Goal: Information Seeking & Learning: Learn about a topic

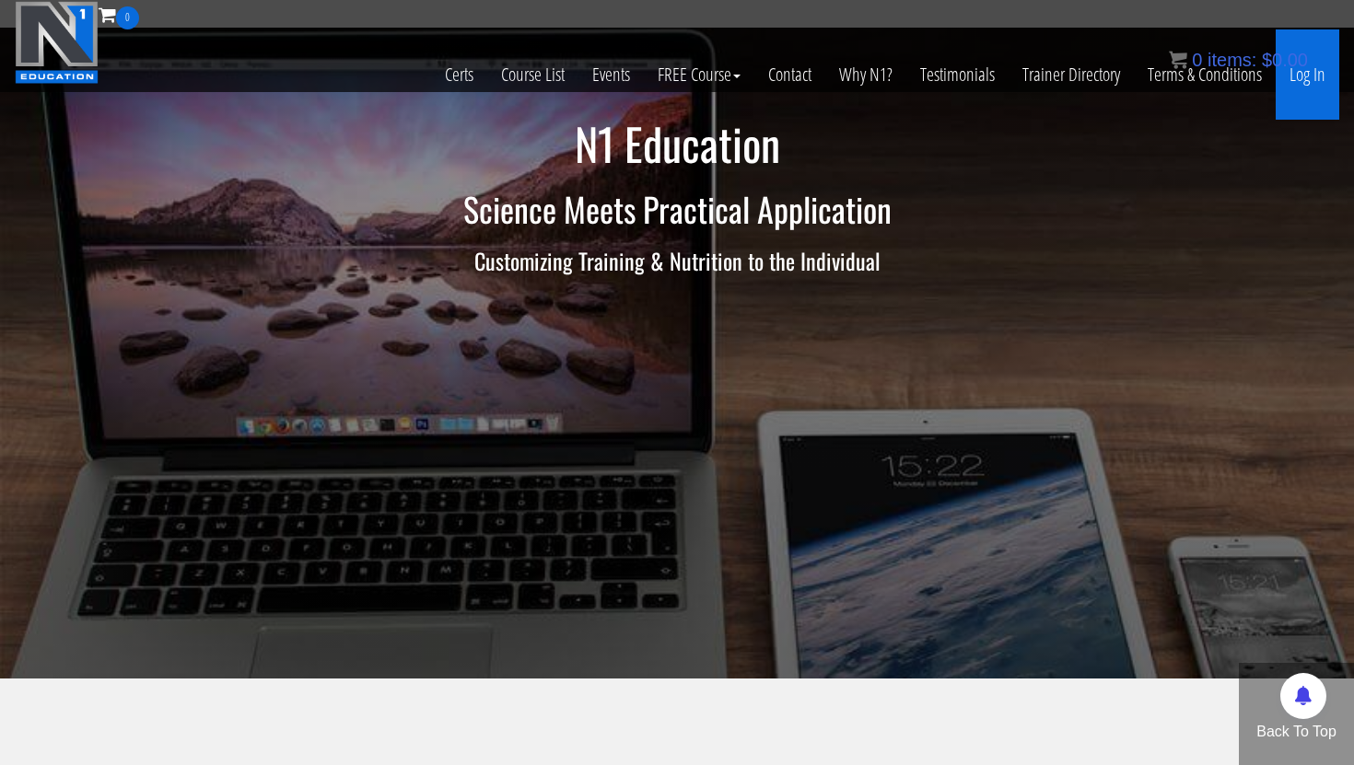
click at [1311, 75] on link "Log In" at bounding box center [1308, 74] width 64 height 90
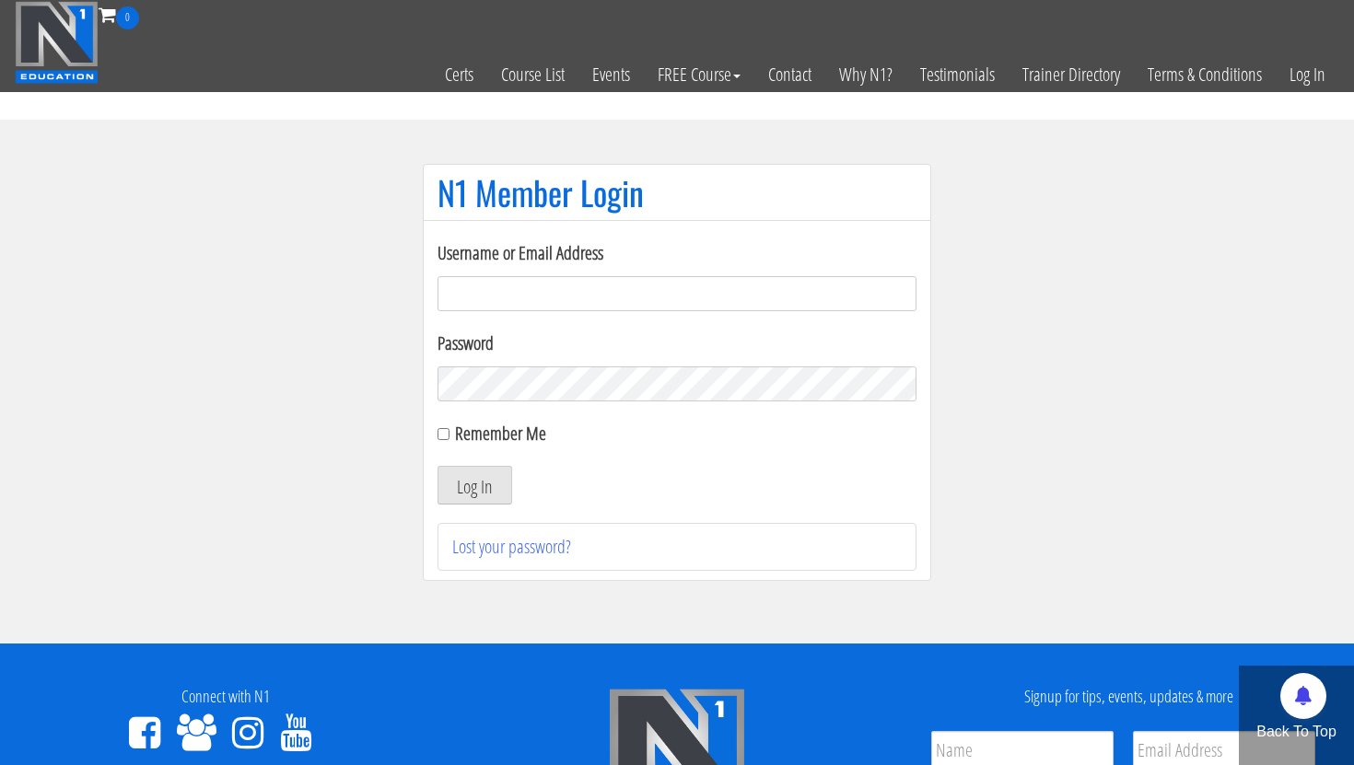
click at [538, 287] on input "Username or Email Address" at bounding box center [676, 293] width 479 height 35
type input "[EMAIL_ADDRESS][DOMAIN_NAME]"
click at [448, 473] on button "Log In" at bounding box center [474, 485] width 75 height 39
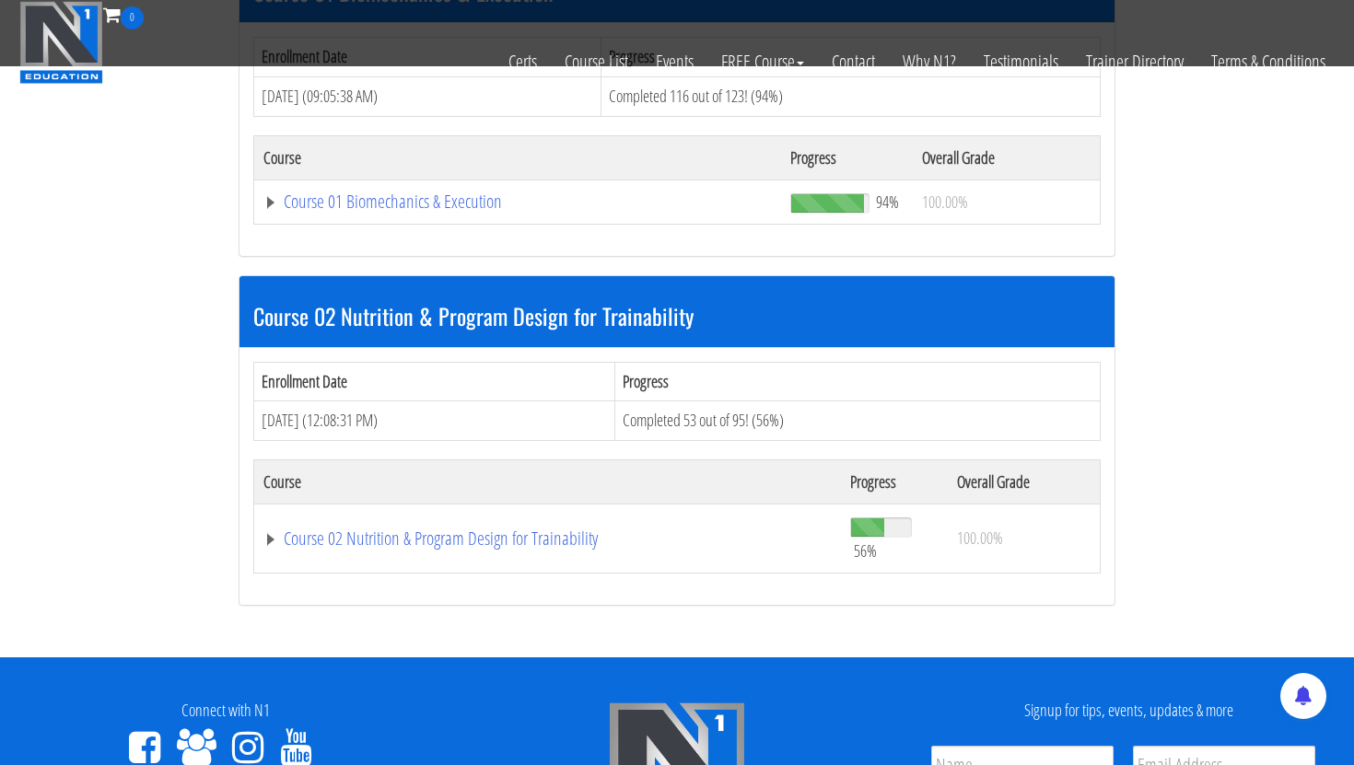
scroll to position [813, 0]
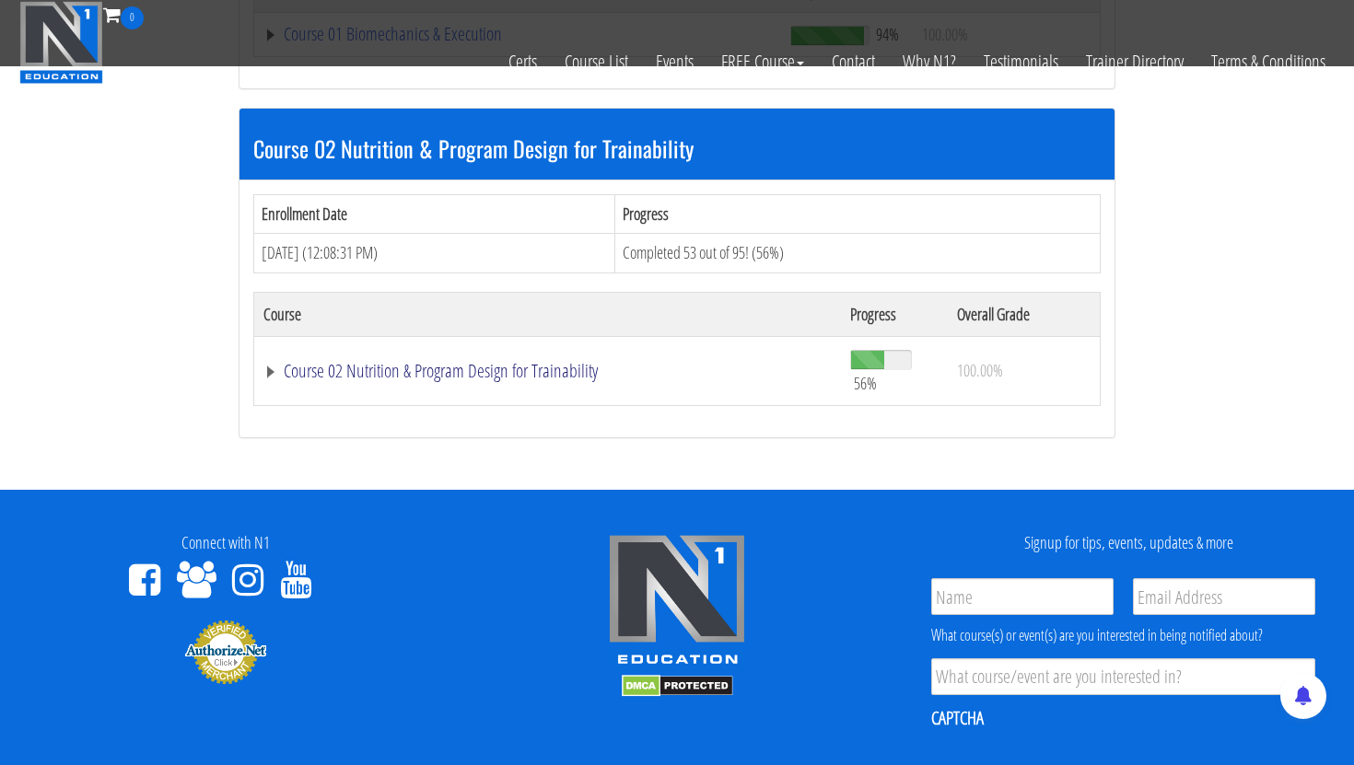
click at [447, 367] on link "Course 02 Nutrition & Program Design for Trainability" at bounding box center [547, 371] width 568 height 18
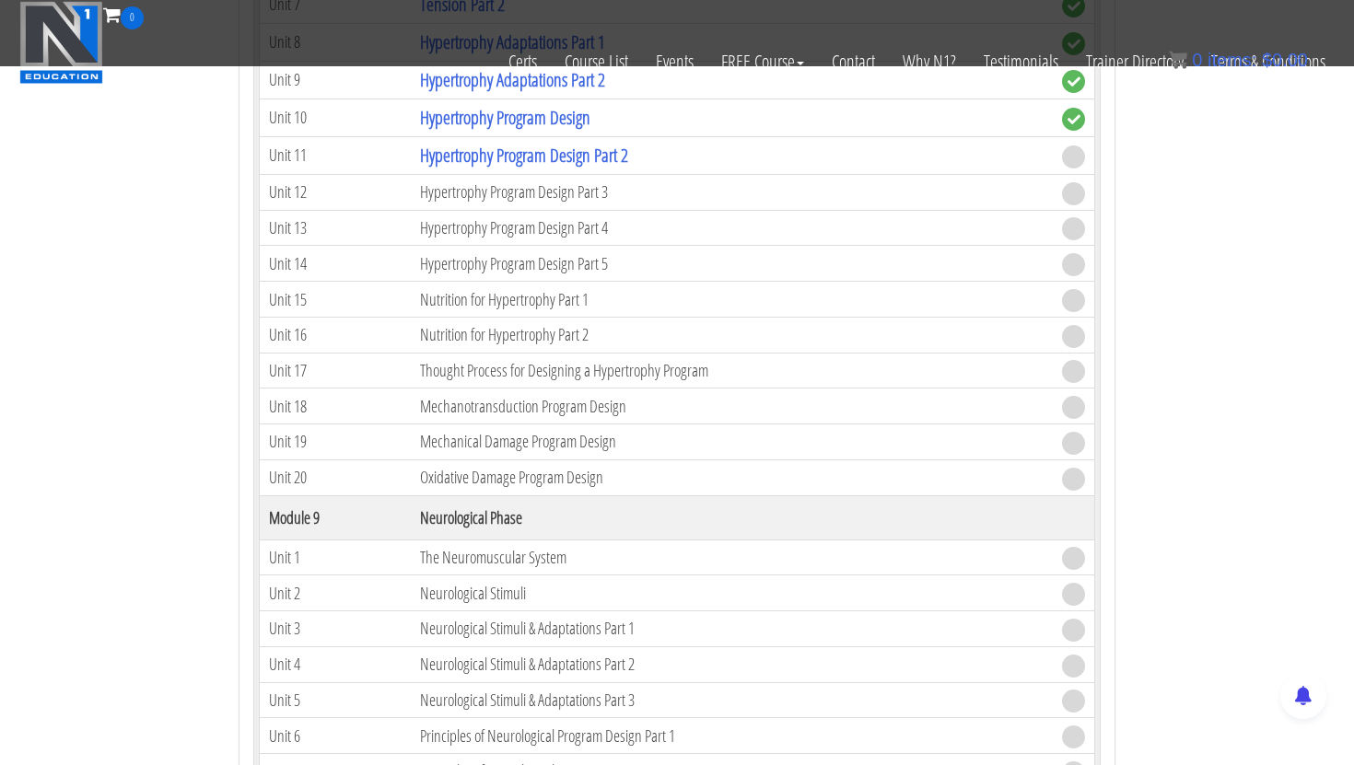
scroll to position [3426, 0]
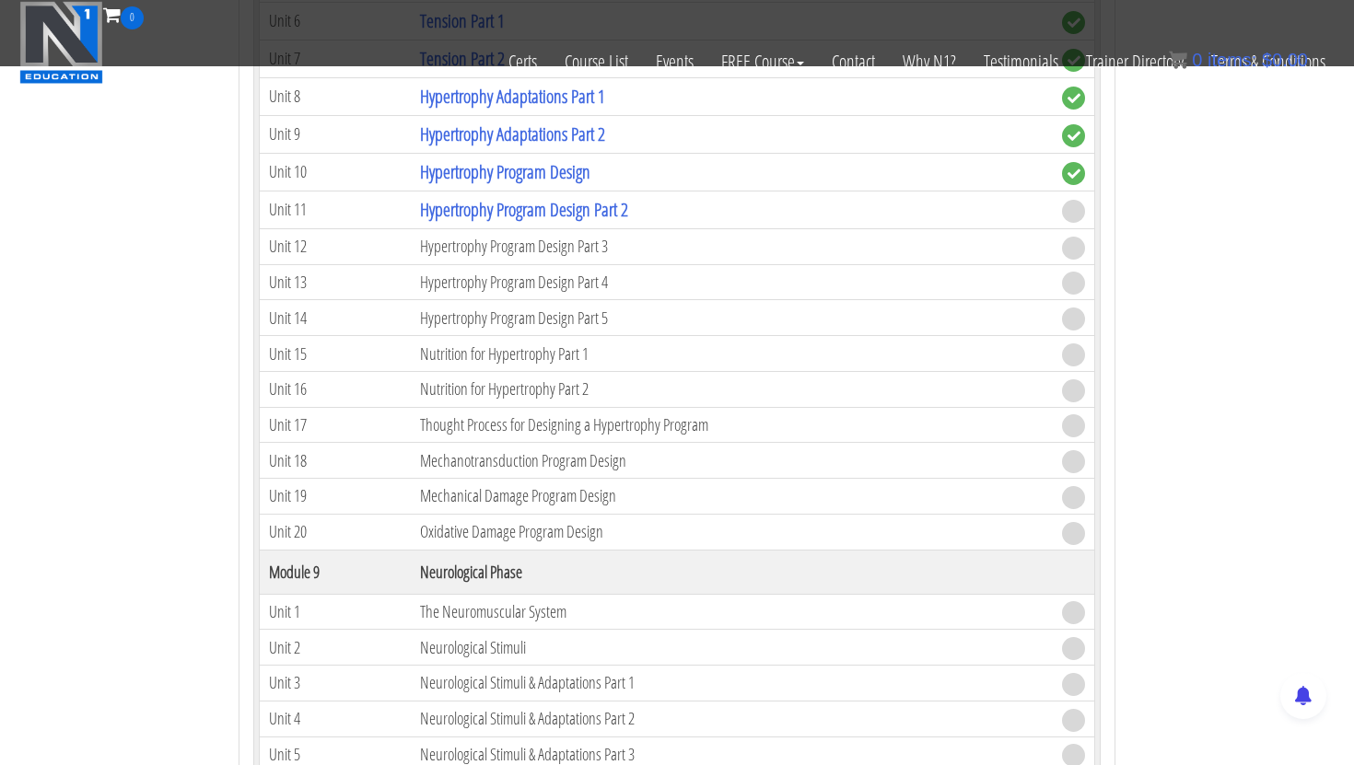
click at [486, 246] on td "Hypertrophy Program Design Part 3" at bounding box center [732, 246] width 642 height 36
click at [555, 213] on link "Hypertrophy Program Design Part 2" at bounding box center [524, 209] width 208 height 25
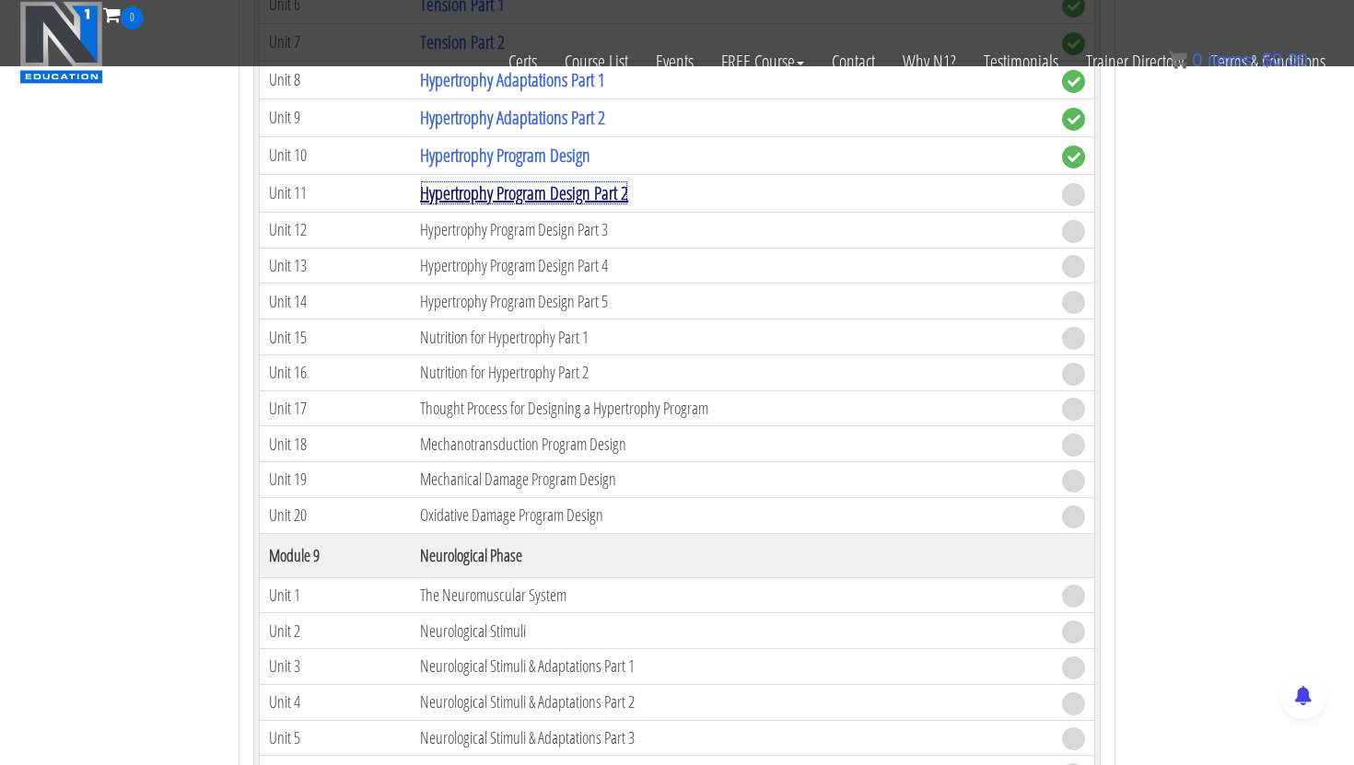
scroll to position [3465, 0]
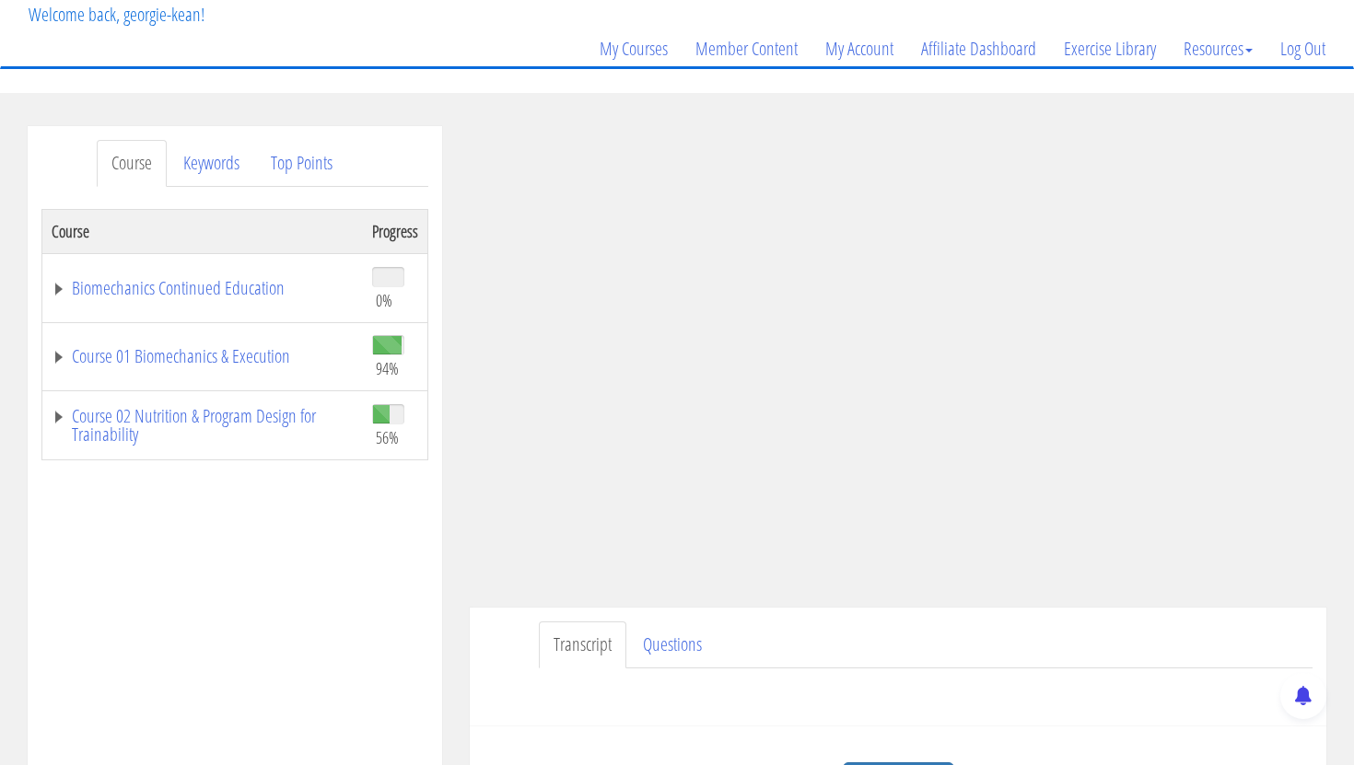
scroll to position [142, 0]
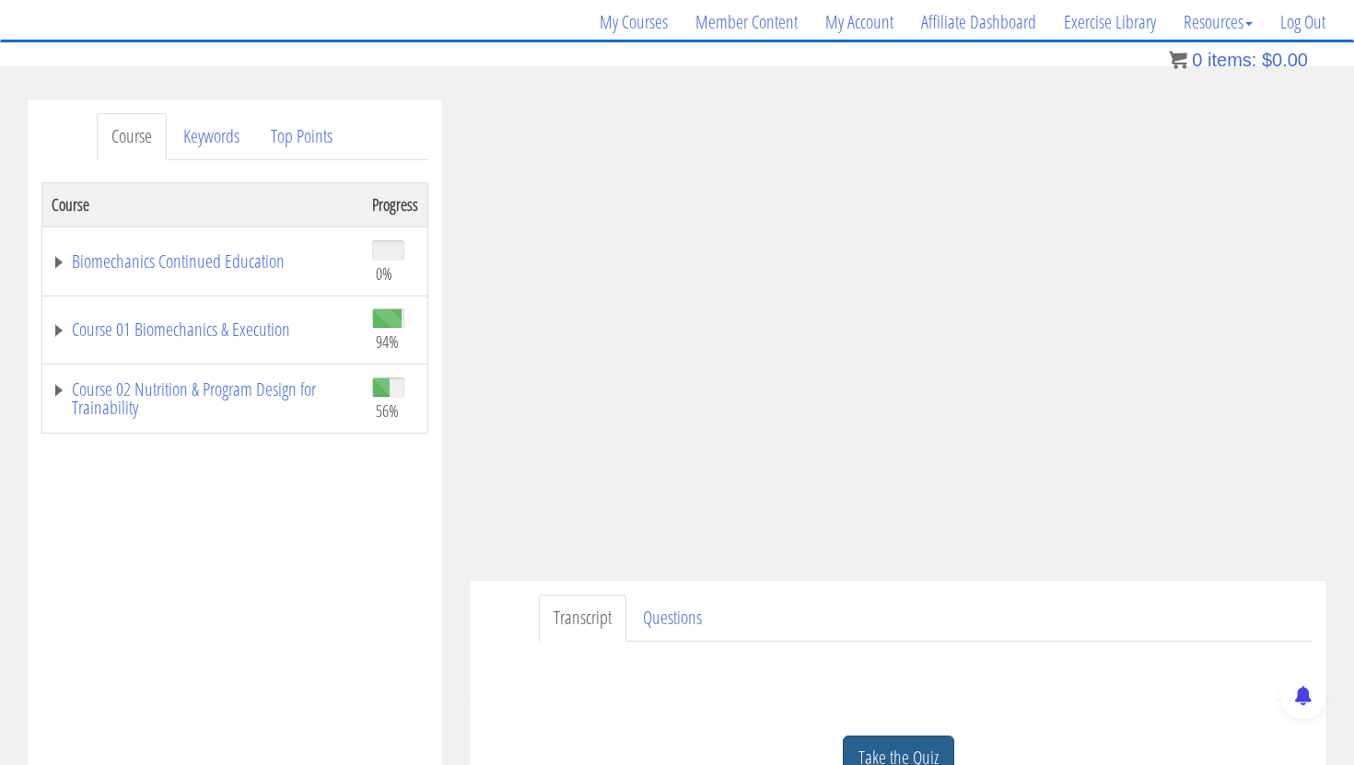
click at [919, 749] on link "Take the Quiz" at bounding box center [898, 758] width 111 height 45
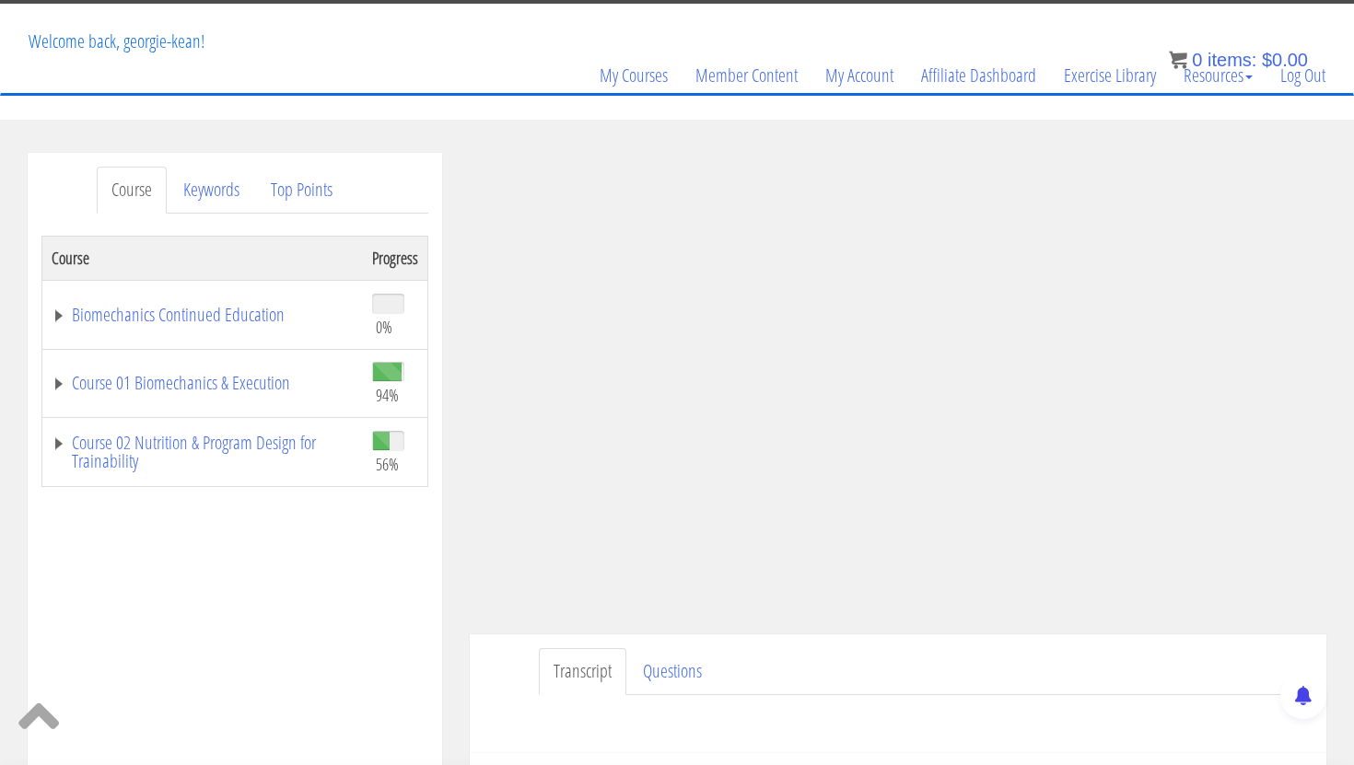
scroll to position [0, 0]
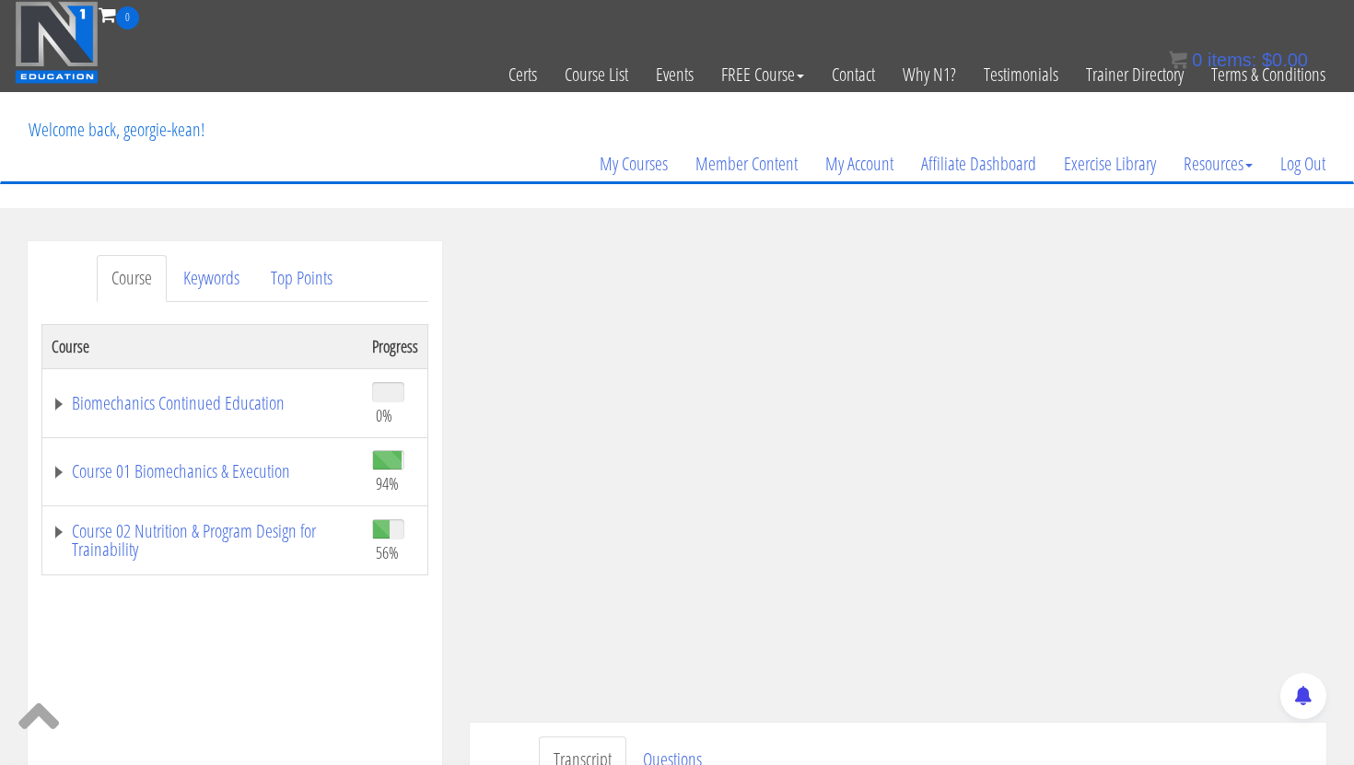
click at [435, 688] on div "Course Keywords Top Points Course Progress Biomechanics Continued Education 0% …" at bounding box center [235, 761] width 414 height 1040
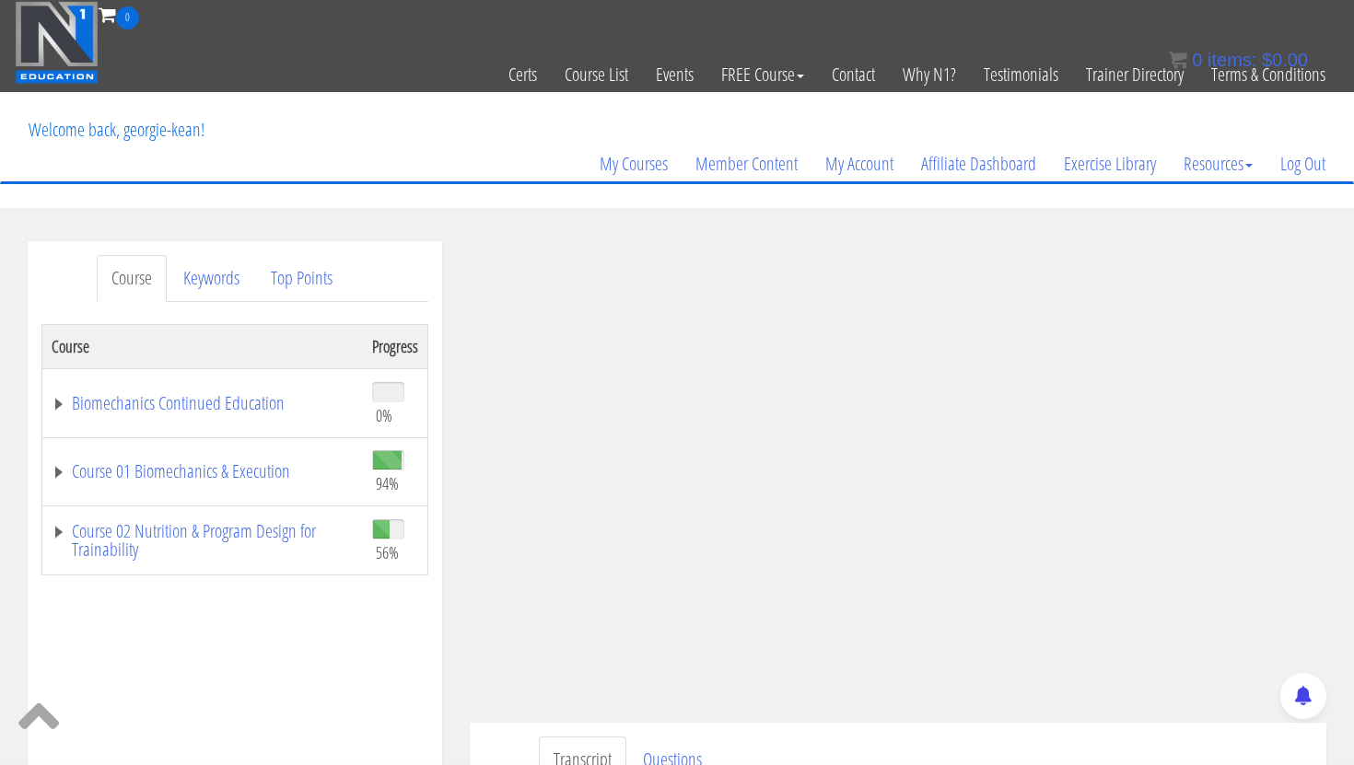
click at [429, 652] on div "Course Keywords Top Points Course Progress Biomechanics Continued Education 0% …" at bounding box center [235, 761] width 414 height 1040
click at [449, 667] on div "Course Keywords Top Points Course Progress Biomechanics Continued Education 0% …" at bounding box center [235, 761] width 442 height 1040
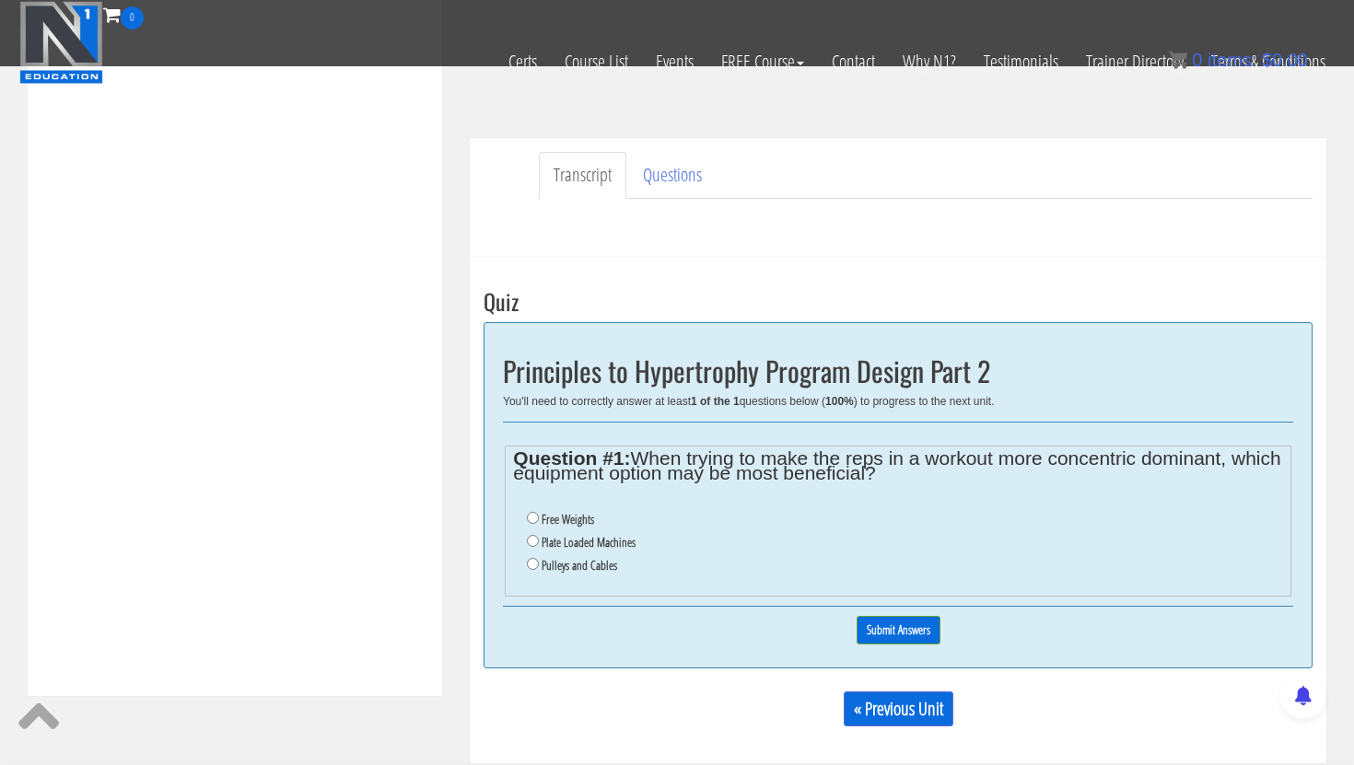
scroll to position [481, 0]
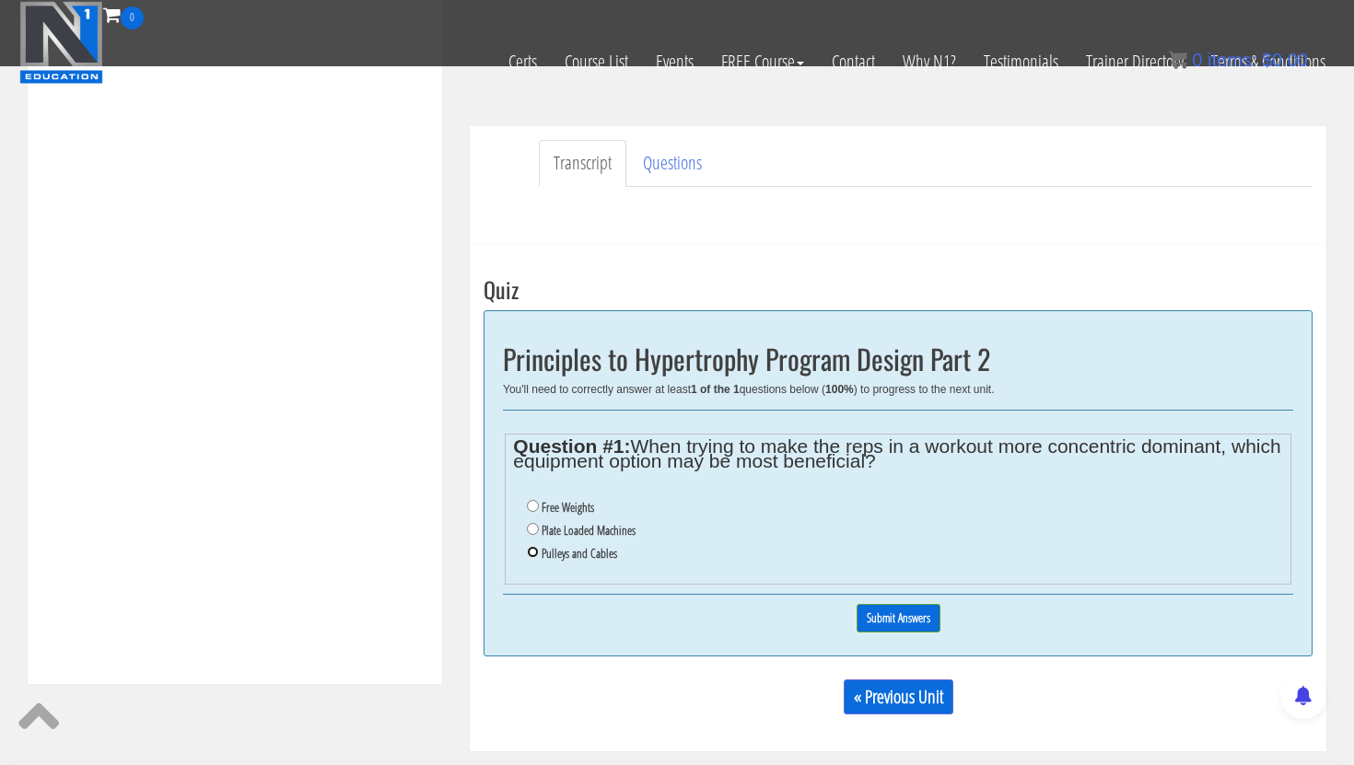
click at [536, 554] on input "Pulleys and Cables" at bounding box center [533, 552] width 12 height 12
radio input "true"
click at [894, 618] on input "Submit Answers" at bounding box center [899, 618] width 84 height 29
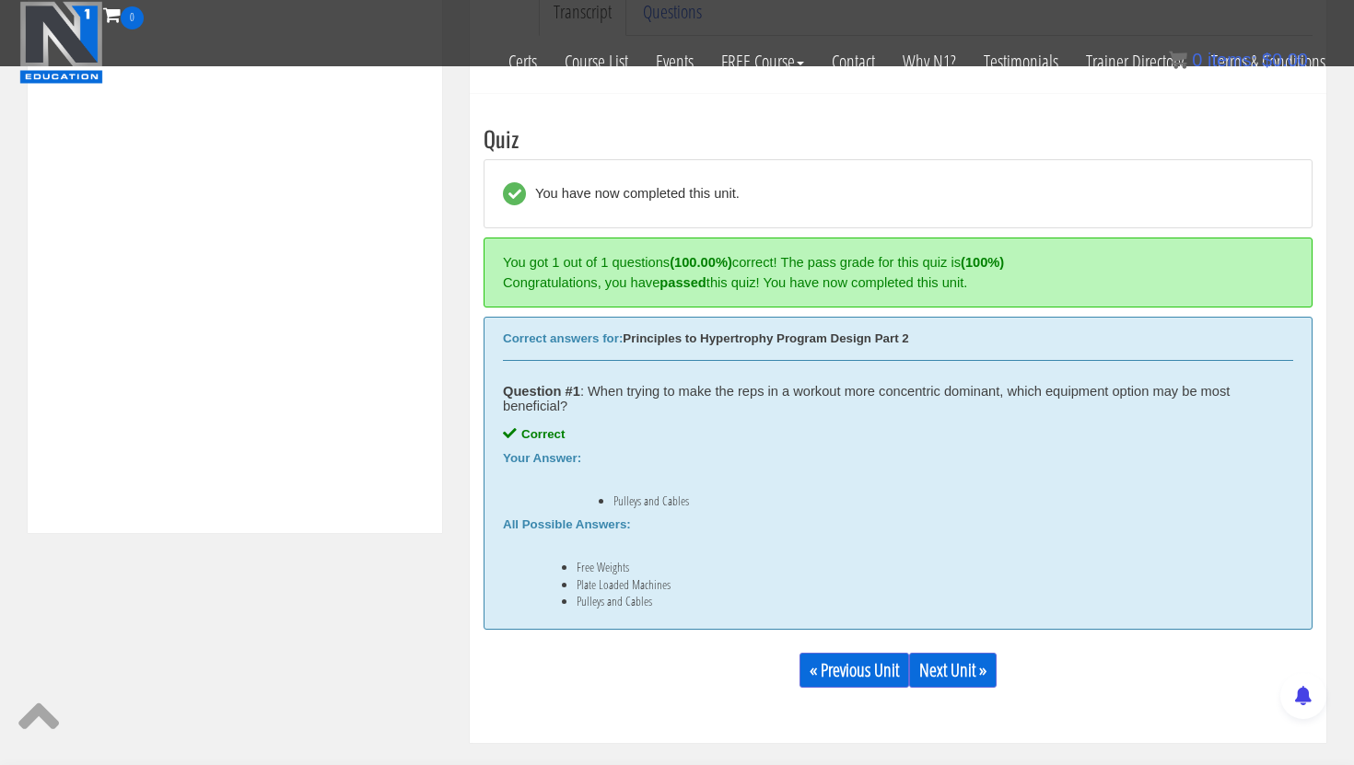
scroll to position [699, 0]
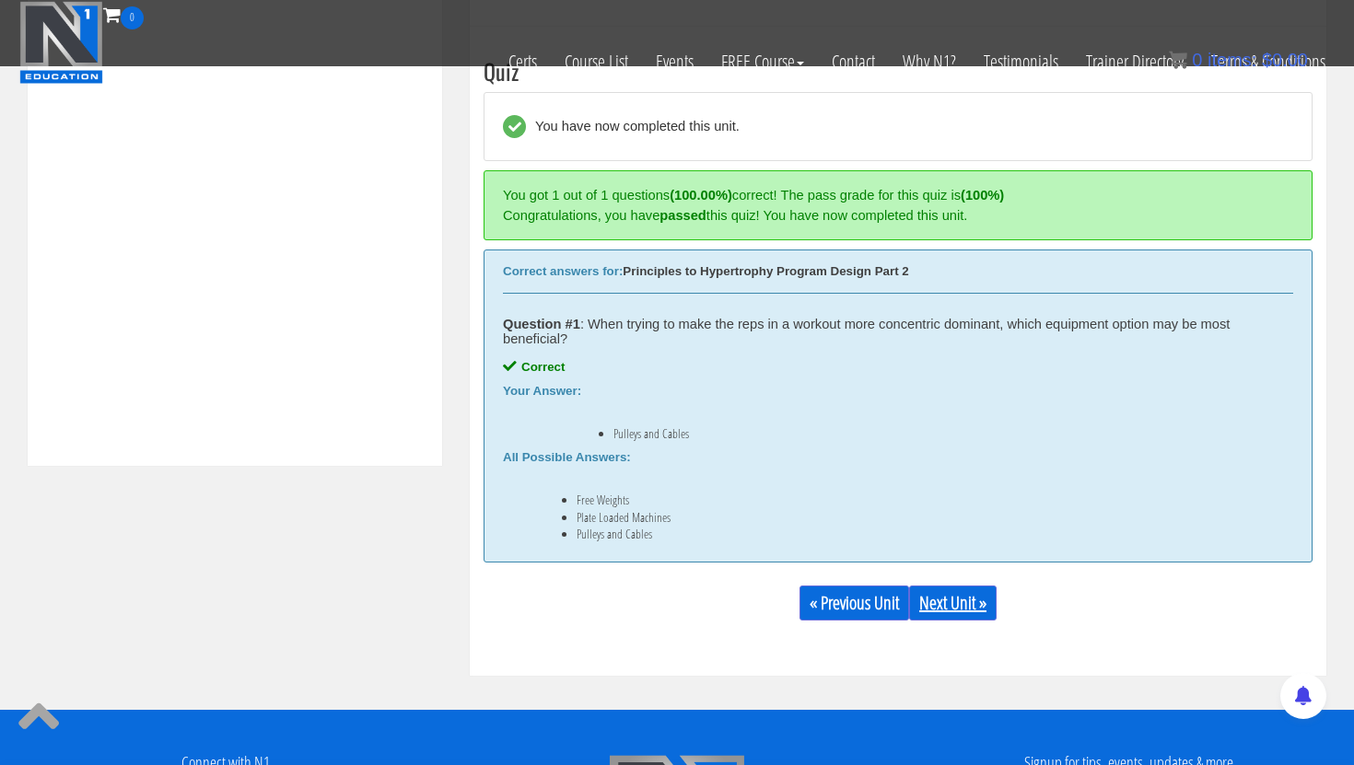
click at [936, 594] on link "Next Unit »" at bounding box center [952, 603] width 87 height 35
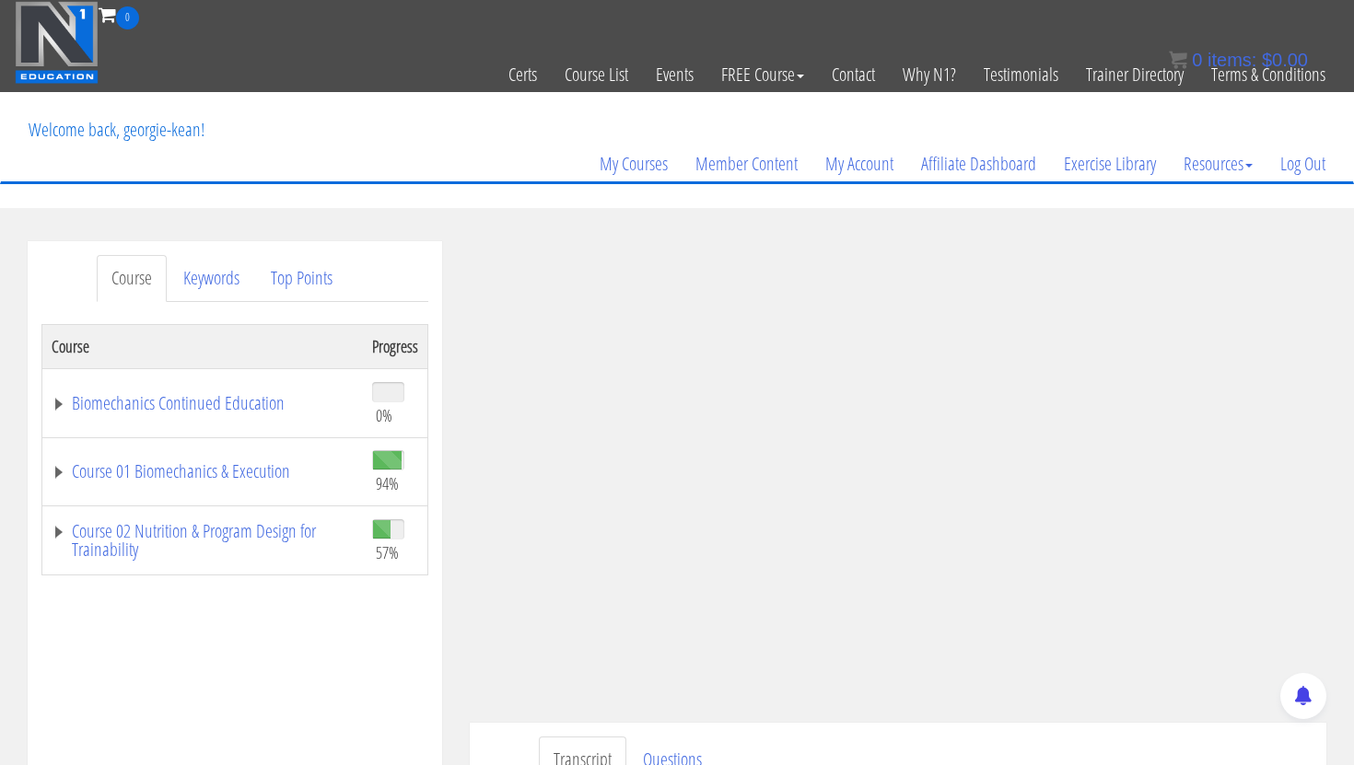
click at [1007, 743] on ul "Transcript Questions" at bounding box center [926, 760] width 774 height 47
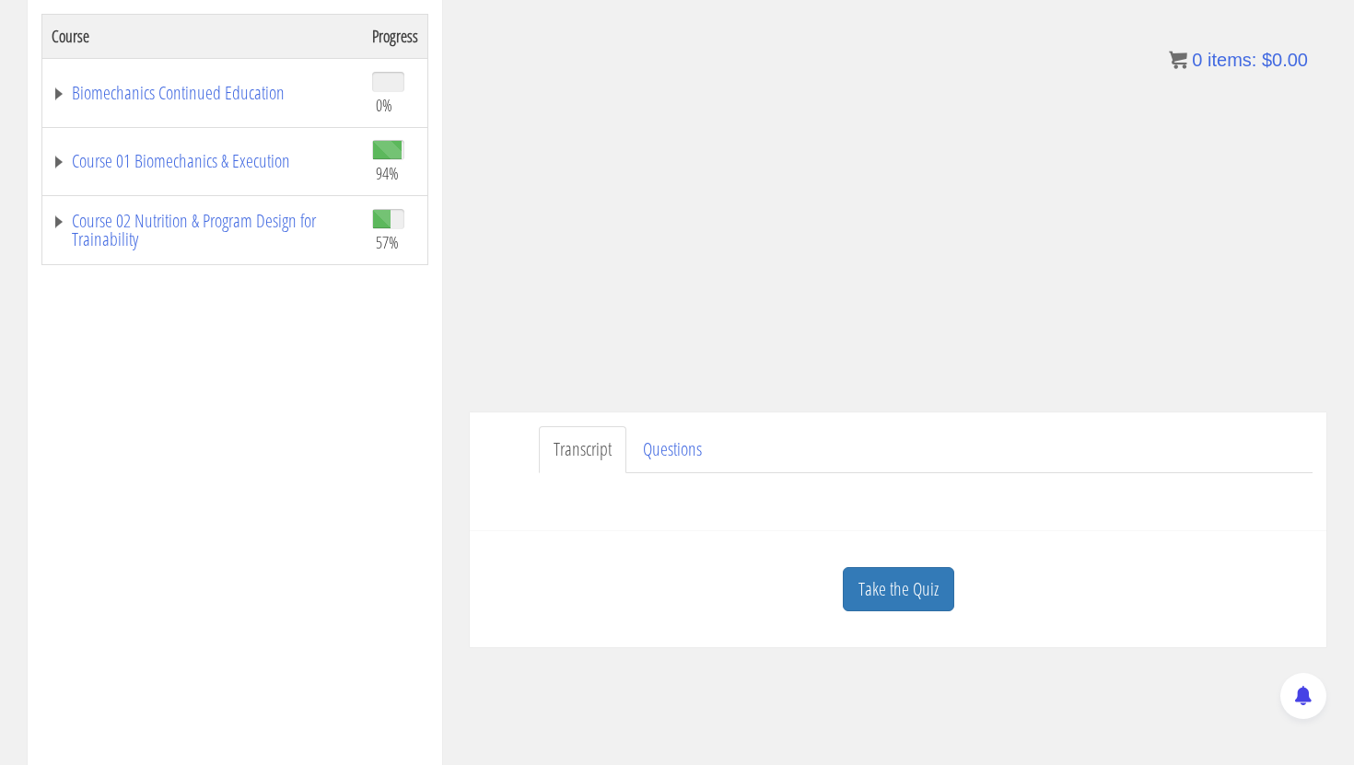
scroll to position [379, 0]
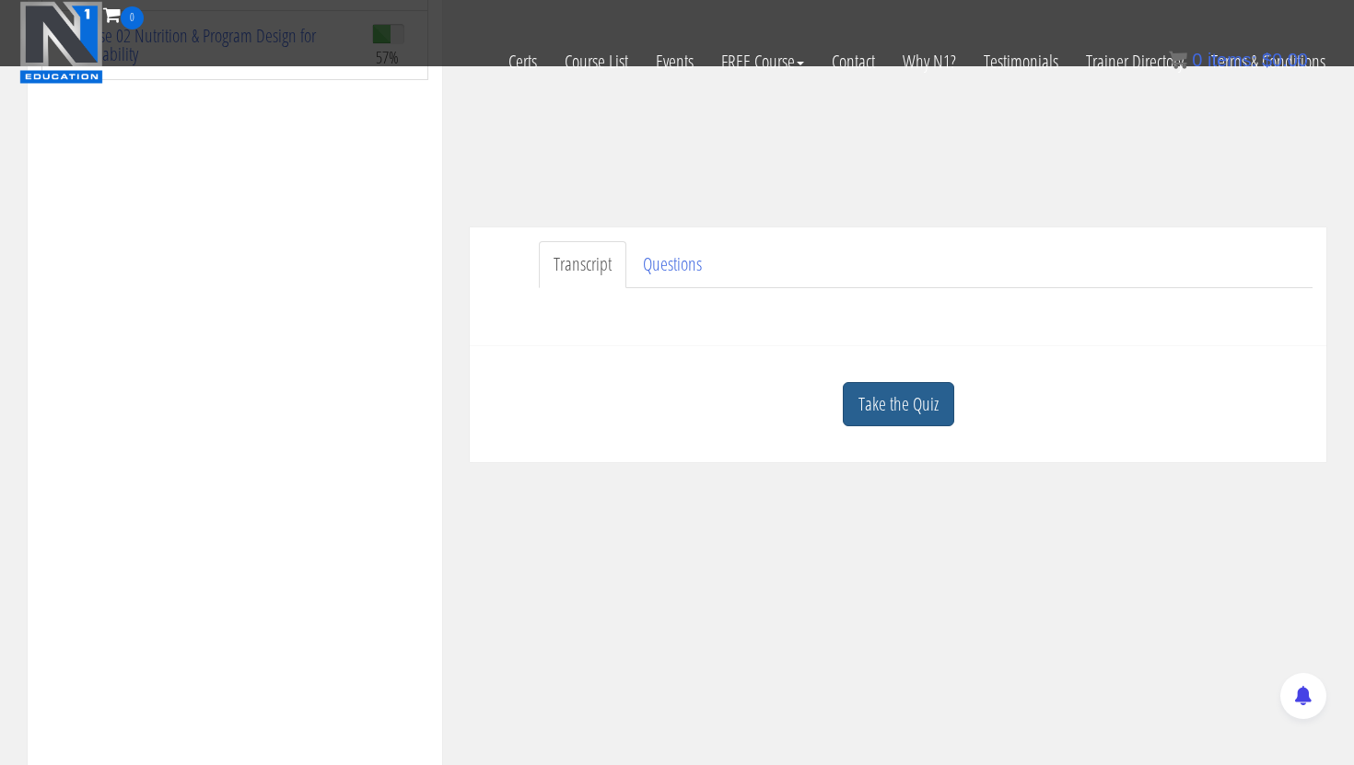
click at [867, 405] on link "Take the Quiz" at bounding box center [898, 404] width 111 height 45
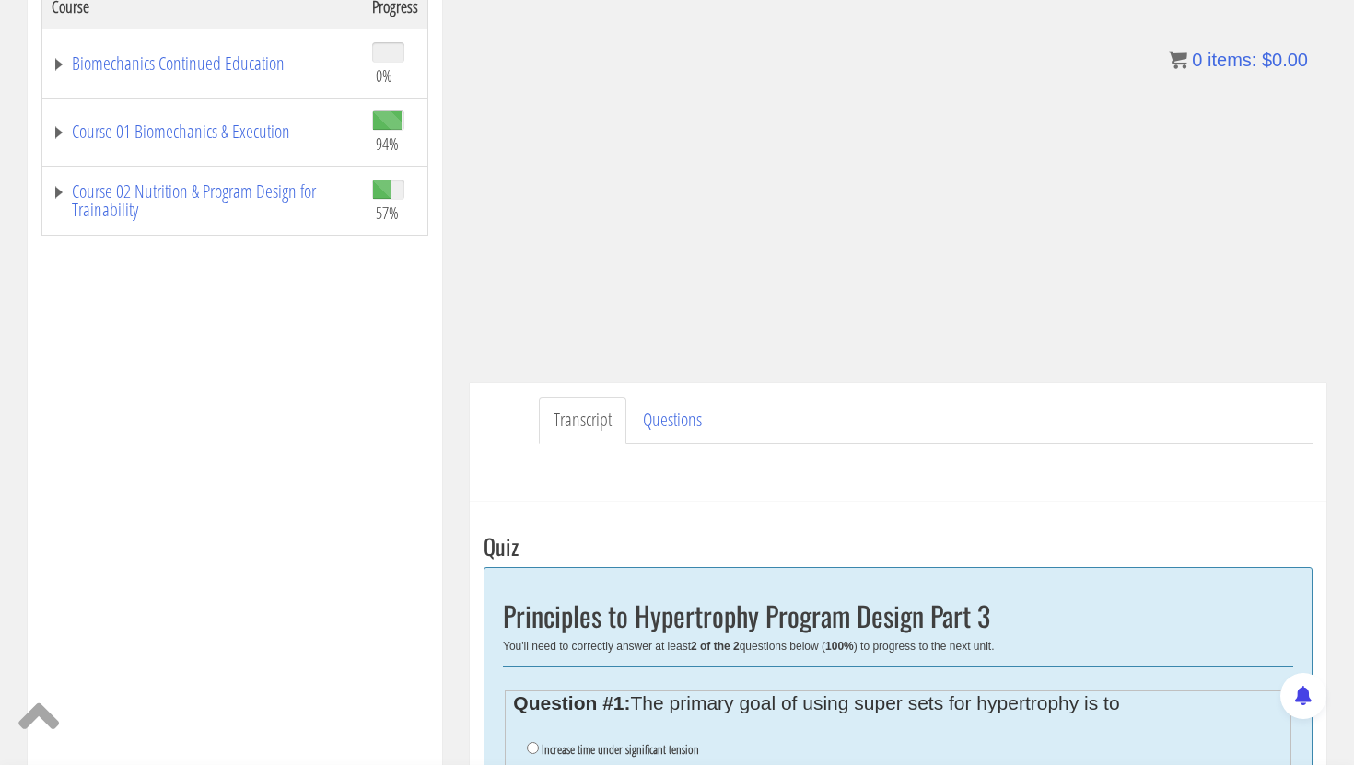
scroll to position [565, 0]
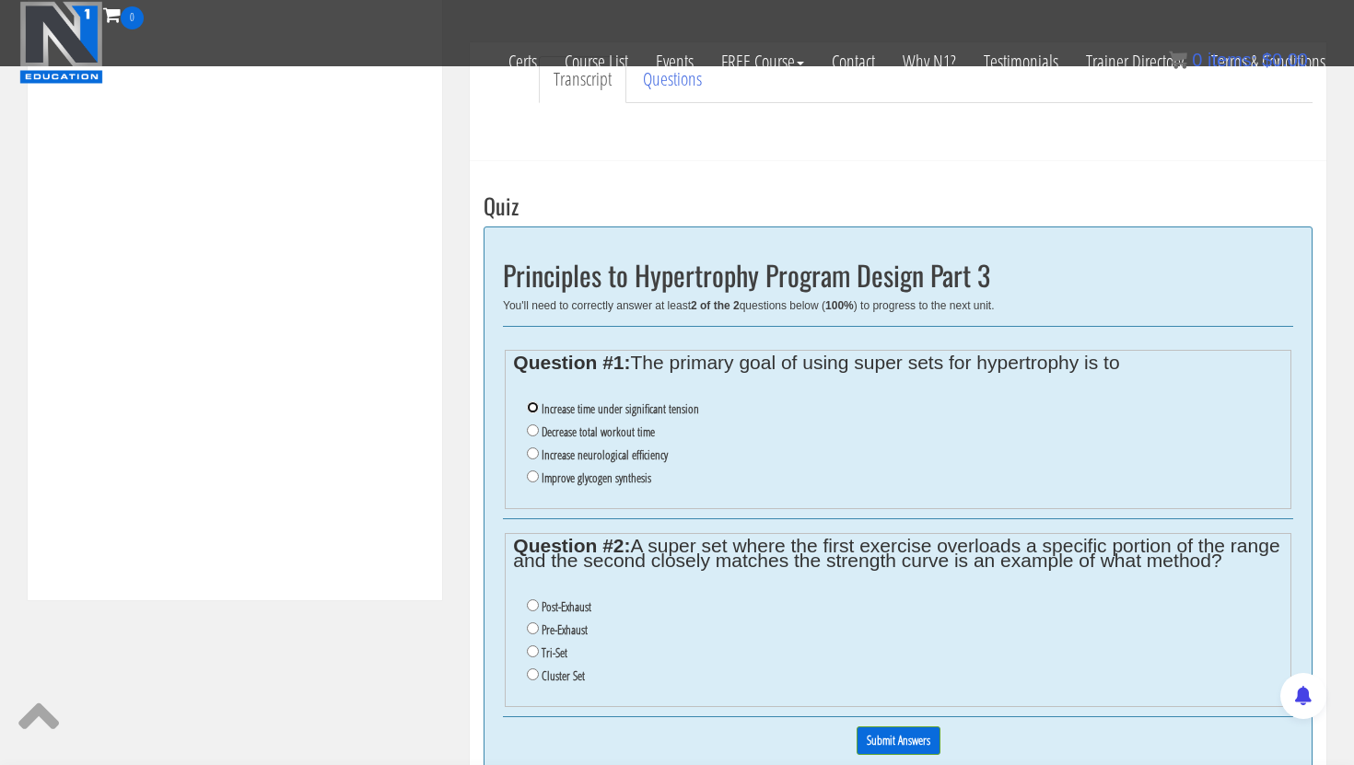
click at [534, 408] on input "Increase time under significant tension" at bounding box center [533, 408] width 12 height 12
radio input "true"
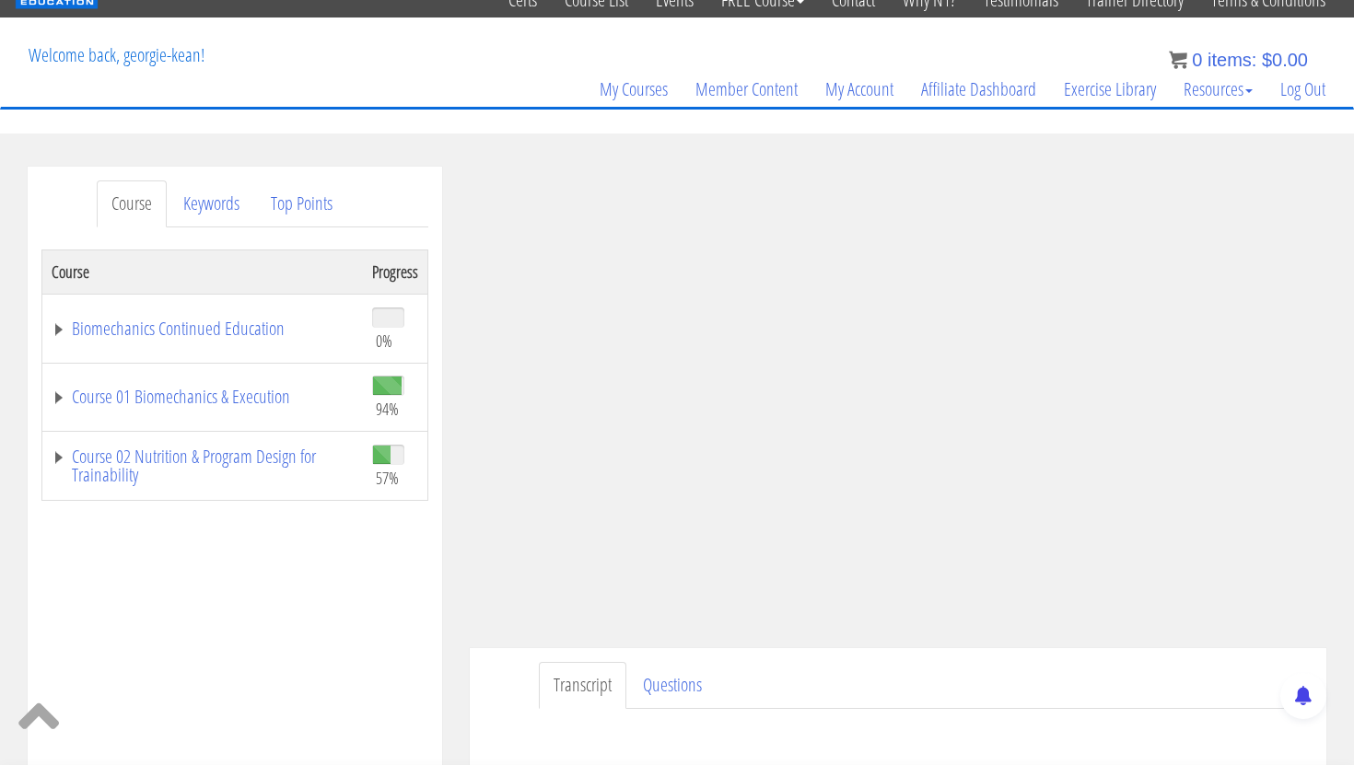
scroll to position [62, 0]
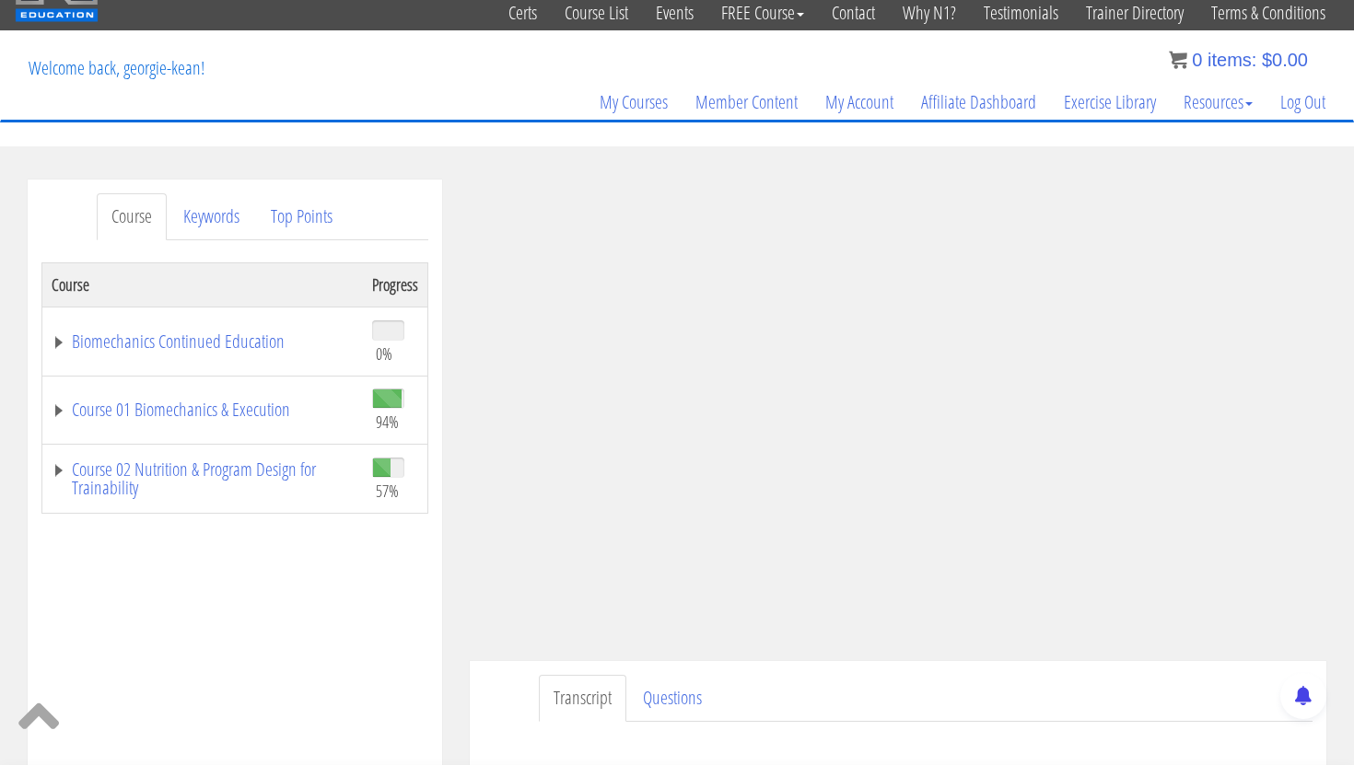
click at [415, 622] on div "Course Progress Biomechanics Continued Education 0% Module 1 Continued Educatio…" at bounding box center [234, 722] width 387 height 921
click at [356, 598] on div "Course Progress Biomechanics Continued Education 0% Module 1 Continued Educatio…" at bounding box center [234, 722] width 387 height 921
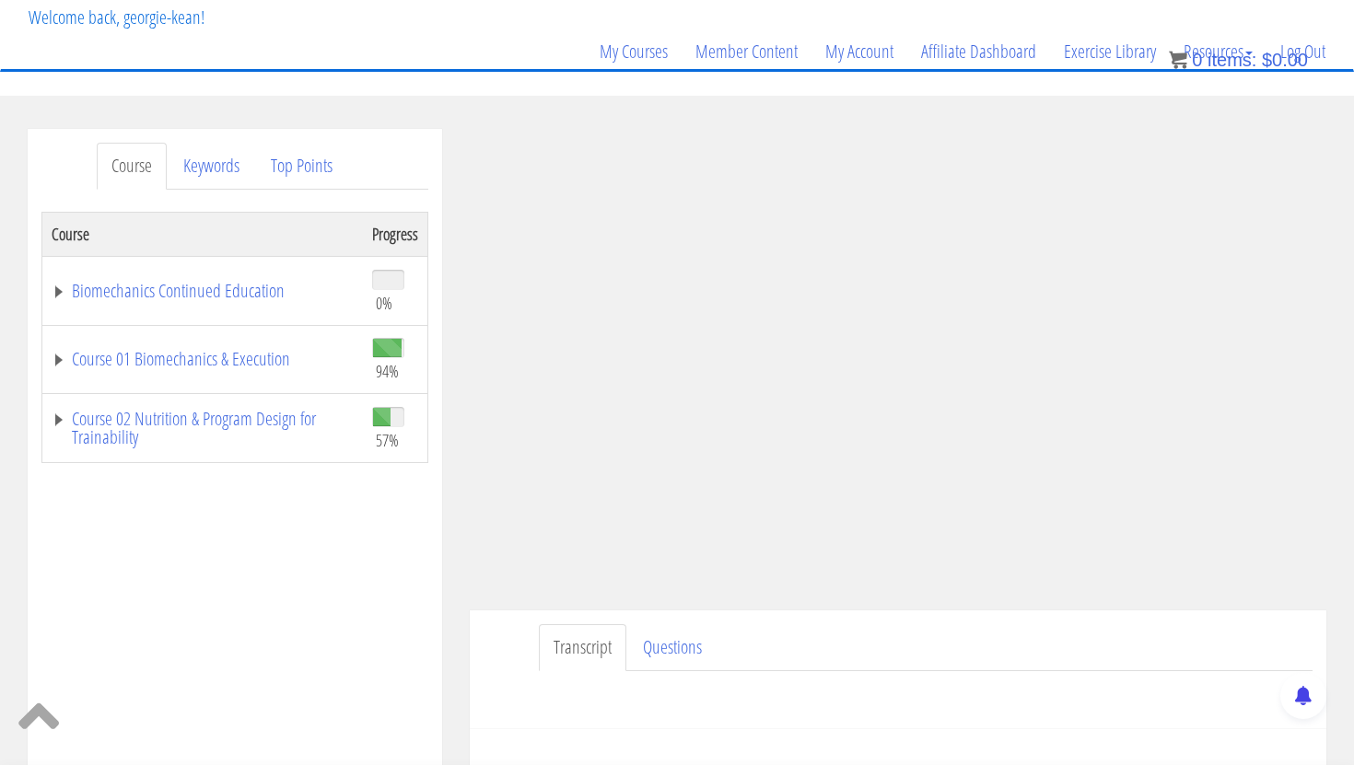
scroll to position [85, 0]
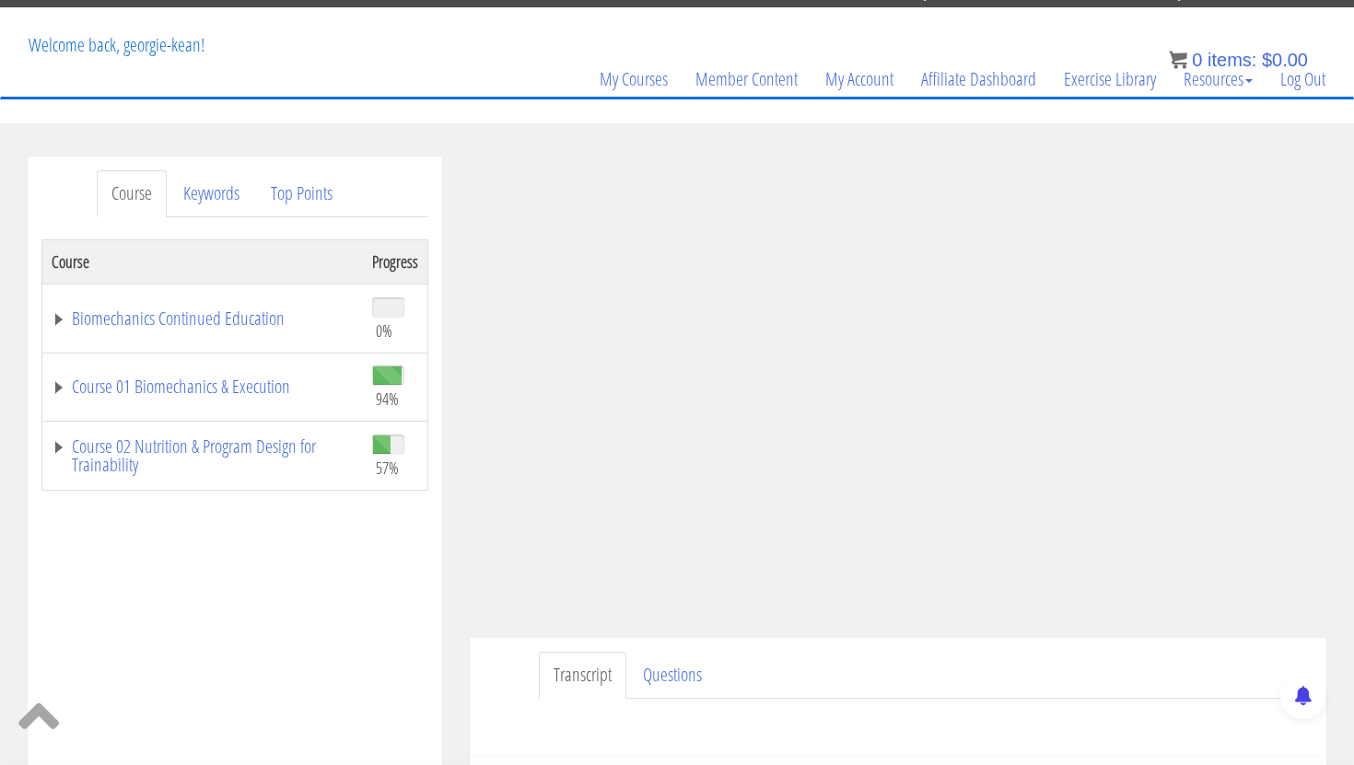
click at [337, 524] on div "Course Progress Biomechanics Continued Education 0% Module 1 Continued Educatio…" at bounding box center [234, 699] width 387 height 921
click at [1099, 658] on ul "Transcript Questions" at bounding box center [926, 675] width 774 height 47
click at [399, 609] on div "Course Progress Biomechanics Continued Education 0% Module 1 Continued Educatio…" at bounding box center [234, 699] width 387 height 921
click at [392, 608] on div "Course Progress Biomechanics Continued Education 0% Module 1 Continued Educatio…" at bounding box center [234, 699] width 387 height 921
drag, startPoint x: 370, startPoint y: 688, endPoint x: 327, endPoint y: 688, distance: 43.3
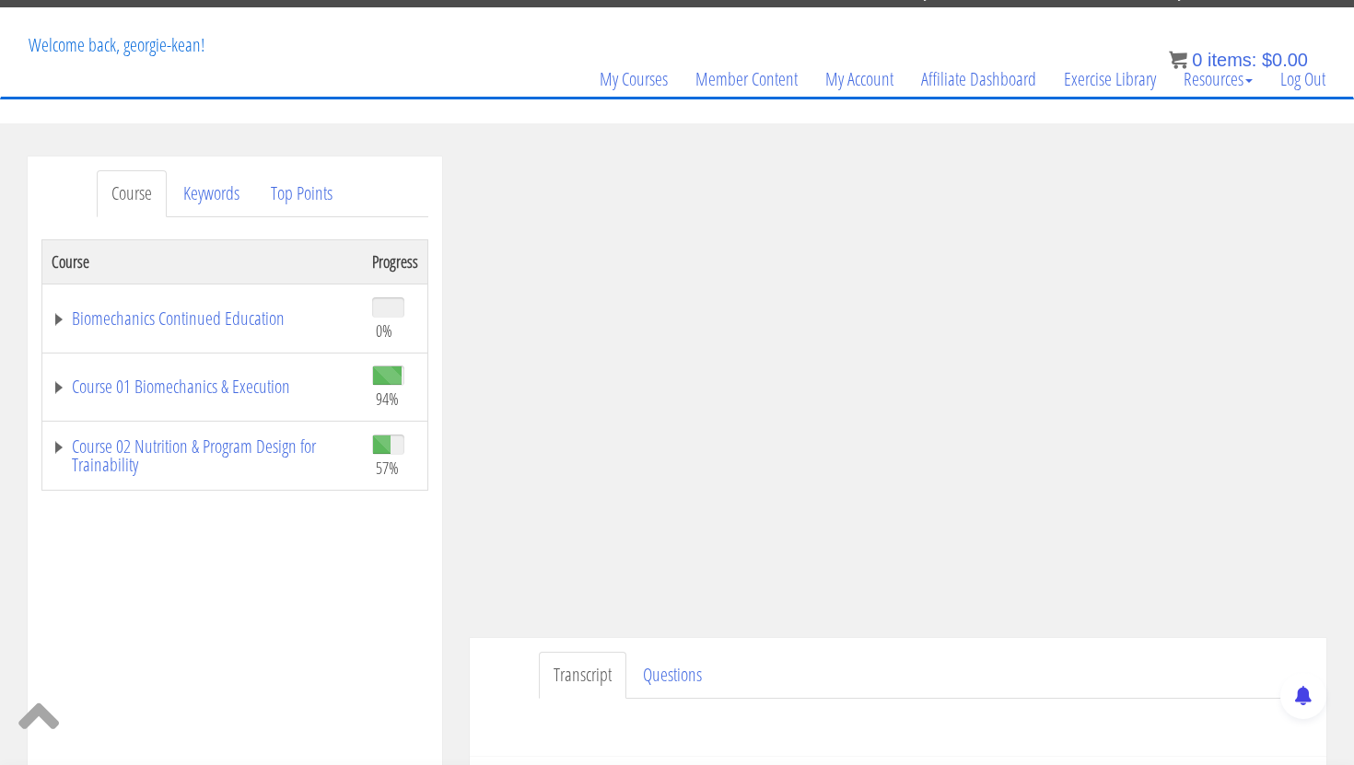
click at [337, 688] on div "Course Progress Biomechanics Continued Education 0% Module 1 Continued Educatio…" at bounding box center [234, 699] width 387 height 921
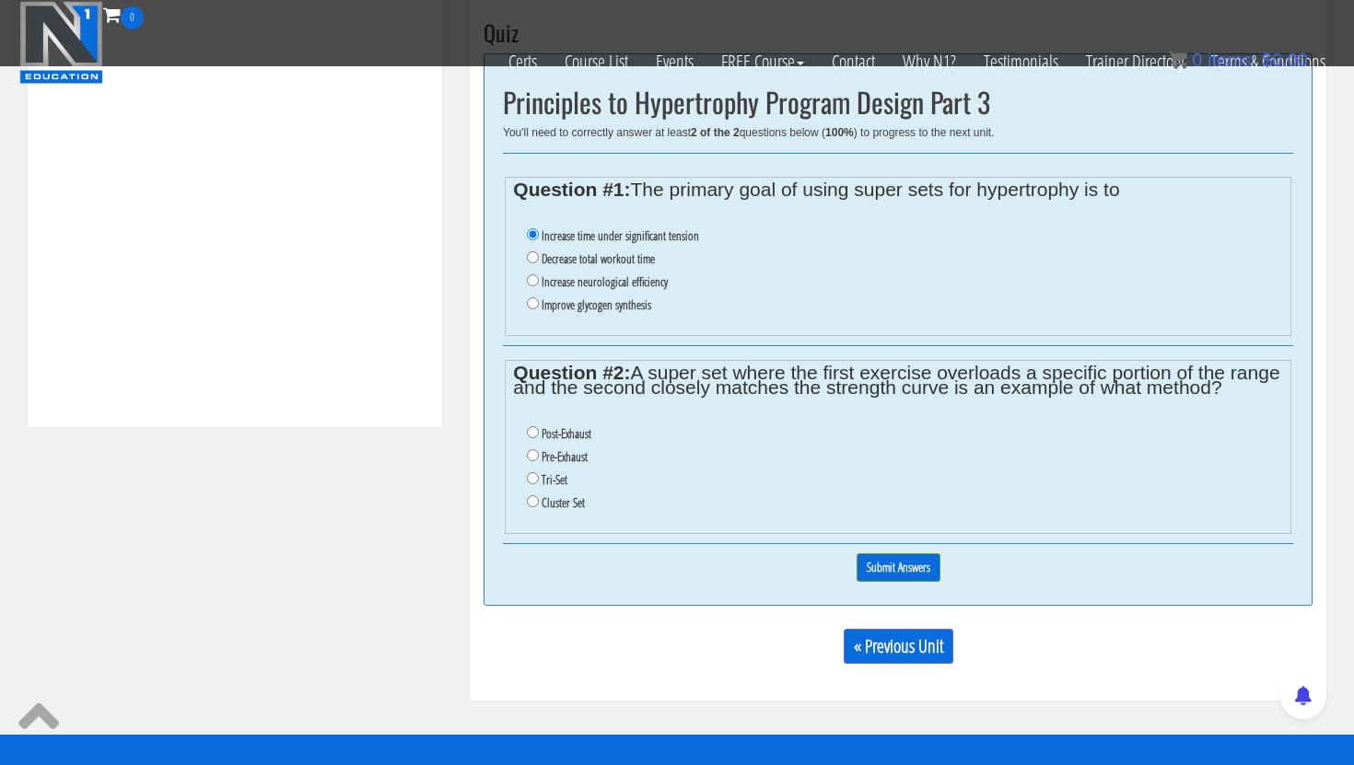
scroll to position [743, 0]
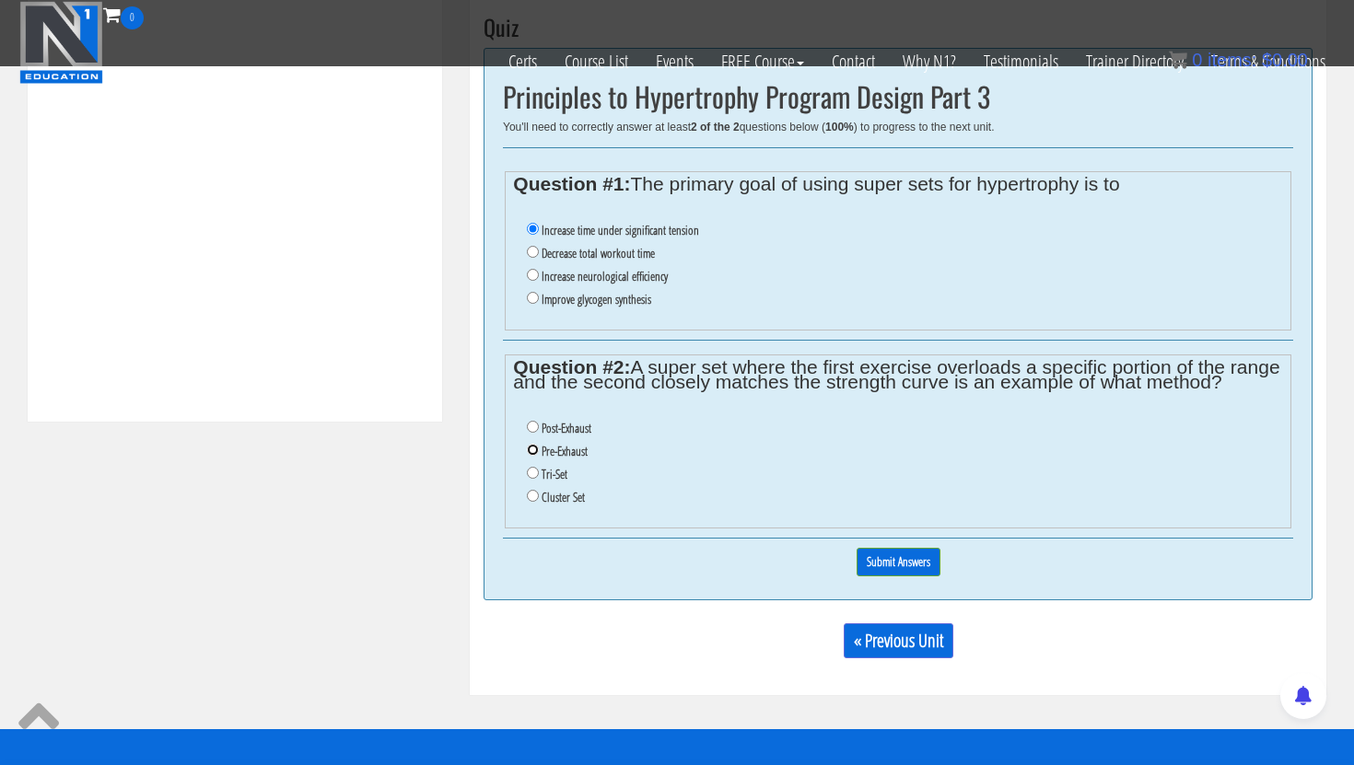
click at [531, 450] on input "Pre-Exhaust" at bounding box center [533, 450] width 12 height 12
radio input "true"
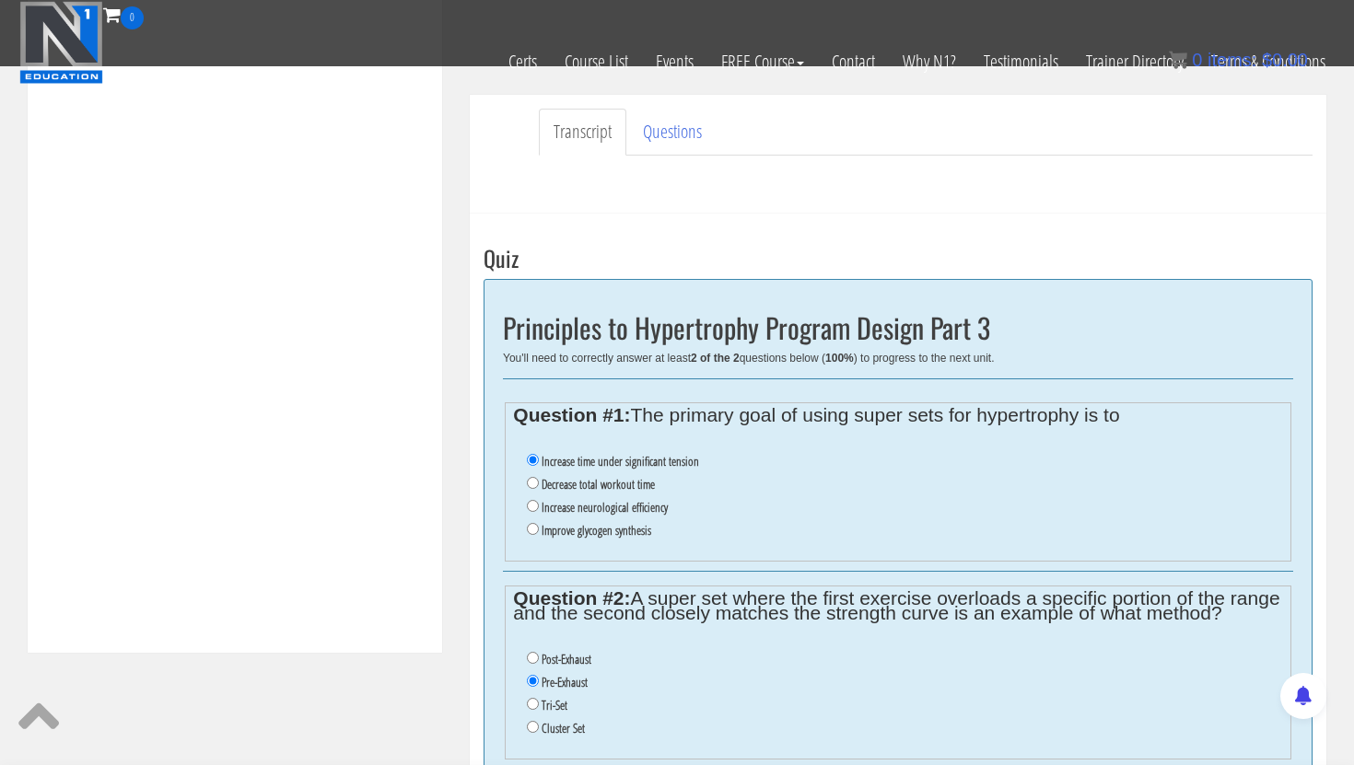
scroll to position [777, 0]
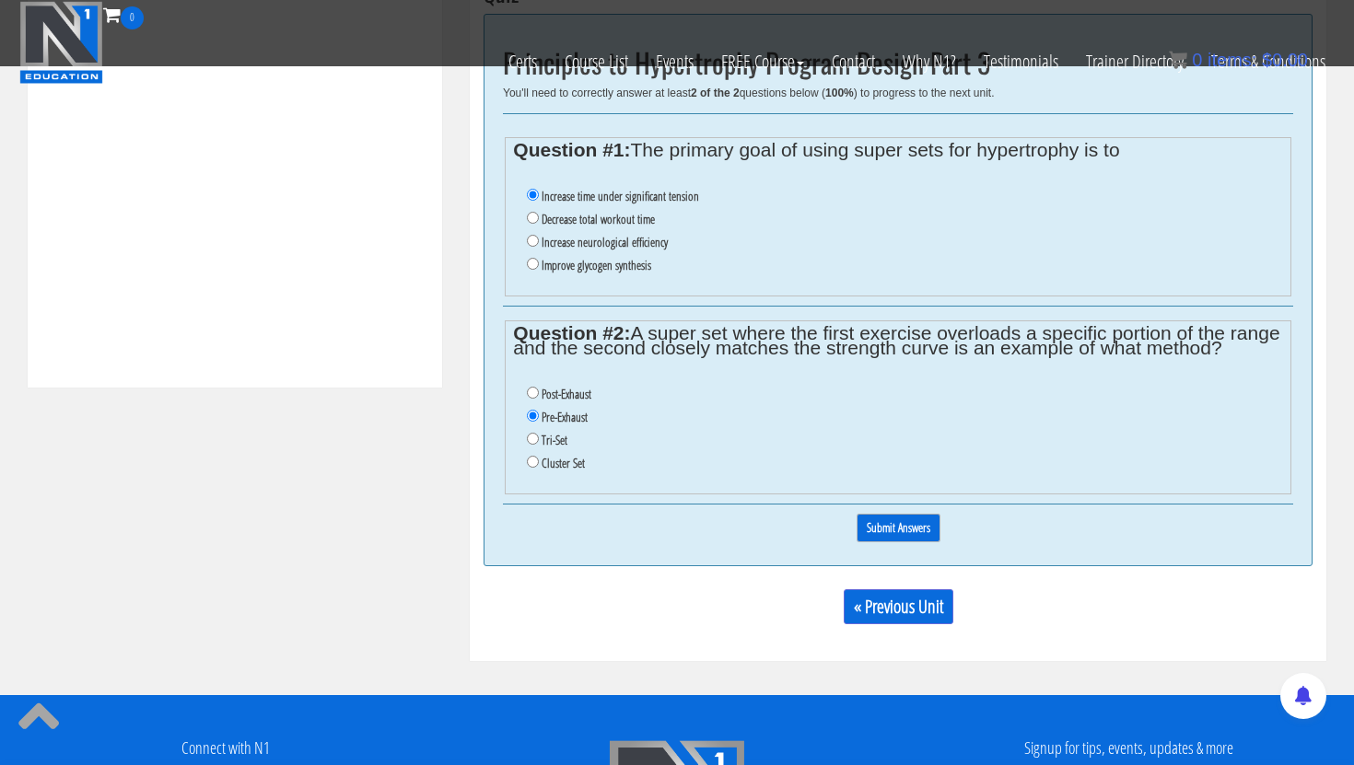
click at [905, 531] on input "Submit Answers" at bounding box center [899, 528] width 84 height 29
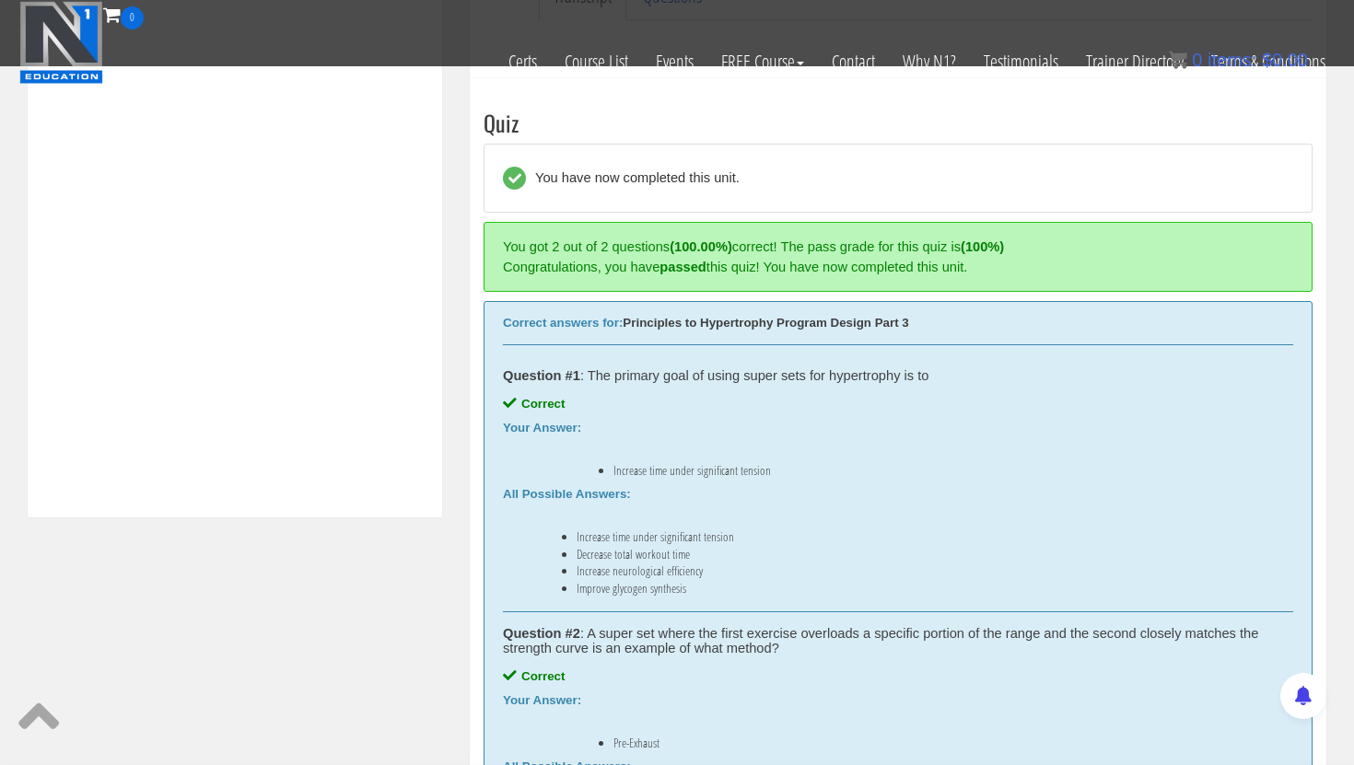
scroll to position [910, 0]
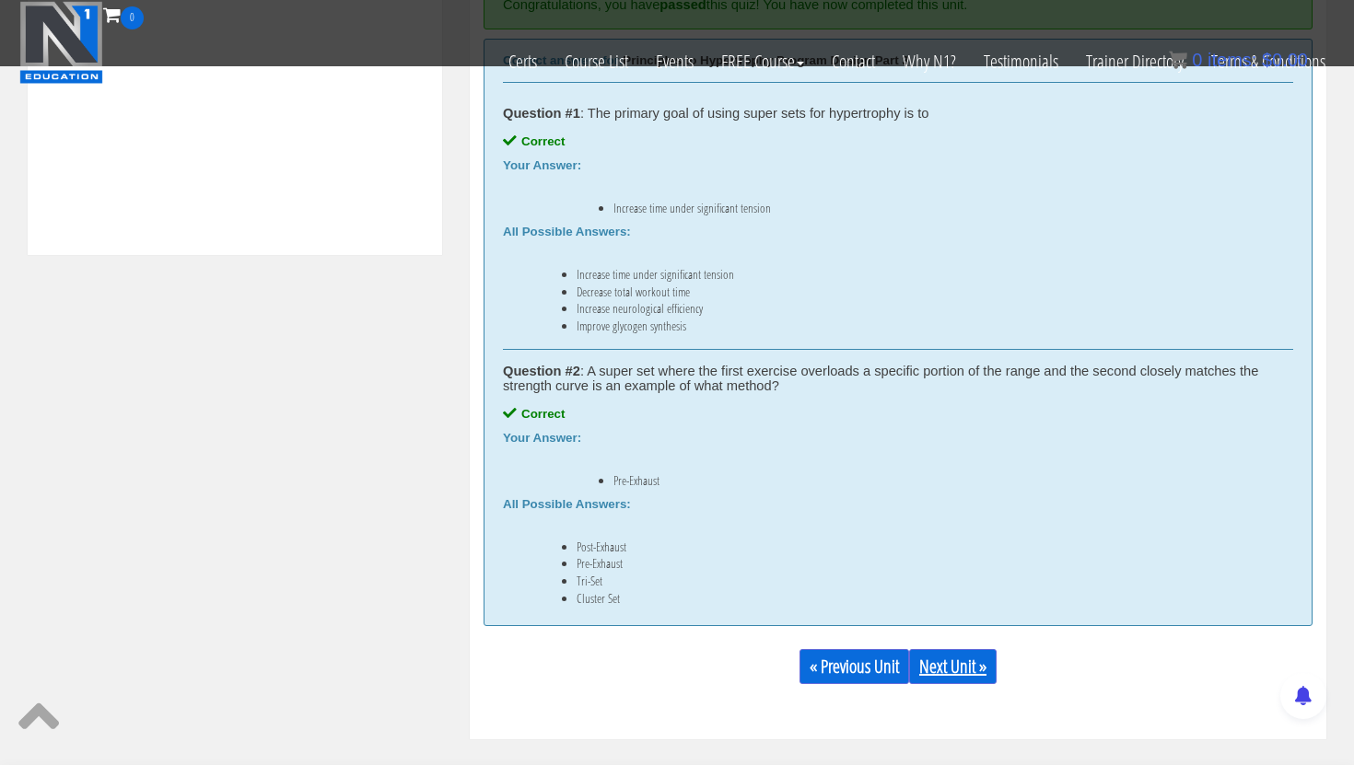
click at [958, 674] on link "Next Unit »" at bounding box center [952, 666] width 87 height 35
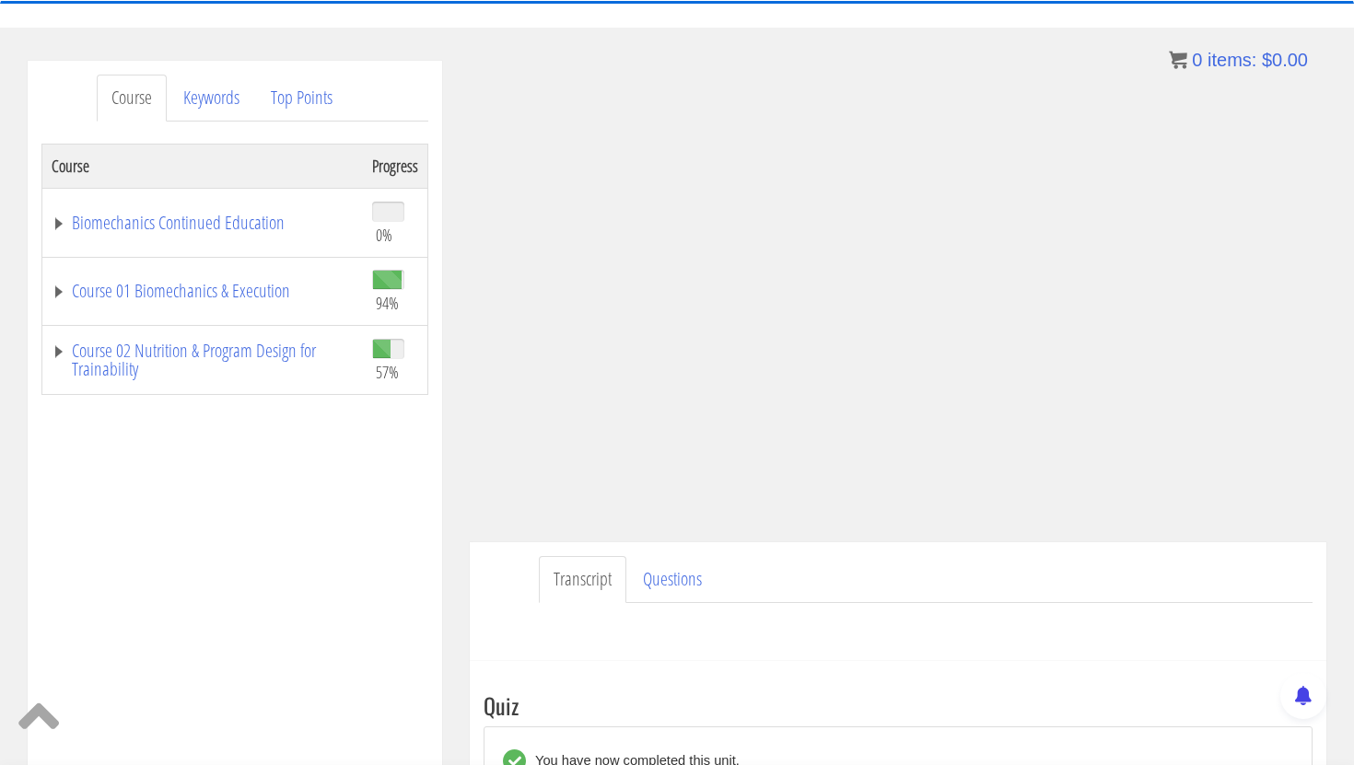
scroll to position [0, 0]
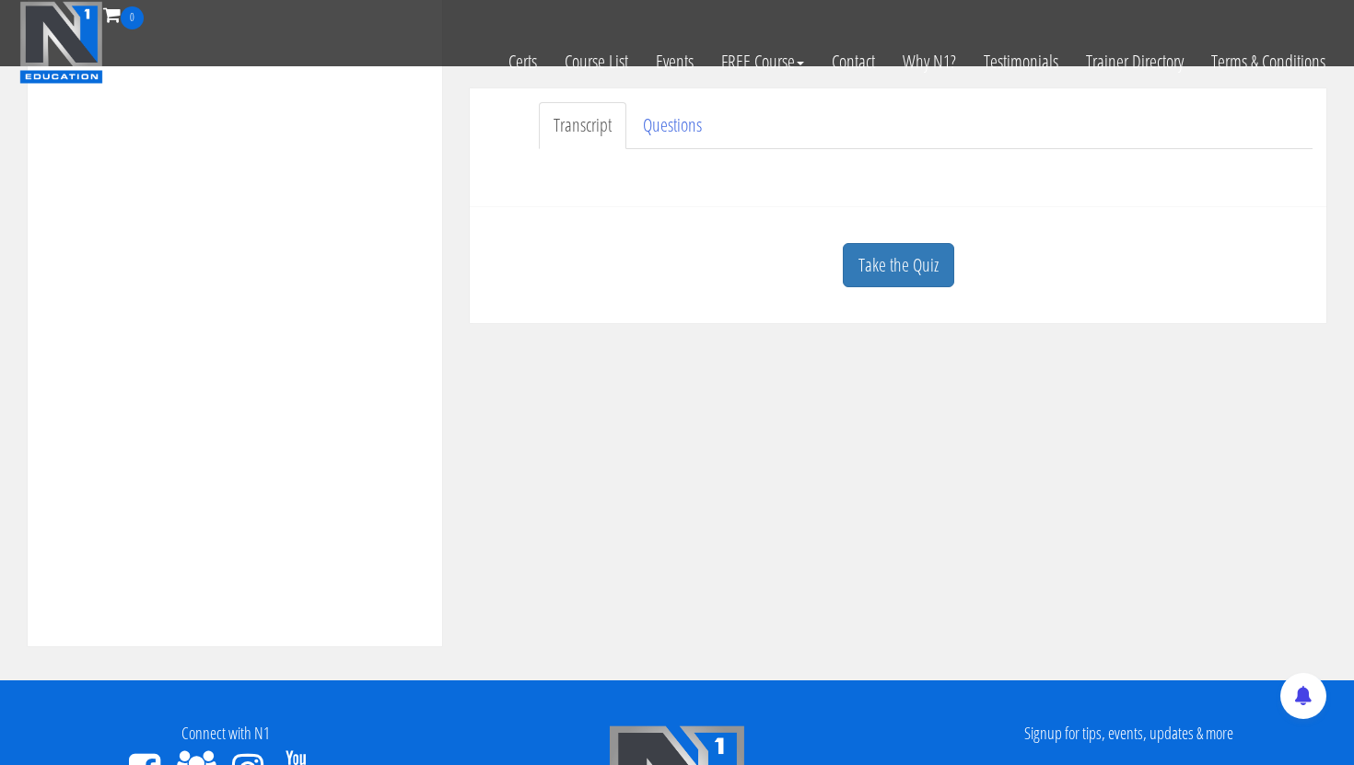
scroll to position [520, 0]
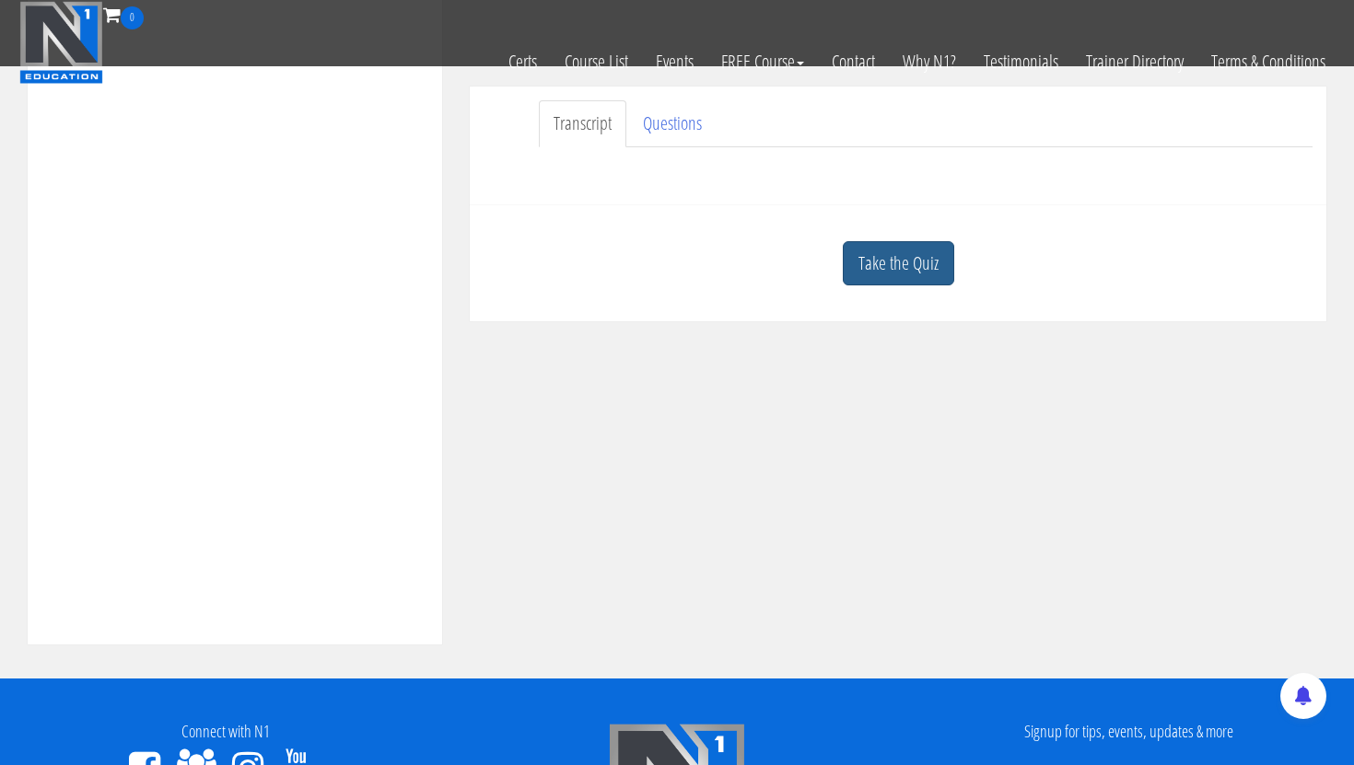
click at [900, 262] on link "Take the Quiz" at bounding box center [898, 263] width 111 height 45
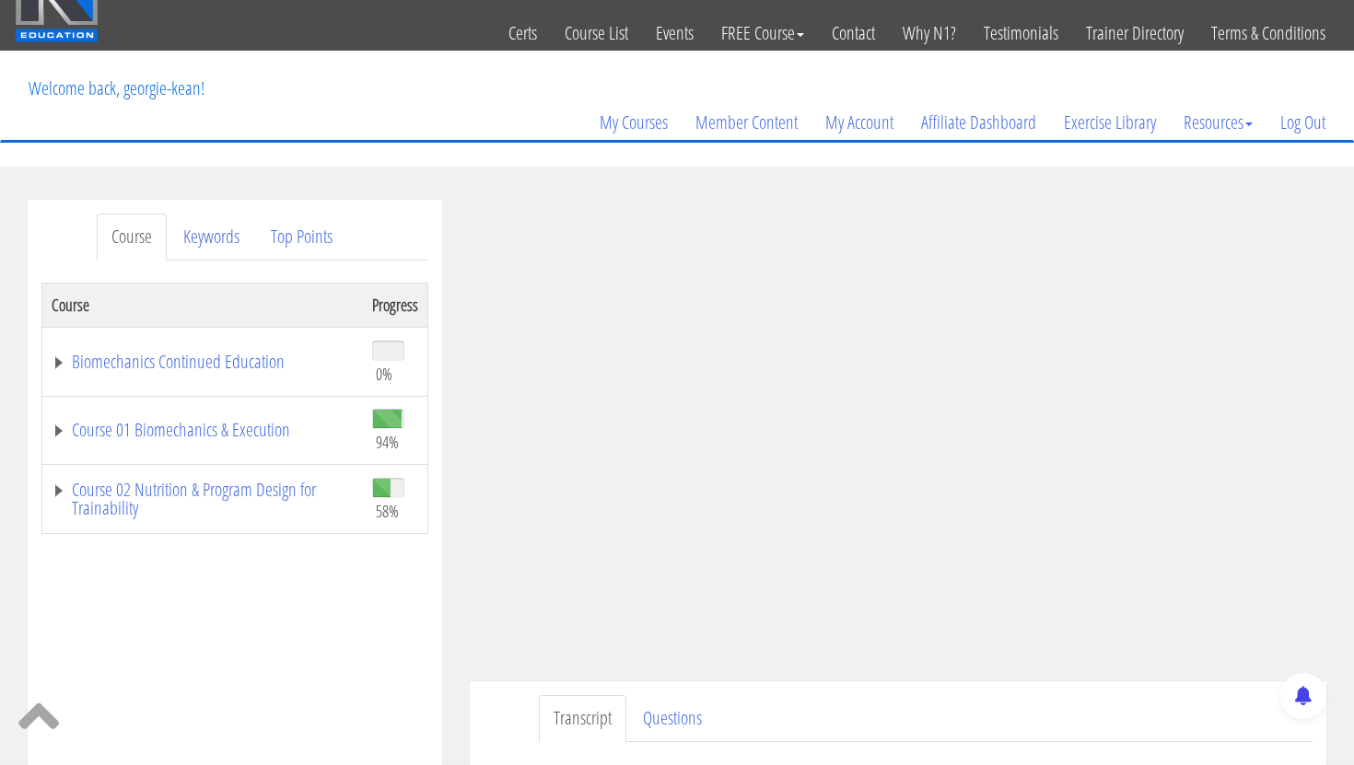
scroll to position [0, 0]
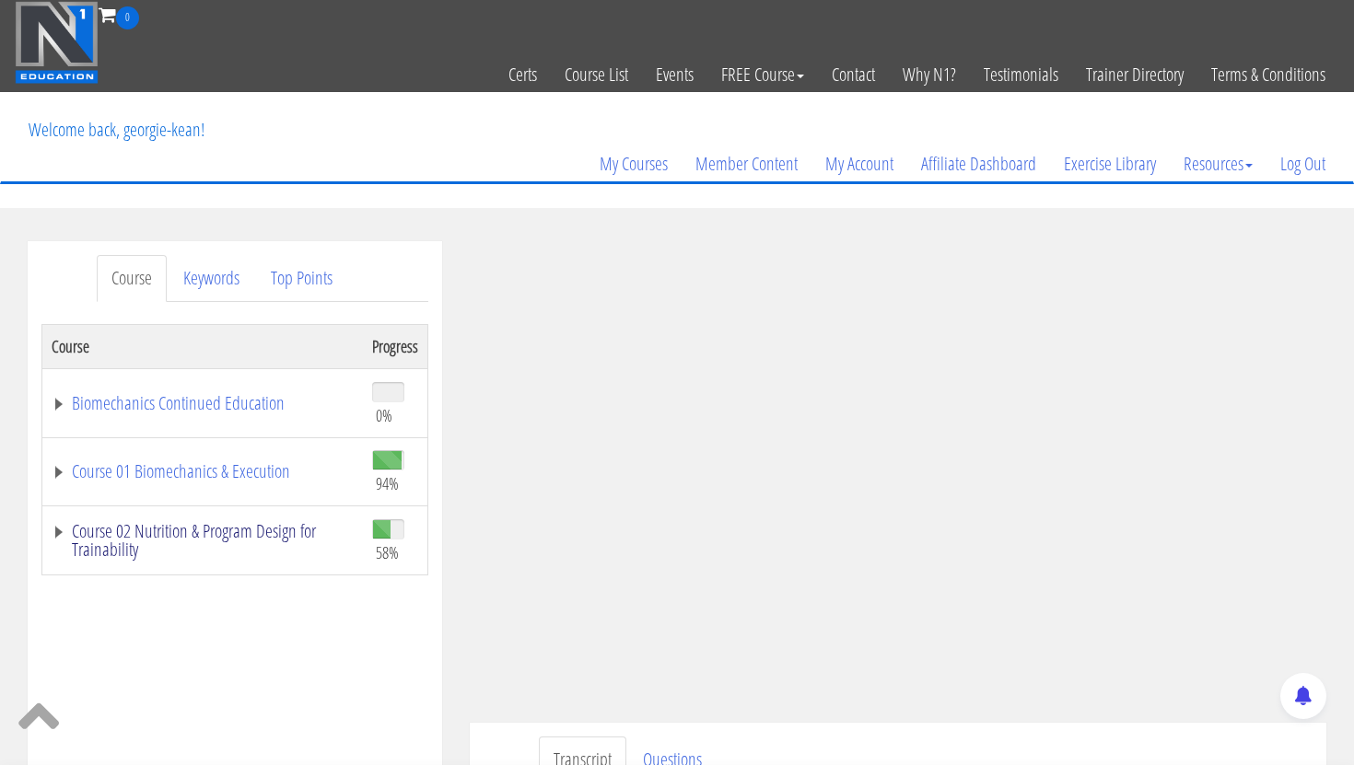
click at [192, 542] on link "Course 02 Nutrition & Program Design for Trainability" at bounding box center [203, 540] width 302 height 37
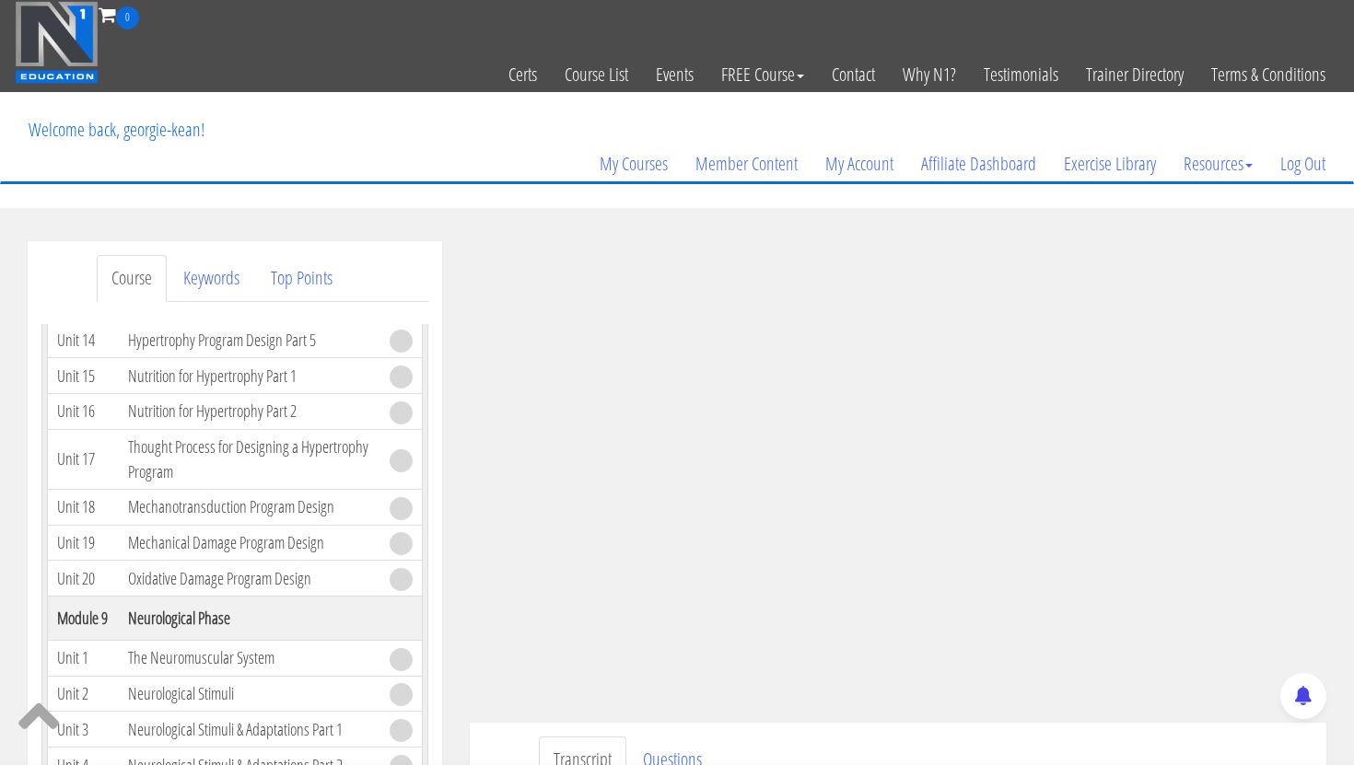
scroll to position [3037, 0]
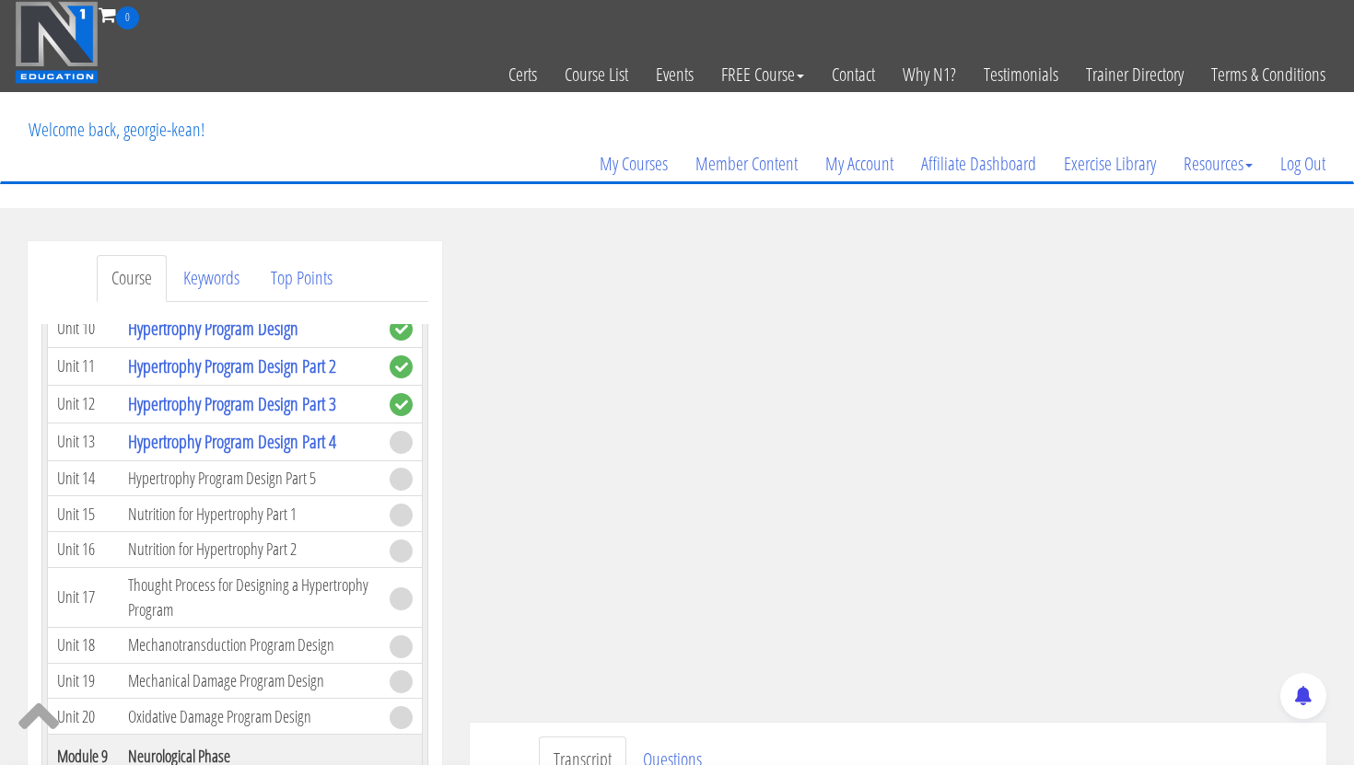
click at [220, 427] on td "Hypertrophy Program Design Part 4" at bounding box center [250, 442] width 262 height 38
click at [210, 452] on link "Hypertrophy Program Design Part 4" at bounding box center [232, 441] width 208 height 25
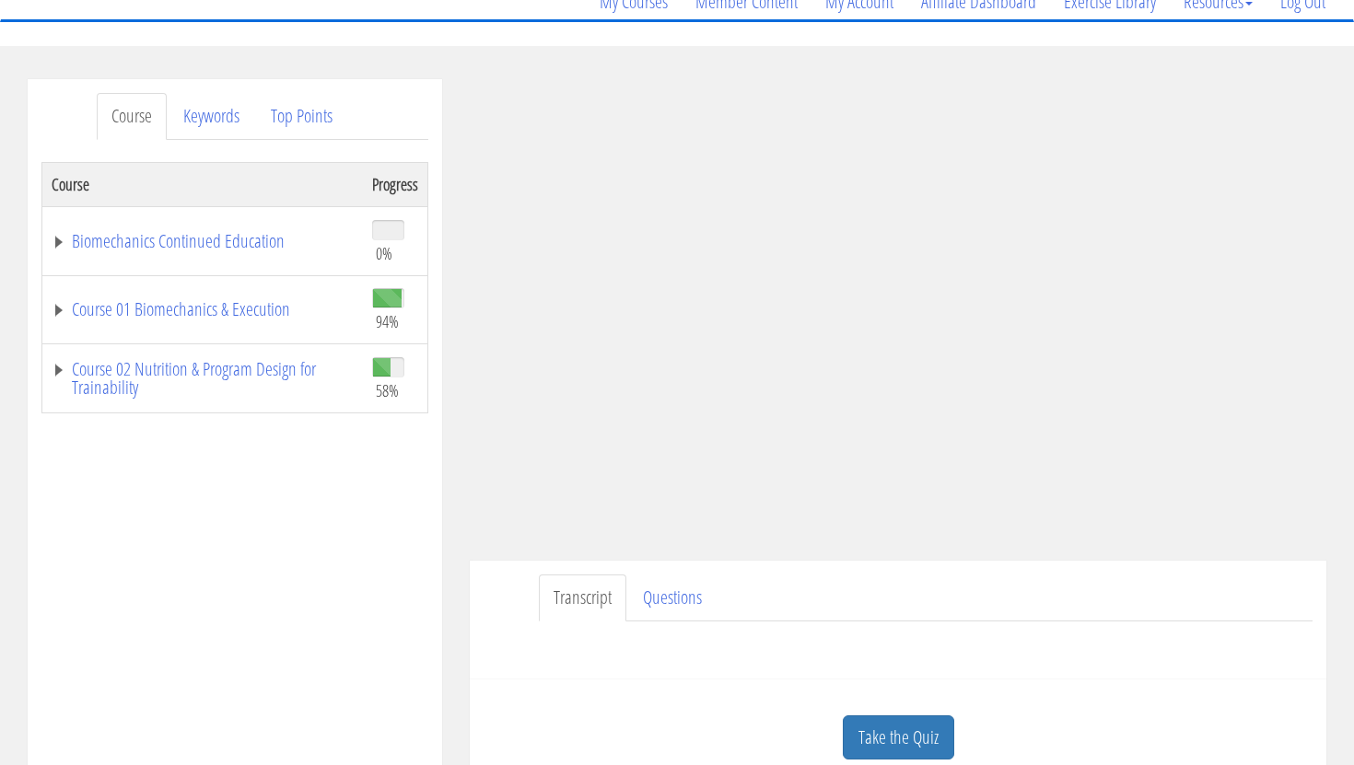
scroll to position [356, 0]
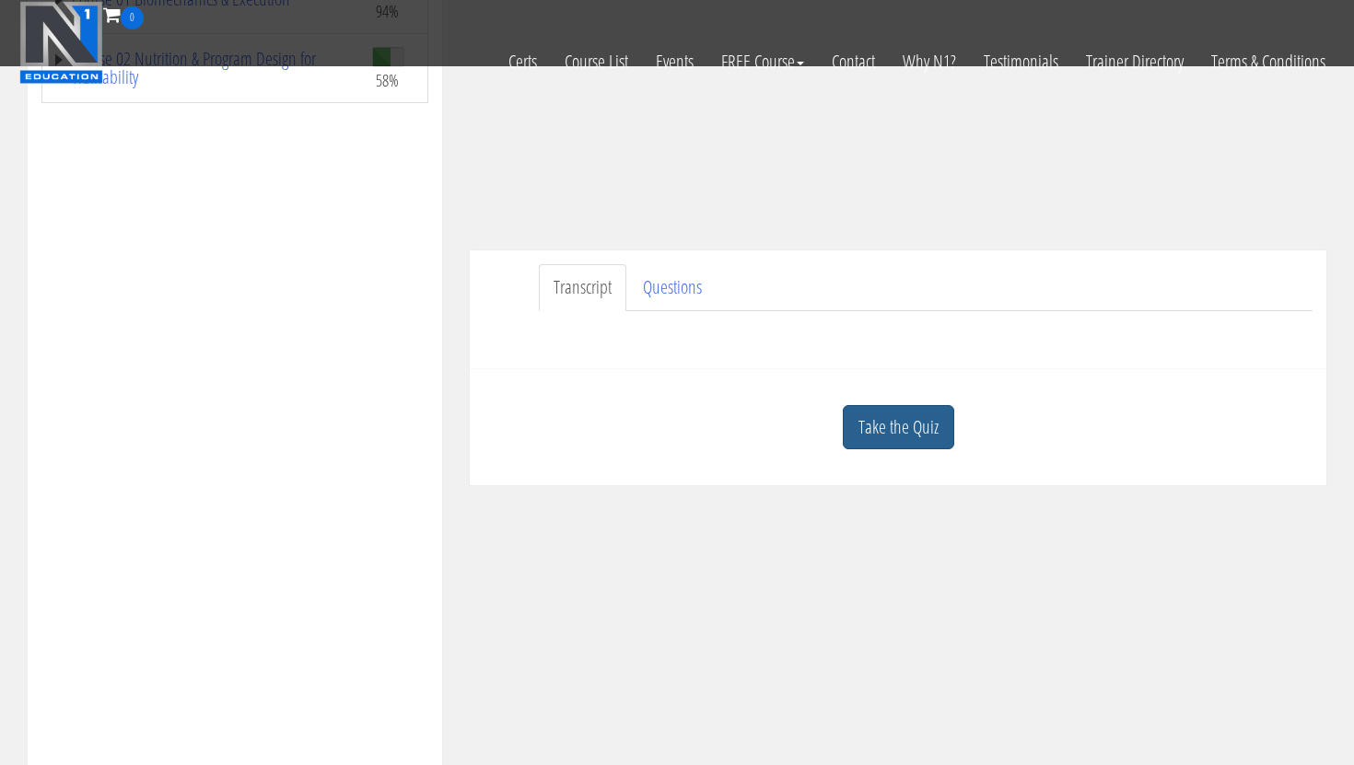
click at [916, 449] on link "Take the Quiz" at bounding box center [898, 427] width 111 height 45
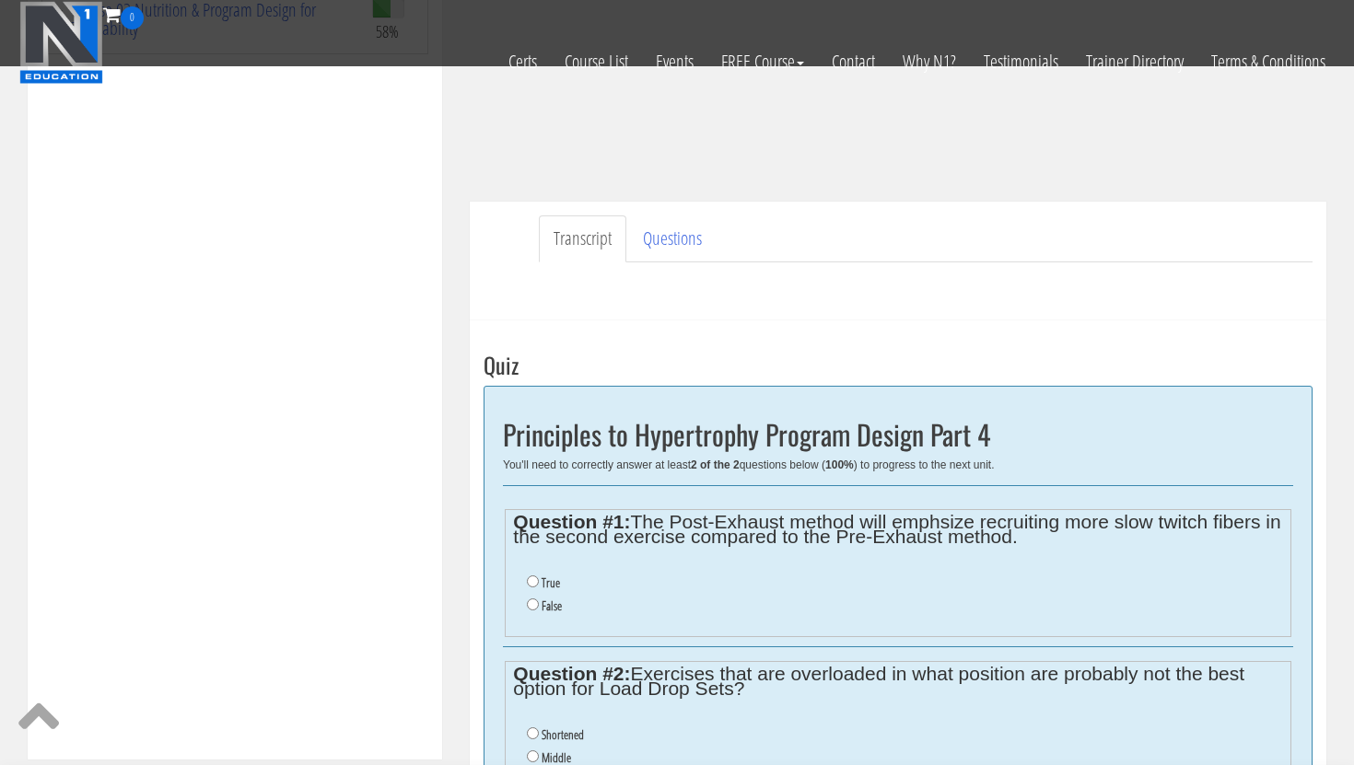
scroll to position [503, 0]
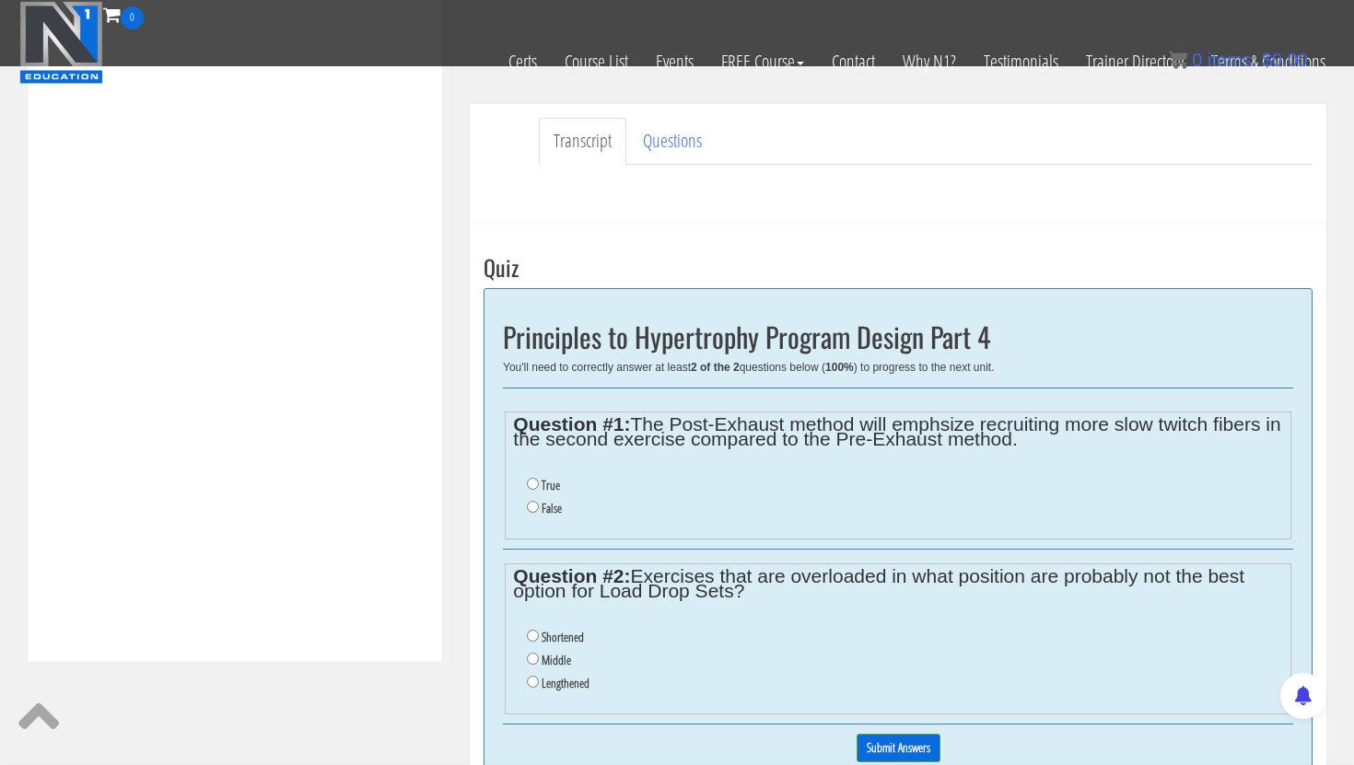
drag, startPoint x: 898, startPoint y: 487, endPoint x: 898, endPoint y: 550, distance: 62.6
click at [898, 550] on div "Principles to Hypertrophy Program Design Part 4 You'll need to correctly answer…" at bounding box center [898, 537] width 829 height 498
click at [460, 475] on div "[PERSON_NAME] [EMAIL_ADDRESS][DOMAIN_NAME] [DATE] [TECHNICAL_ID] Transcript Que…" at bounding box center [898, 251] width 884 height 1259
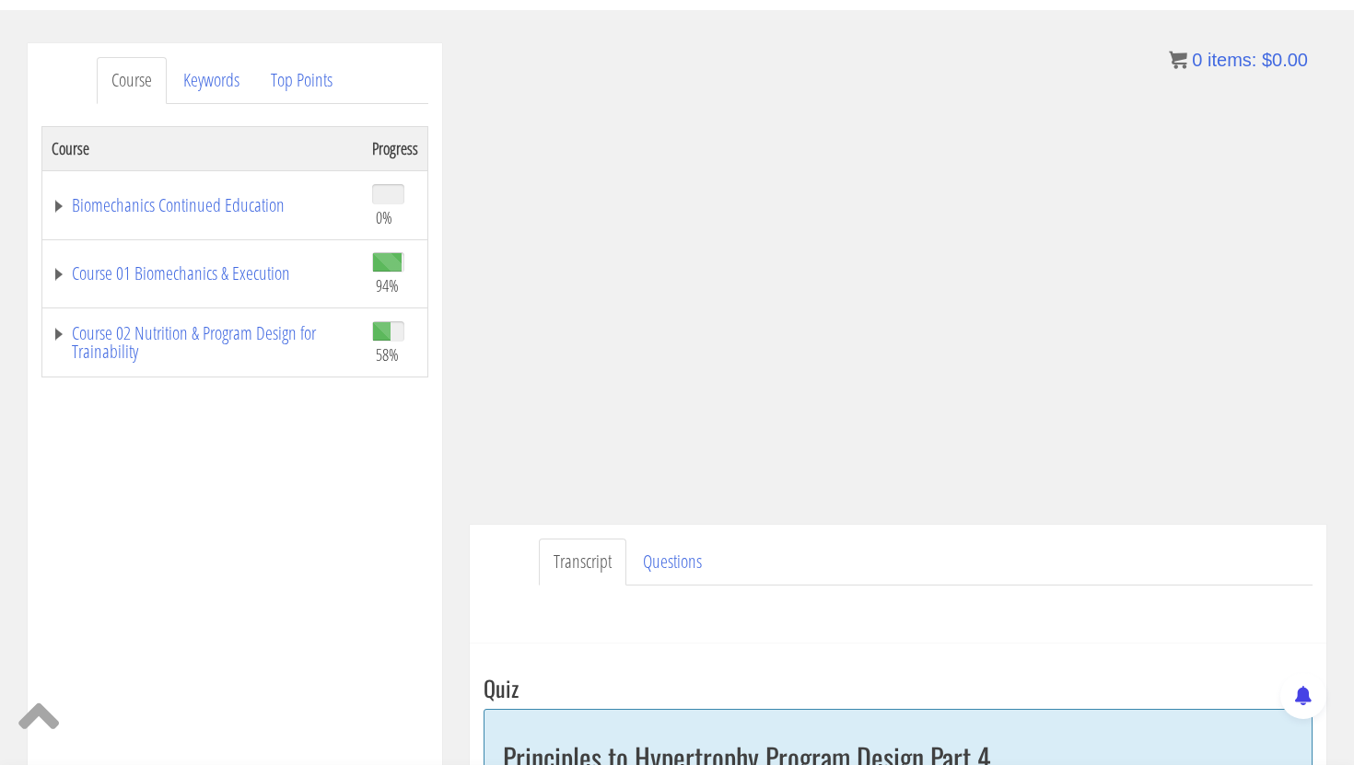
scroll to position [193, 0]
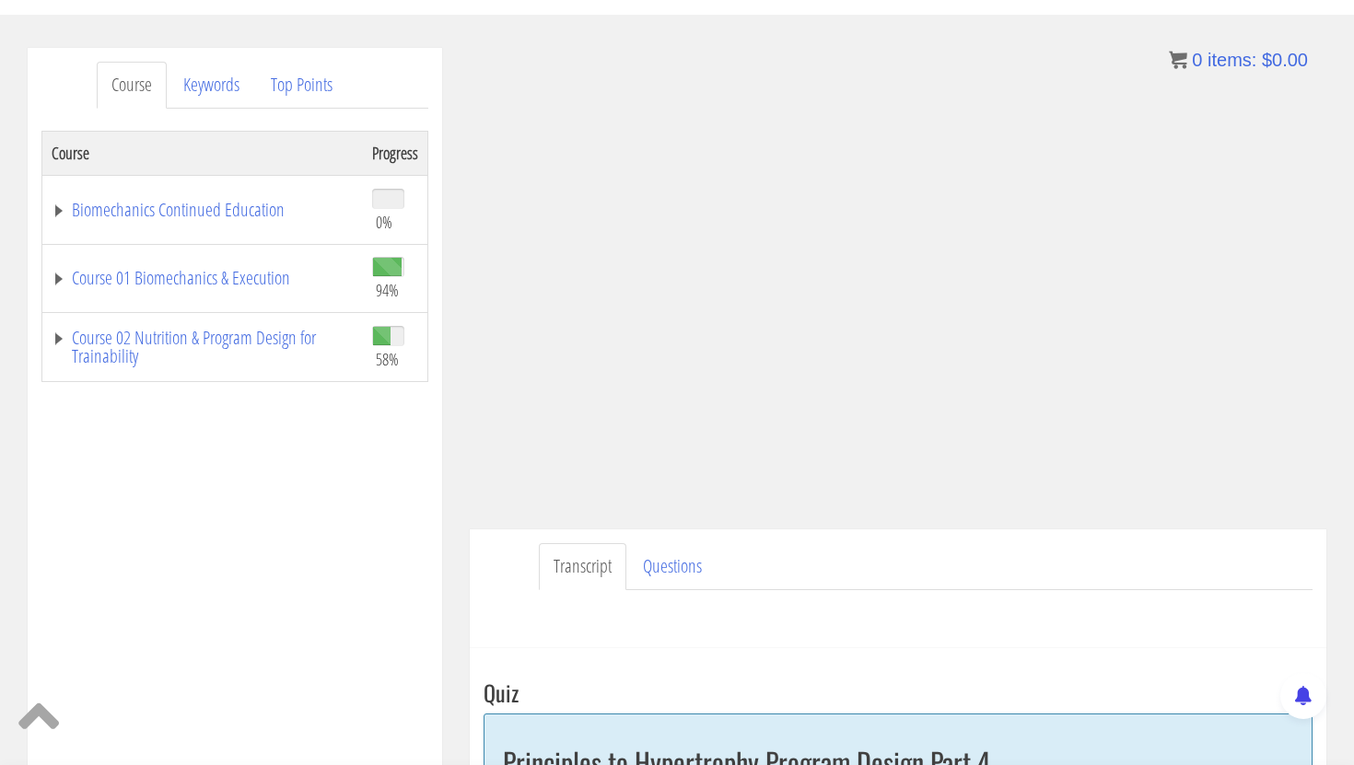
click at [1086, 580] on ul "Transcript Questions" at bounding box center [926, 566] width 774 height 47
click at [1079, 590] on div "Have a question on this unit? Please submit it here: Name * First Last Email * *" at bounding box center [898, 612] width 829 height 44
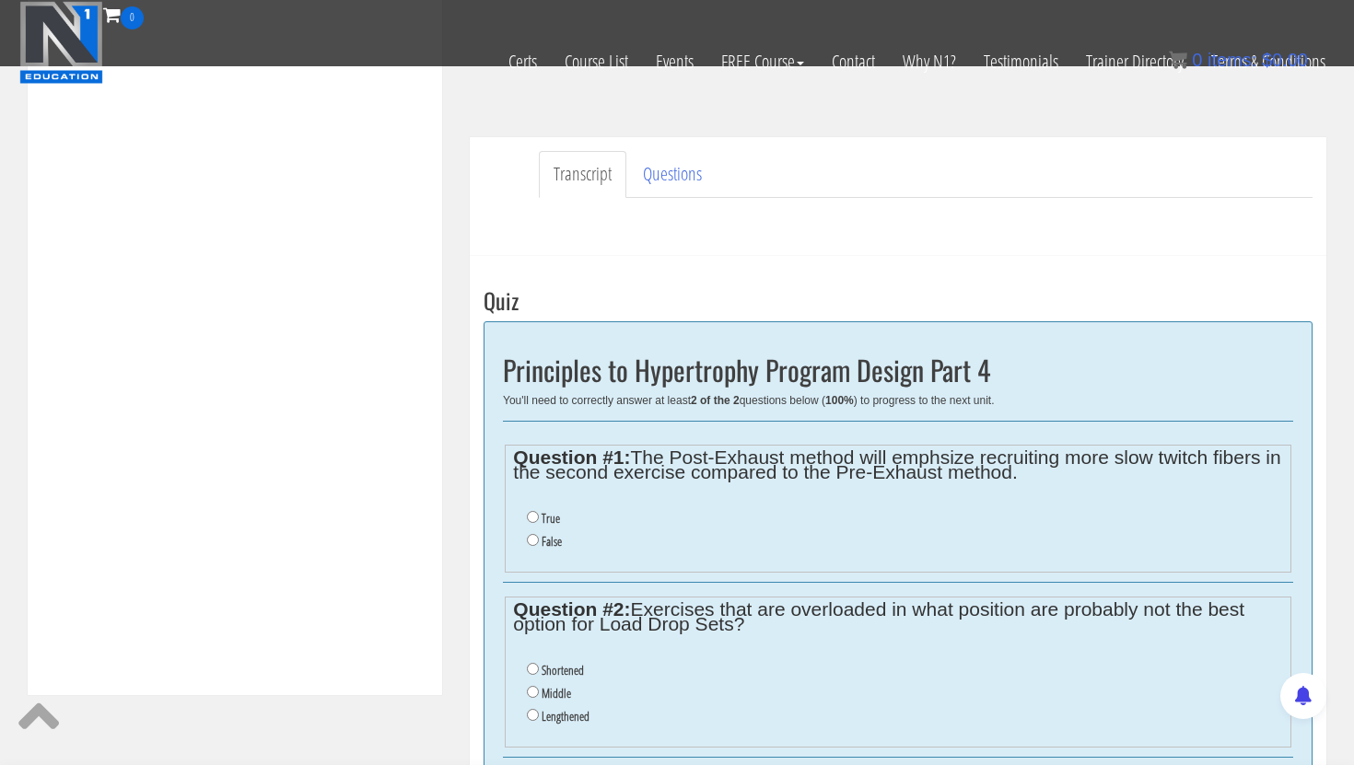
scroll to position [475, 0]
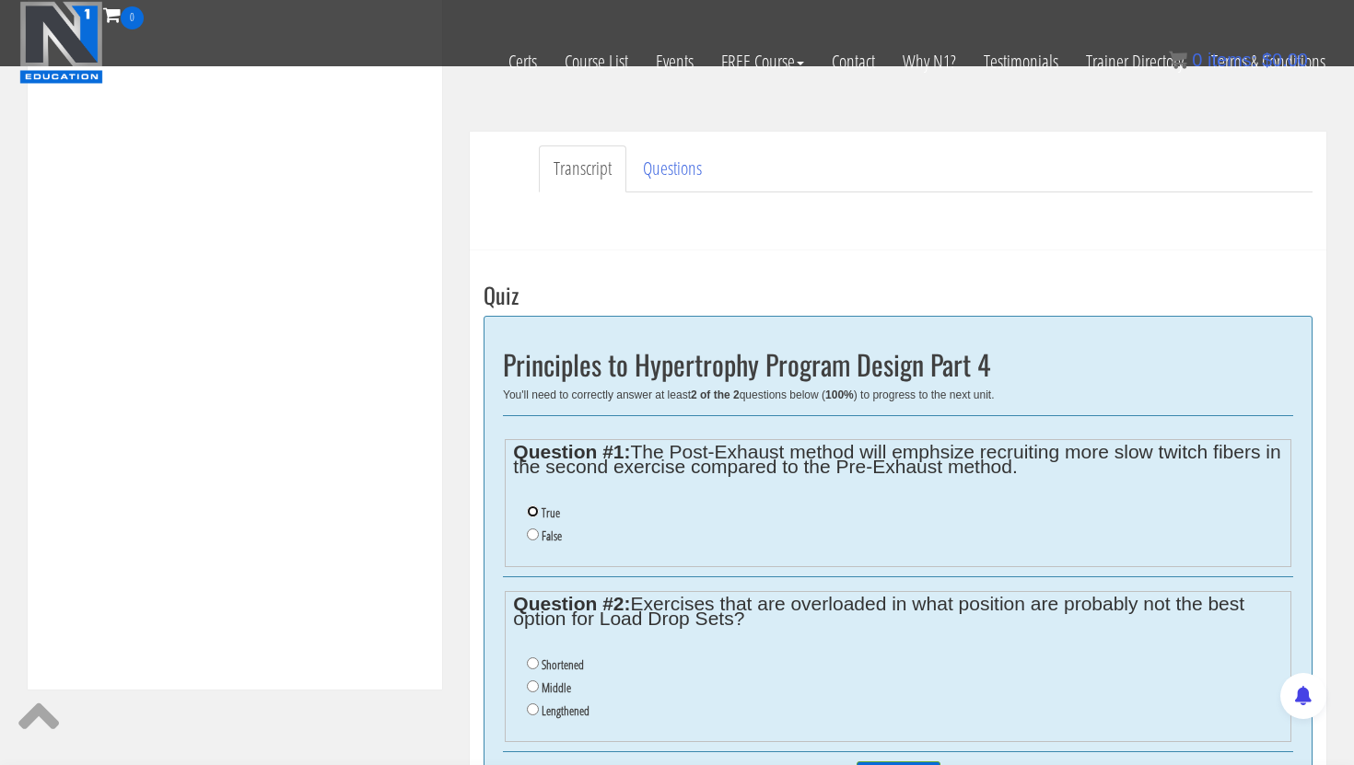
click at [531, 508] on input "True" at bounding box center [533, 512] width 12 height 12
radio input "true"
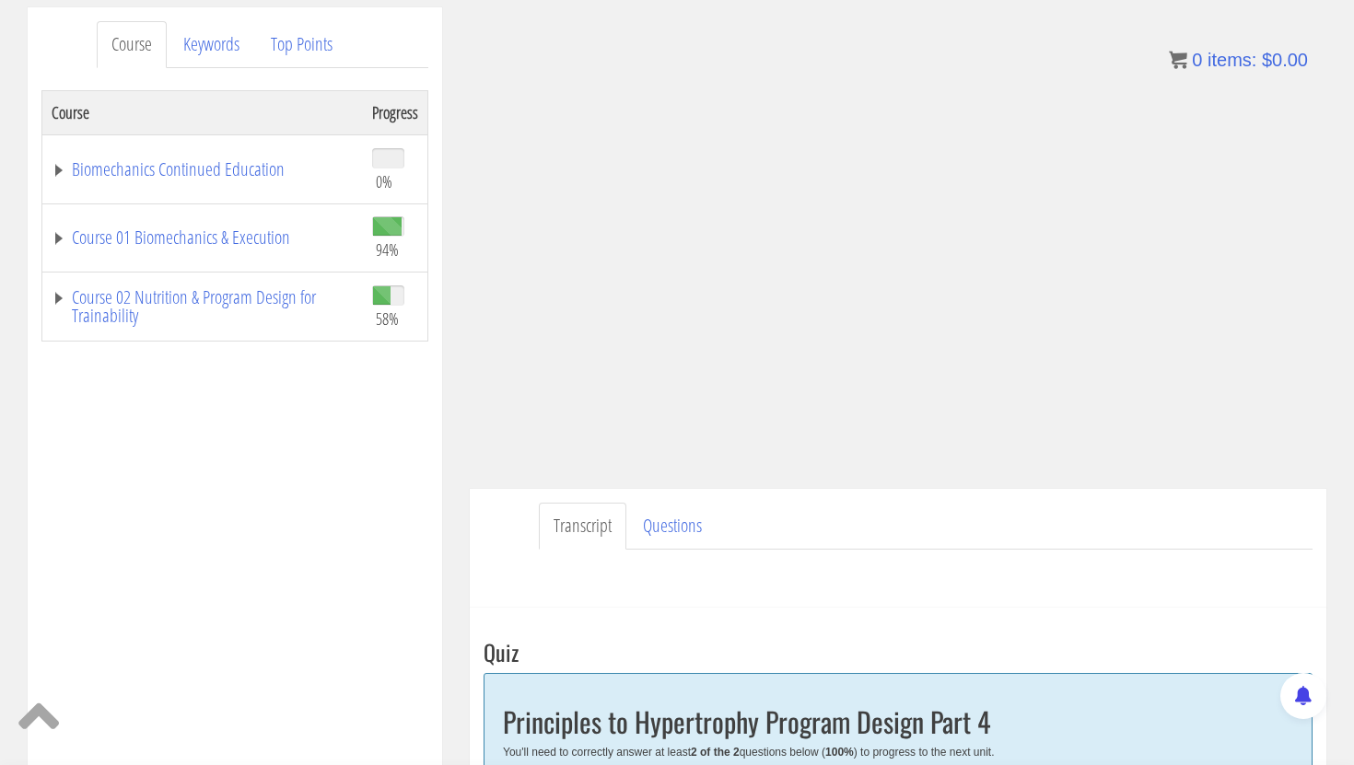
scroll to position [227, 0]
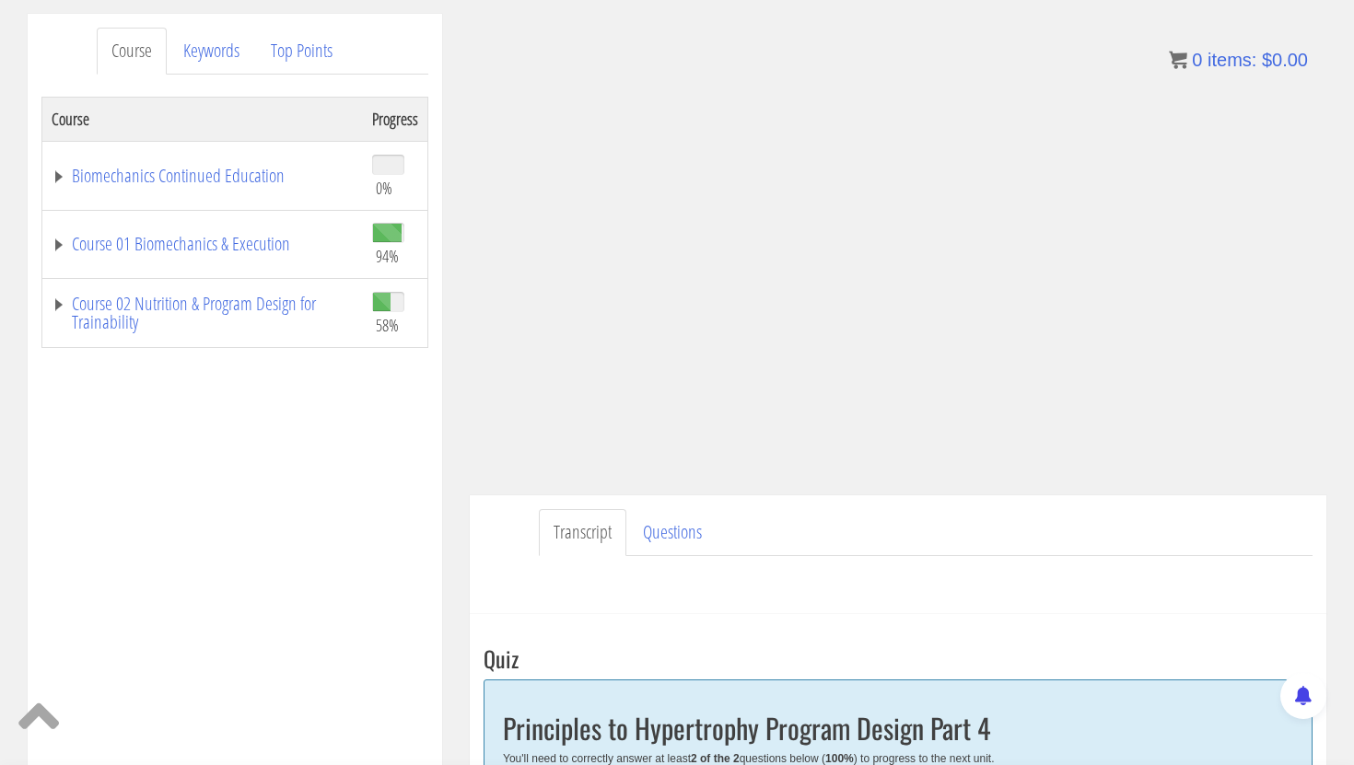
click at [425, 519] on div "Course Progress Biomechanics Continued Education 0% Module 1 Continued Educatio…" at bounding box center [234, 557] width 387 height 921
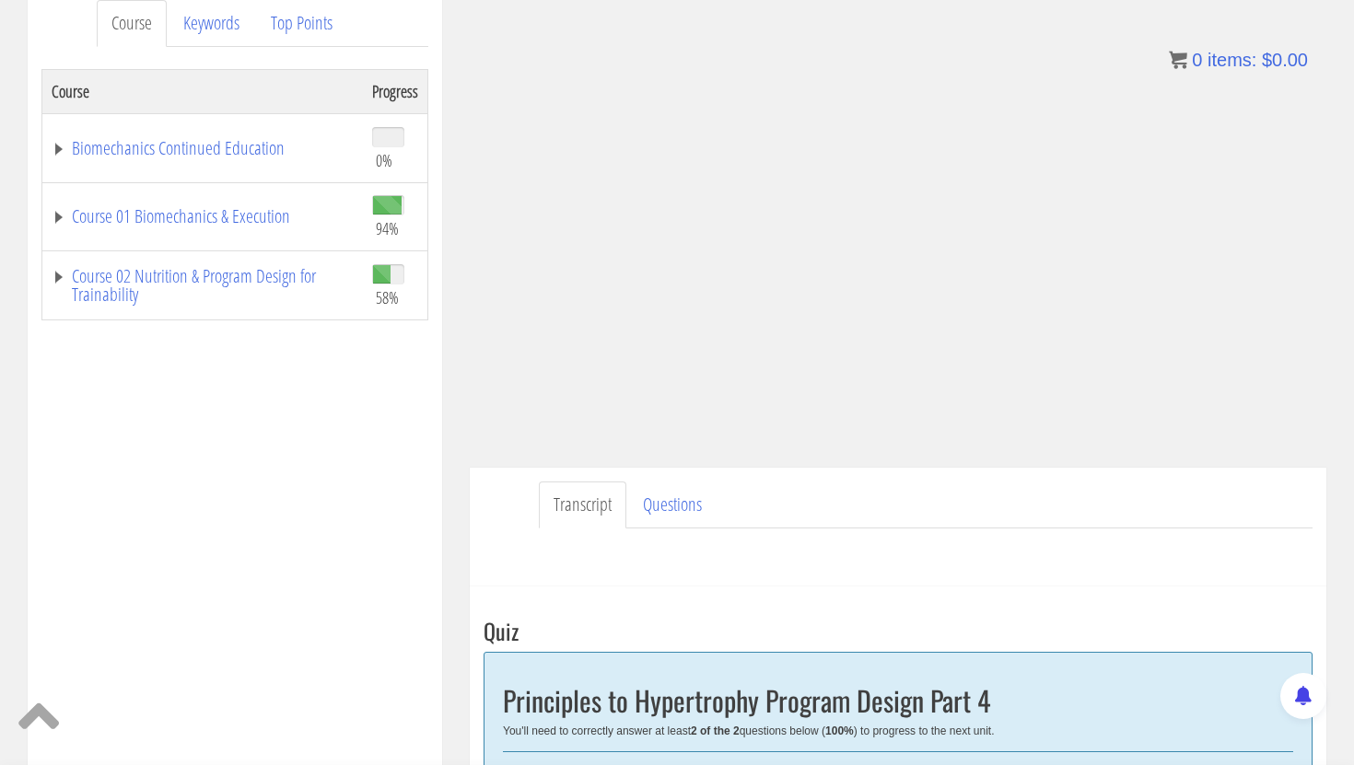
scroll to position [261, 0]
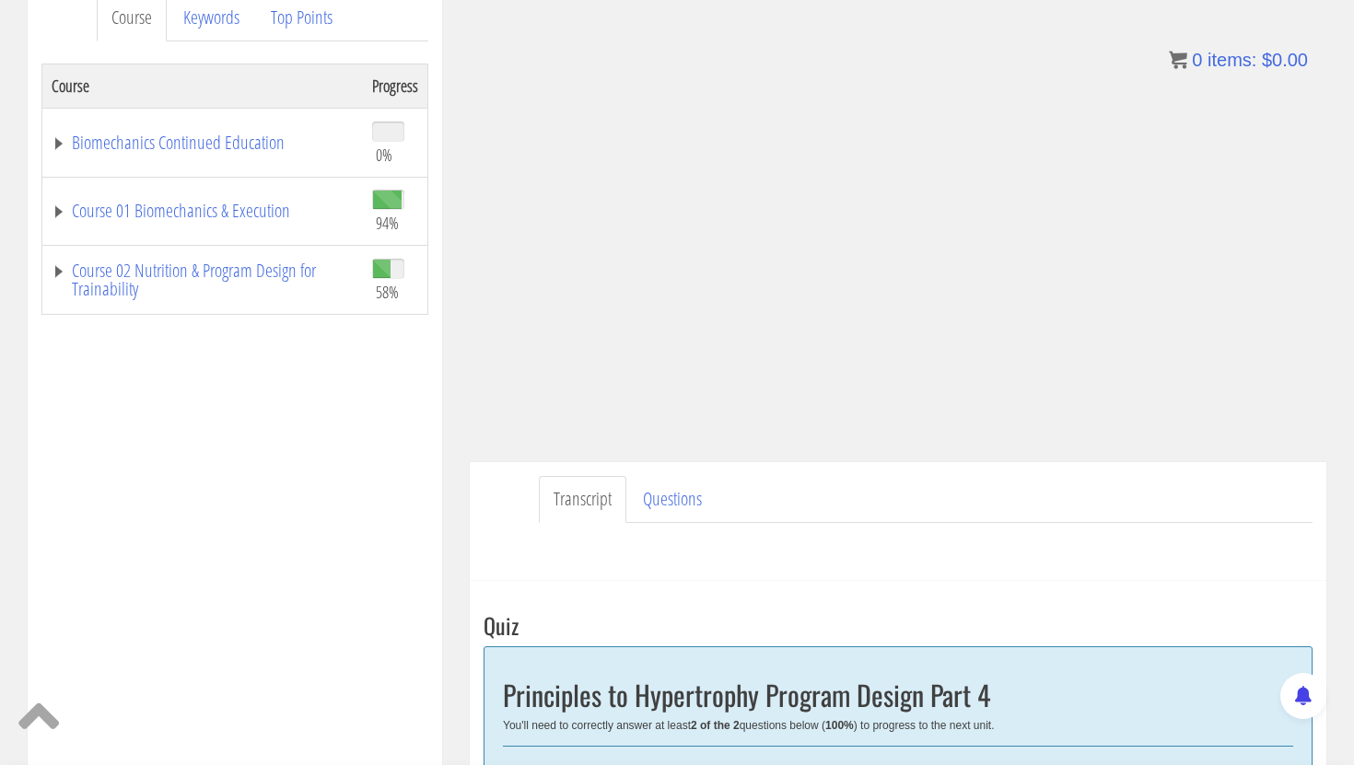
click at [512, 489] on div "Transcript Questions Have a question on this unit? Please submit it here: Name …" at bounding box center [898, 521] width 857 height 119
click at [425, 460] on div "Course Progress Biomechanics Continued Education 0% Module 1 Continued Educatio…" at bounding box center [234, 524] width 387 height 921
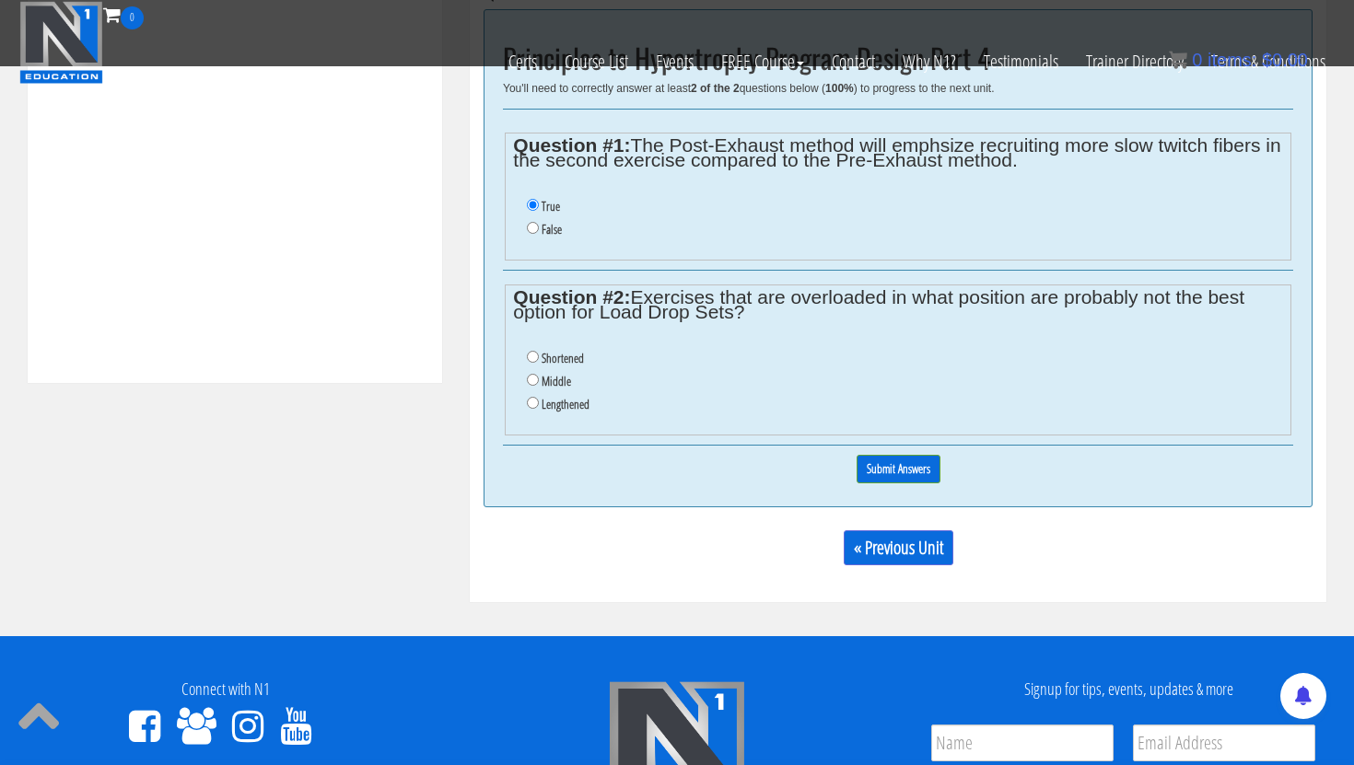
scroll to position [784, 0]
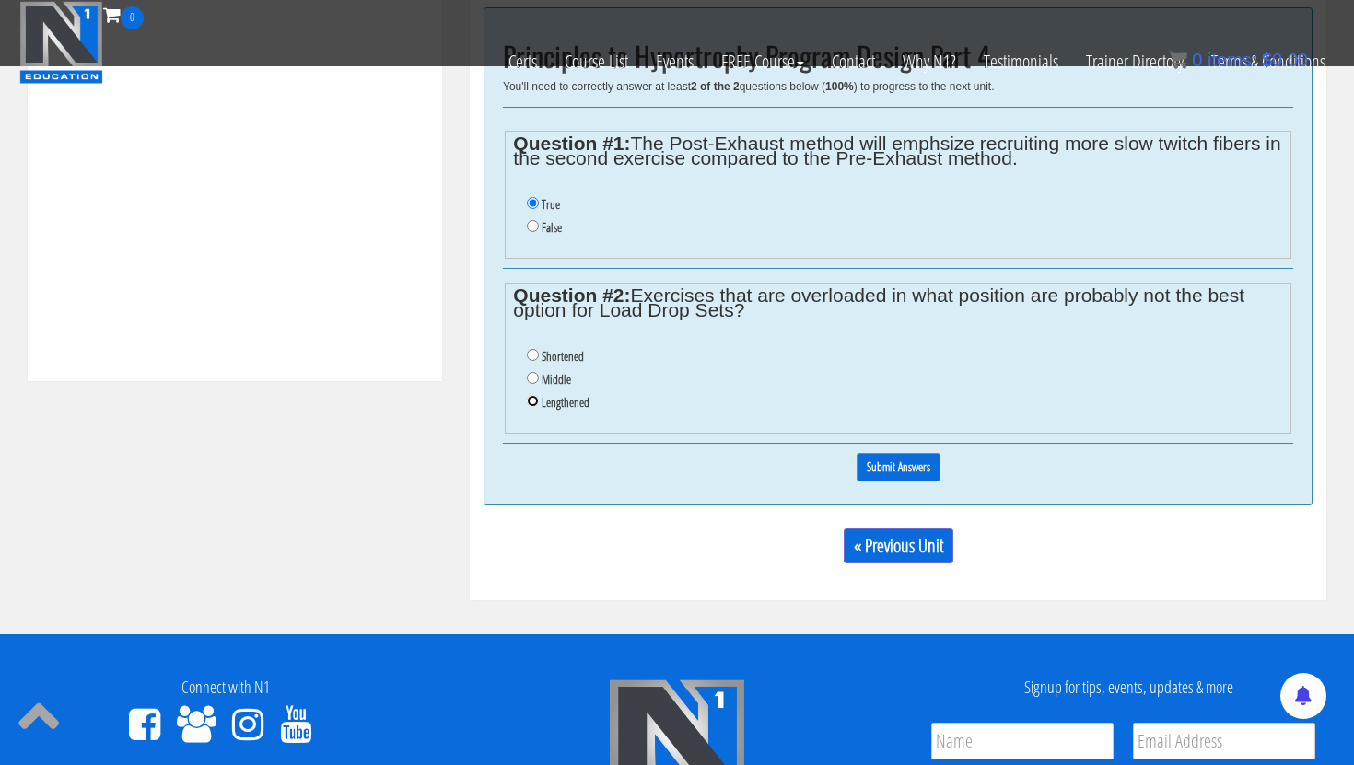
click at [532, 402] on input "Lengthened" at bounding box center [533, 401] width 12 height 12
radio input "true"
click at [916, 473] on input "Submit Answers" at bounding box center [899, 467] width 84 height 29
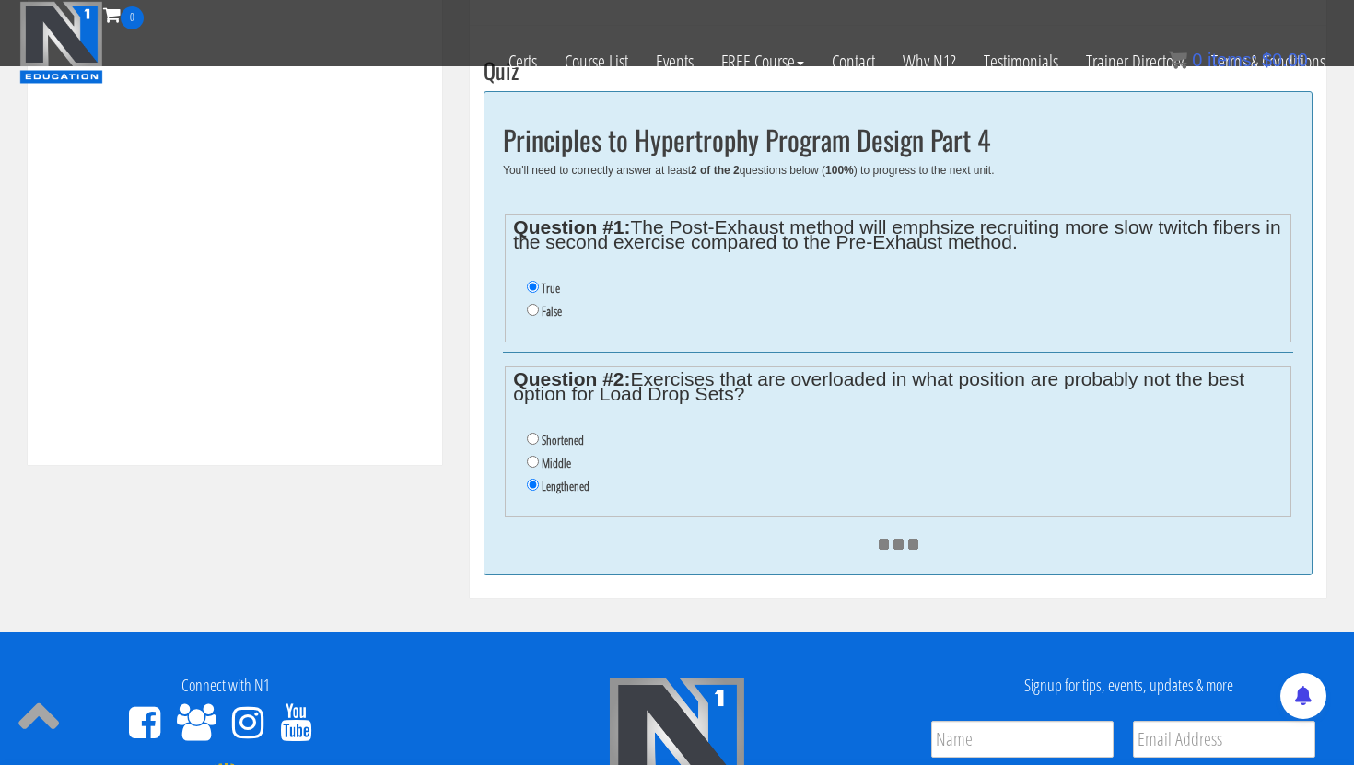
scroll to position [699, 0]
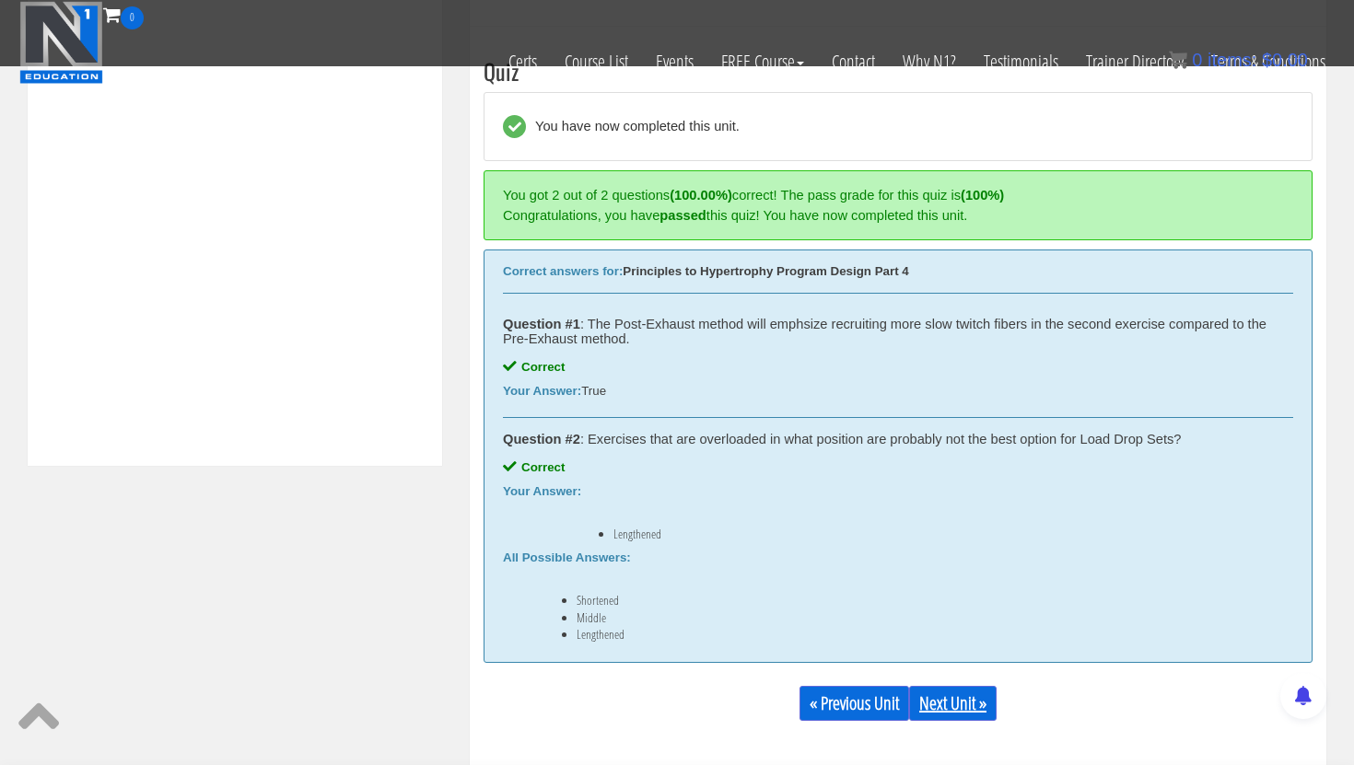
click at [953, 717] on link "Next Unit »" at bounding box center [952, 703] width 87 height 35
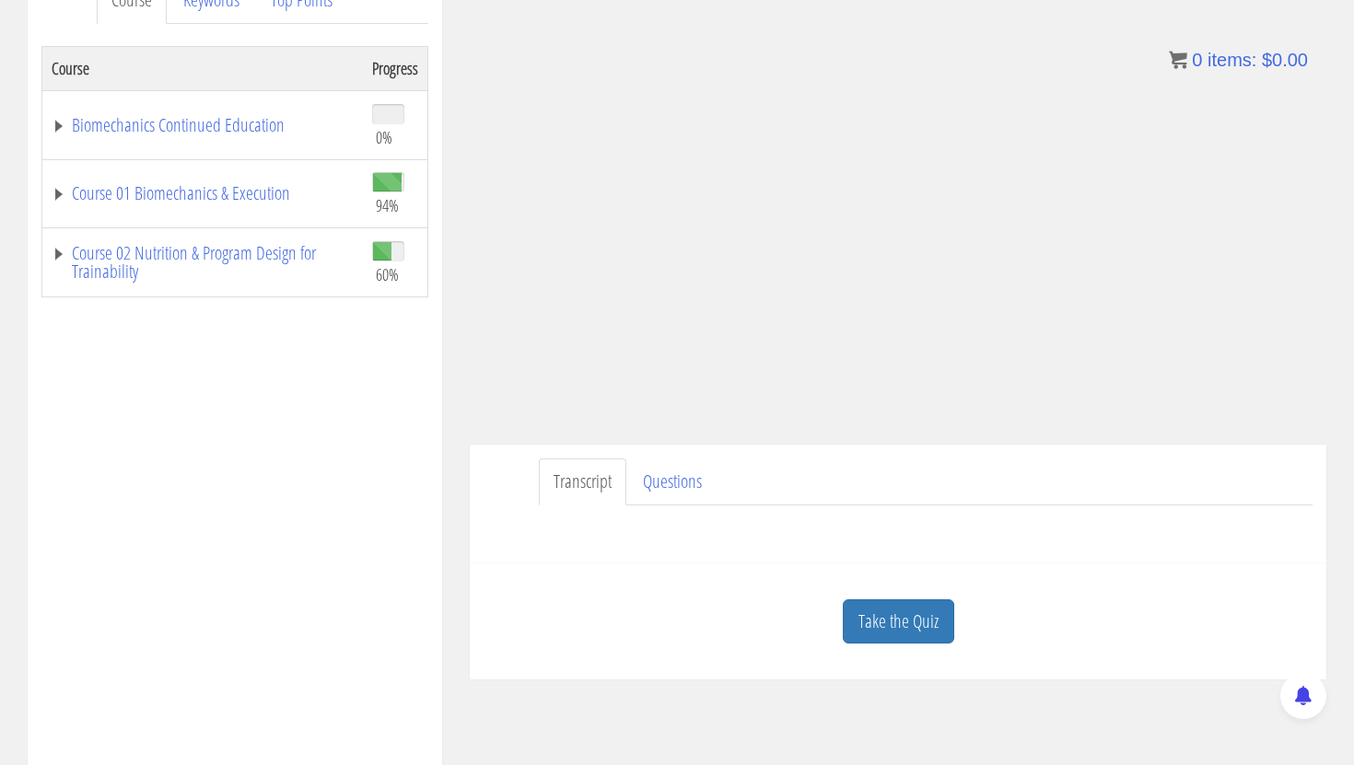
scroll to position [280, 0]
click at [894, 617] on link "Take the Quiz" at bounding box center [898, 620] width 111 height 45
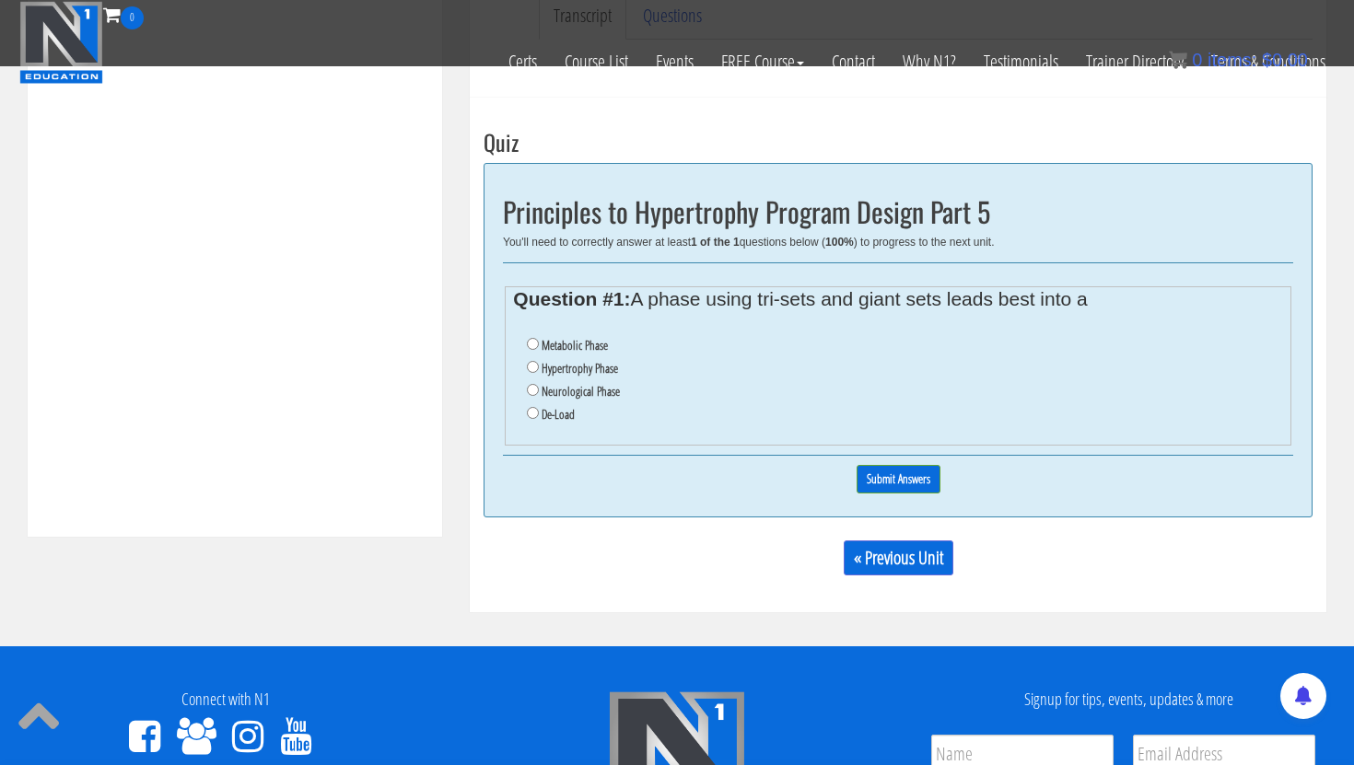
scroll to position [625, 0]
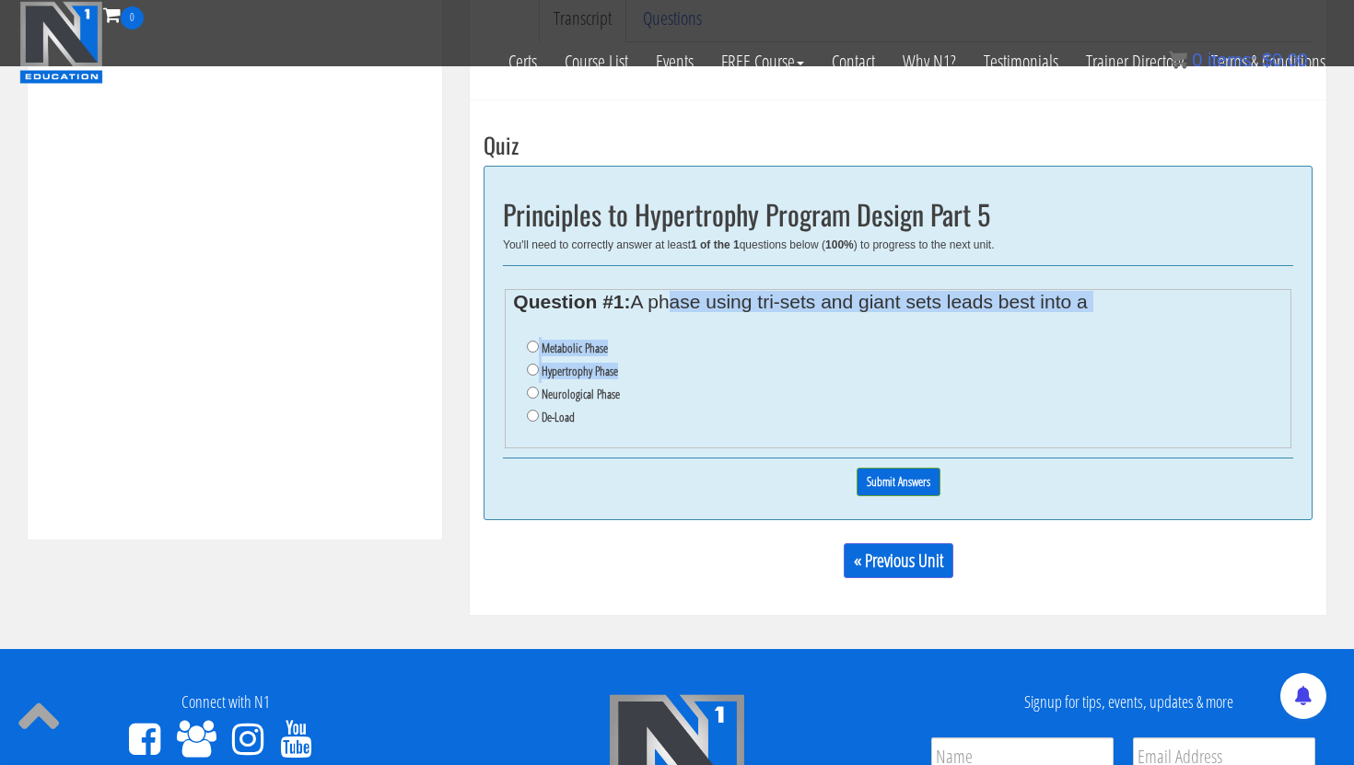
drag, startPoint x: 662, startPoint y: 306, endPoint x: 1032, endPoint y: 365, distance: 374.9
click at [1032, 364] on fieldset "Question #1: A phase using tri-sets and giant sets leads best into a Metabolic …" at bounding box center [898, 368] width 787 height 159
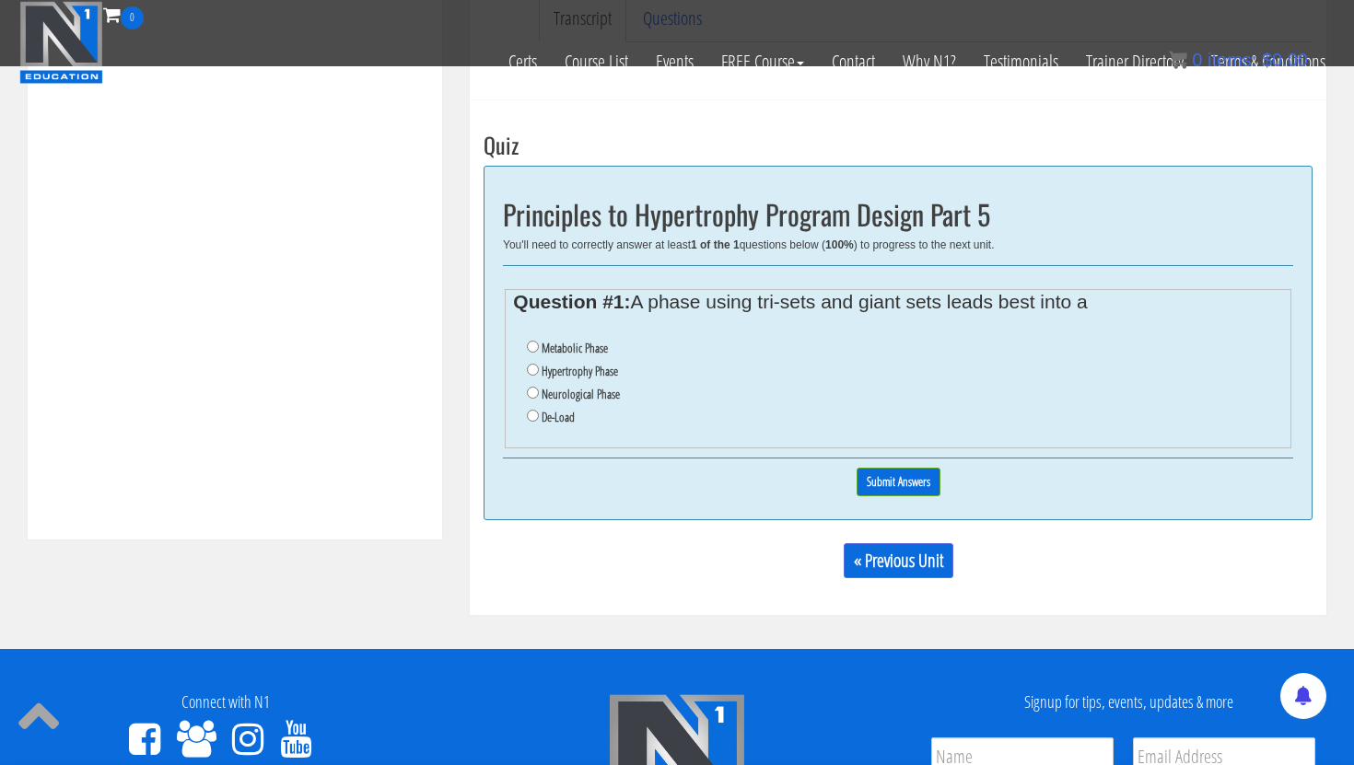
click at [388, 367] on div "Course Progress Biomechanics Continued Education 0% Module 1 Continued Educatio…" at bounding box center [234, 43] width 387 height 921
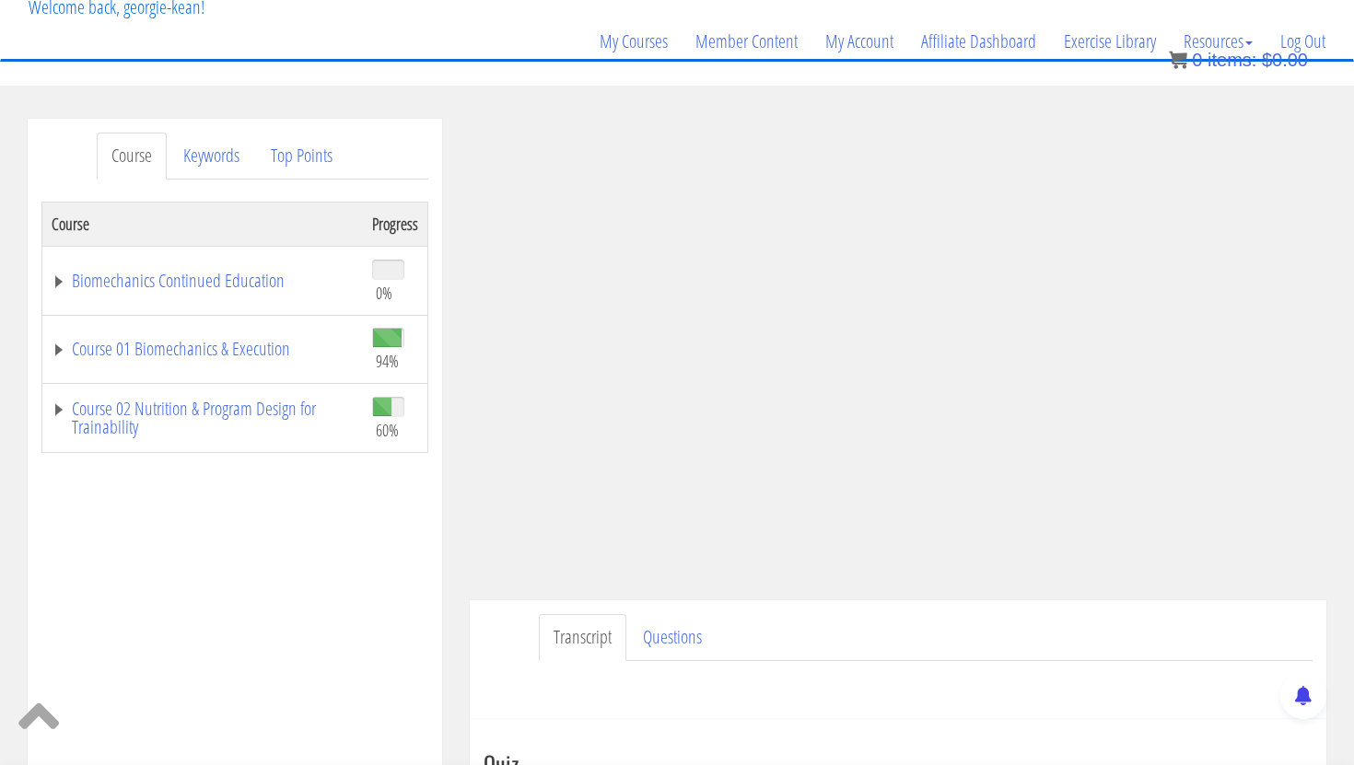
scroll to position [0, 0]
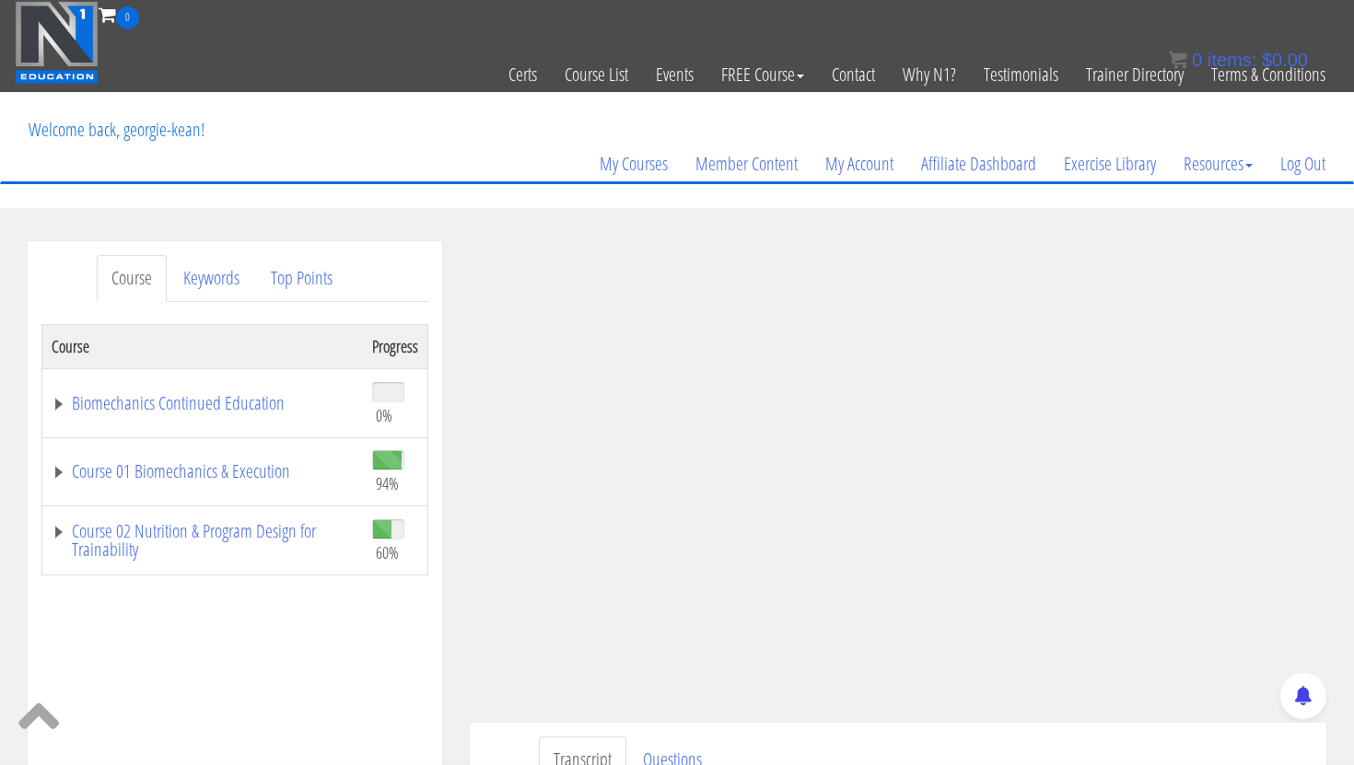
click at [1122, 747] on ul "Transcript Questions" at bounding box center [926, 760] width 774 height 47
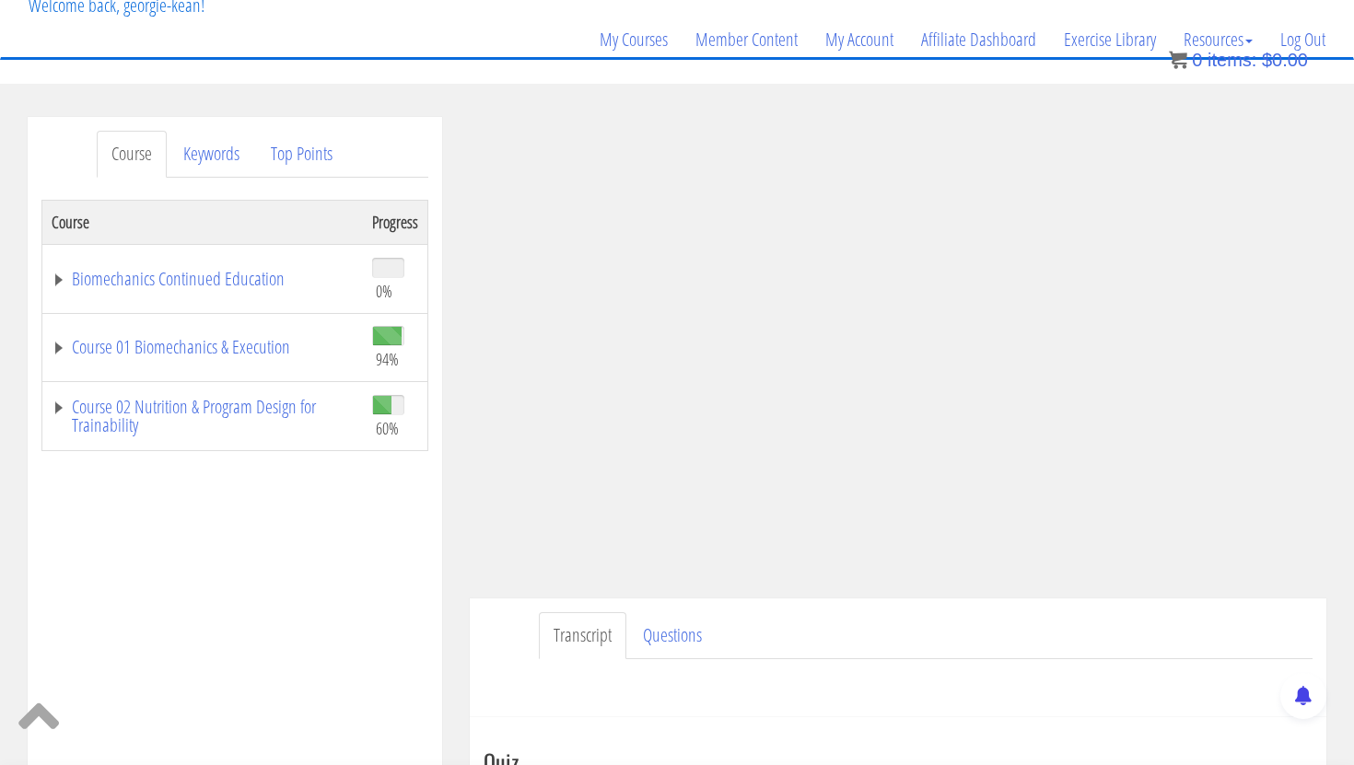
scroll to position [127, 0]
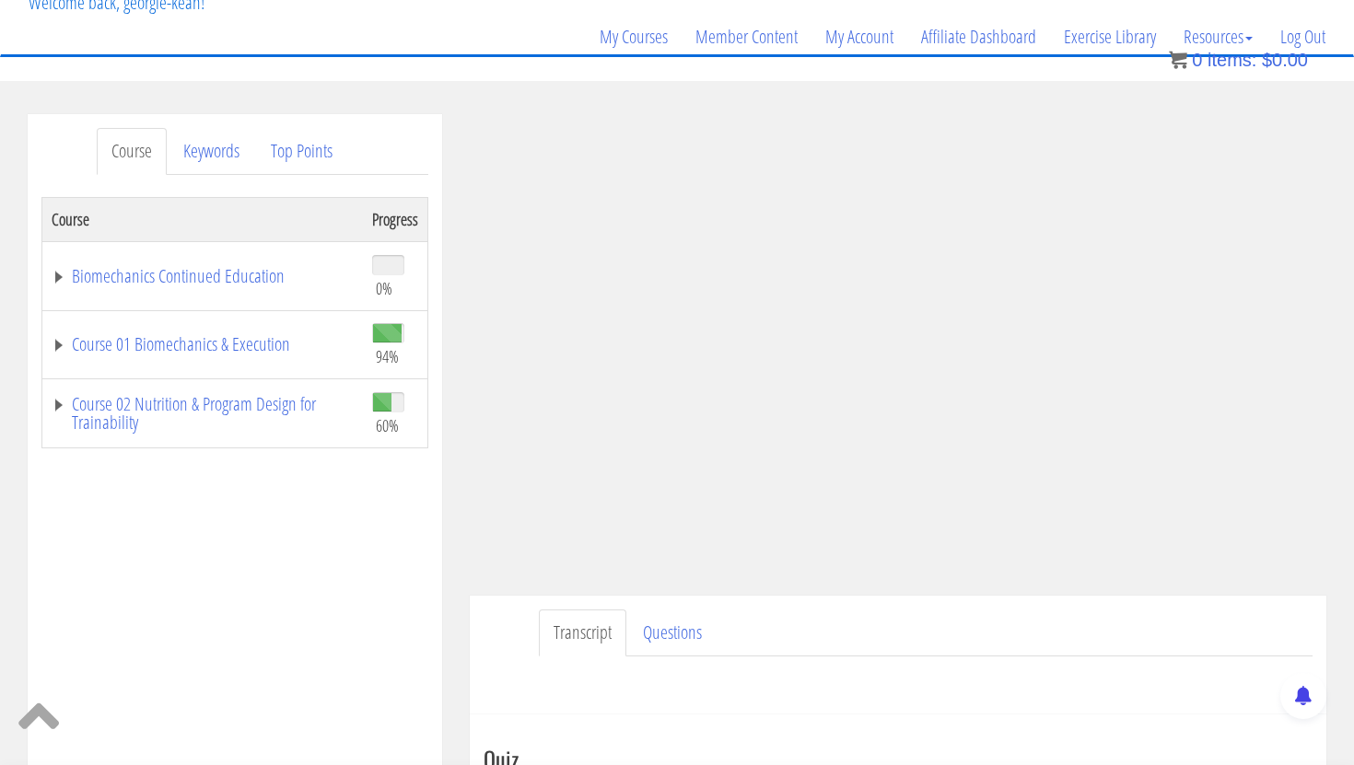
click at [354, 542] on div "Course Progress Biomechanics Continued Education 0% Module 1 Continued Educatio…" at bounding box center [234, 657] width 387 height 921
click at [332, 554] on div "Course Progress Biomechanics Continued Education 0% Module 1 Continued Educatio…" at bounding box center [234, 657] width 387 height 921
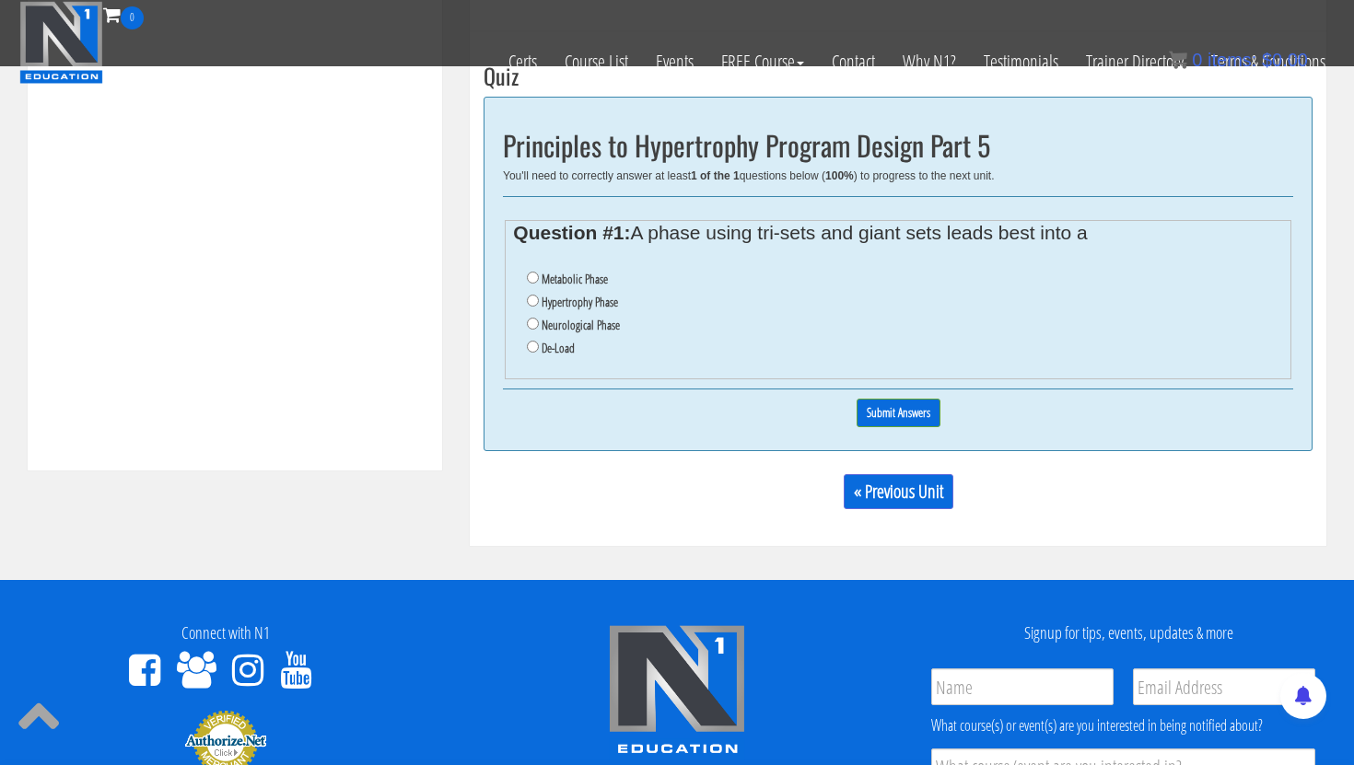
scroll to position [530, 0]
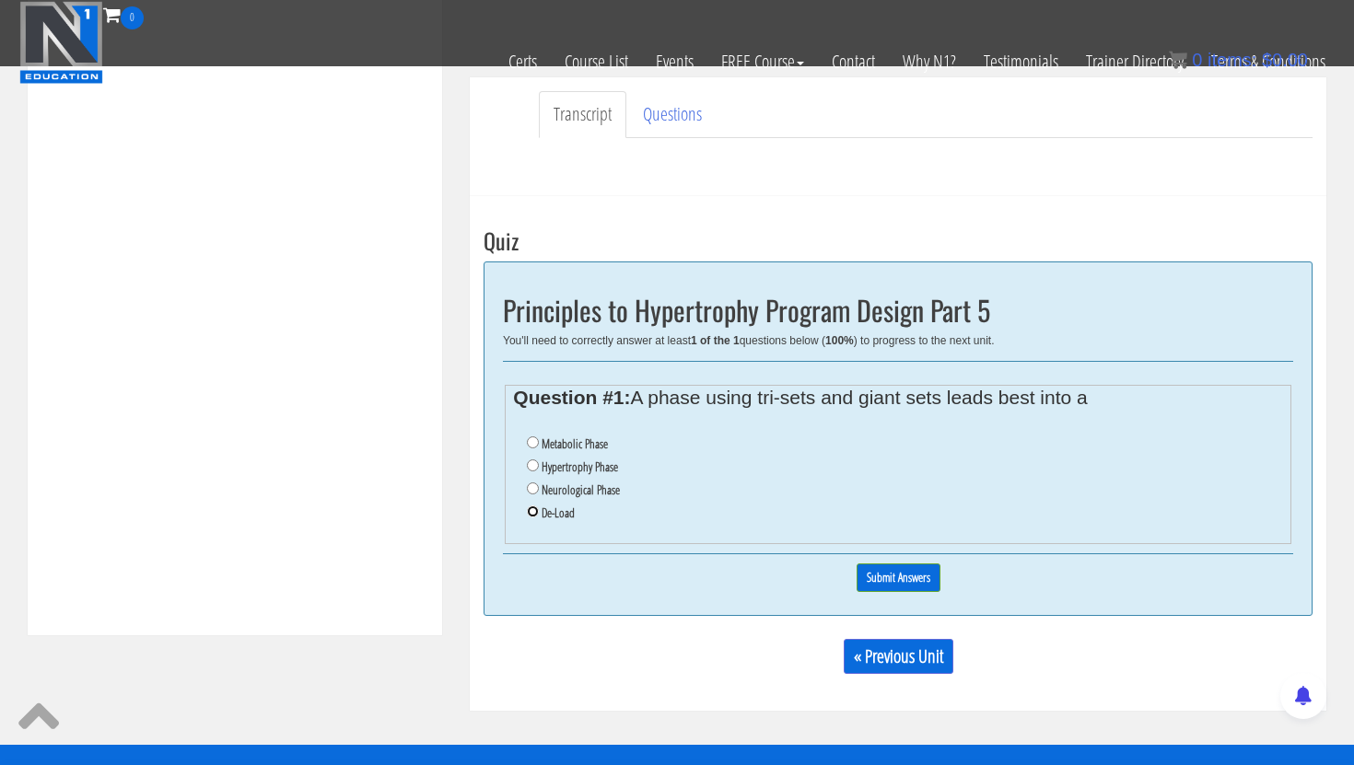
click at [531, 515] on input "De-Load" at bounding box center [533, 512] width 12 height 12
radio input "true"
click at [903, 570] on input "Submit Answers" at bounding box center [899, 578] width 84 height 29
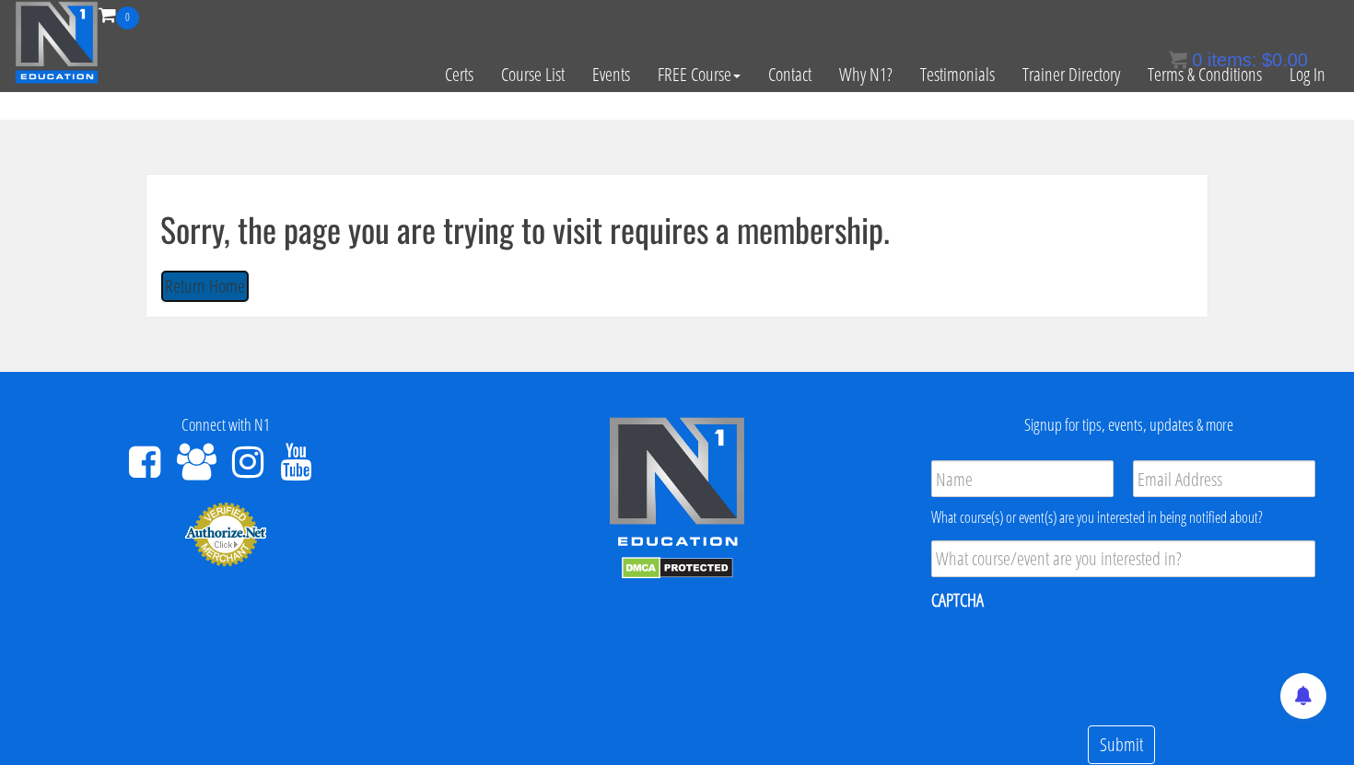
click at [219, 297] on button "Return Home" at bounding box center [204, 287] width 89 height 34
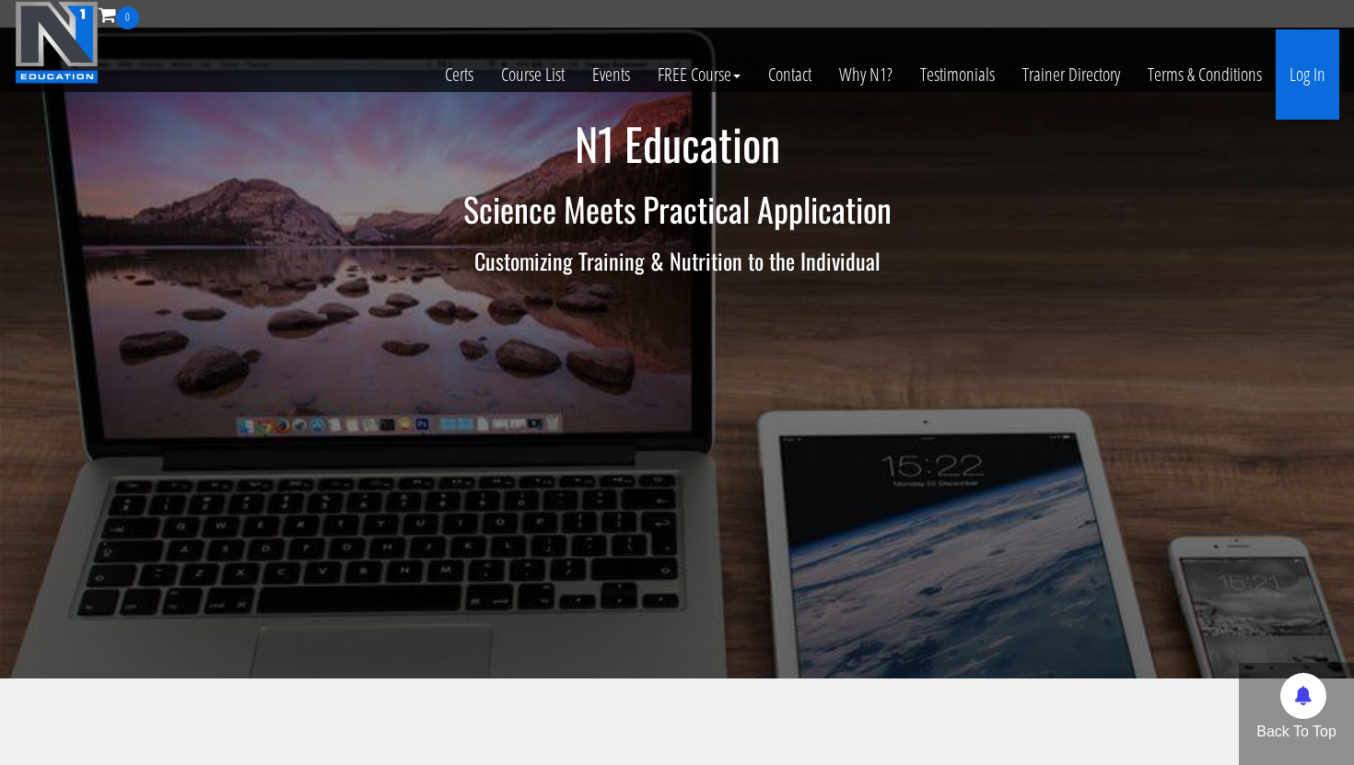
click at [1324, 74] on link "Log In" at bounding box center [1308, 74] width 64 height 90
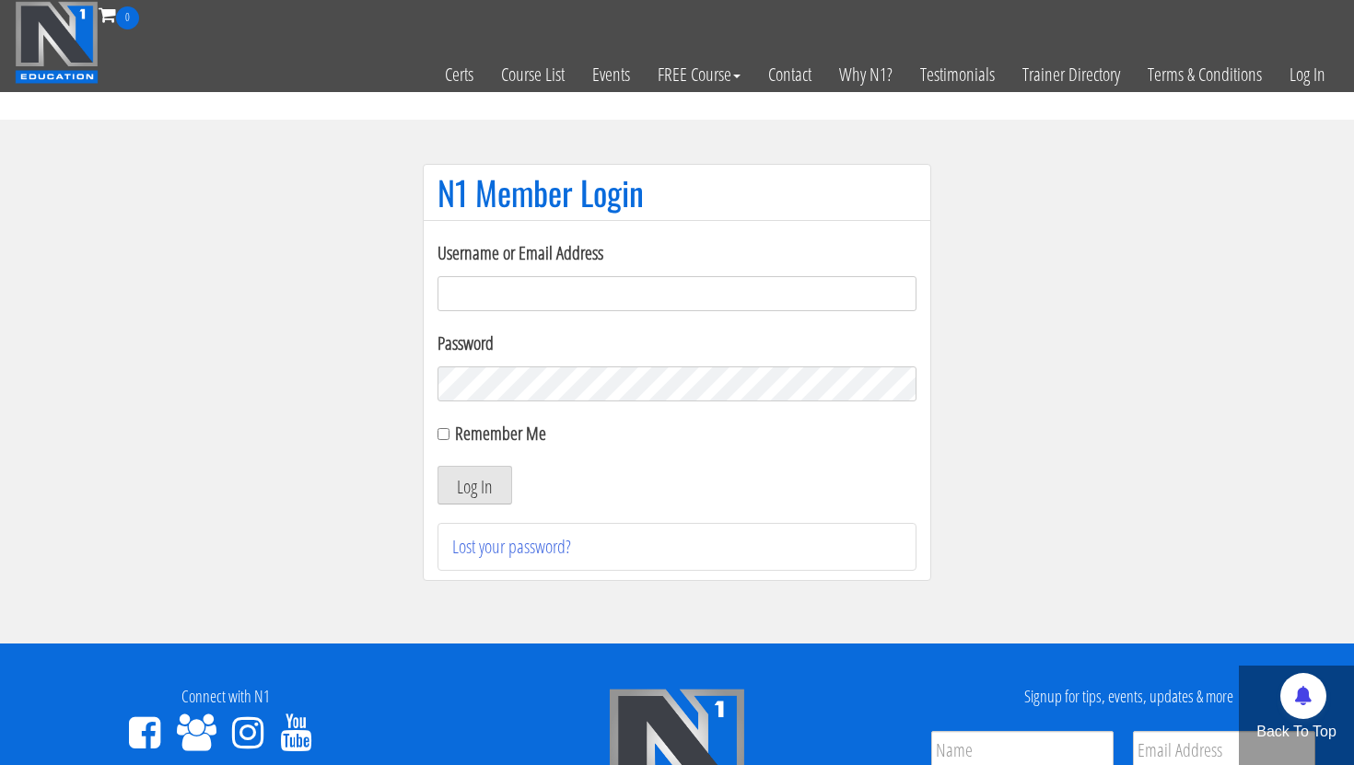
click at [616, 298] on input "Username or Email Address" at bounding box center [676, 293] width 479 height 35
type input "[EMAIL_ADDRESS][DOMAIN_NAME]"
click at [472, 480] on button "Log In" at bounding box center [474, 485] width 75 height 39
click at [470, 490] on button "Log In" at bounding box center [474, 485] width 75 height 39
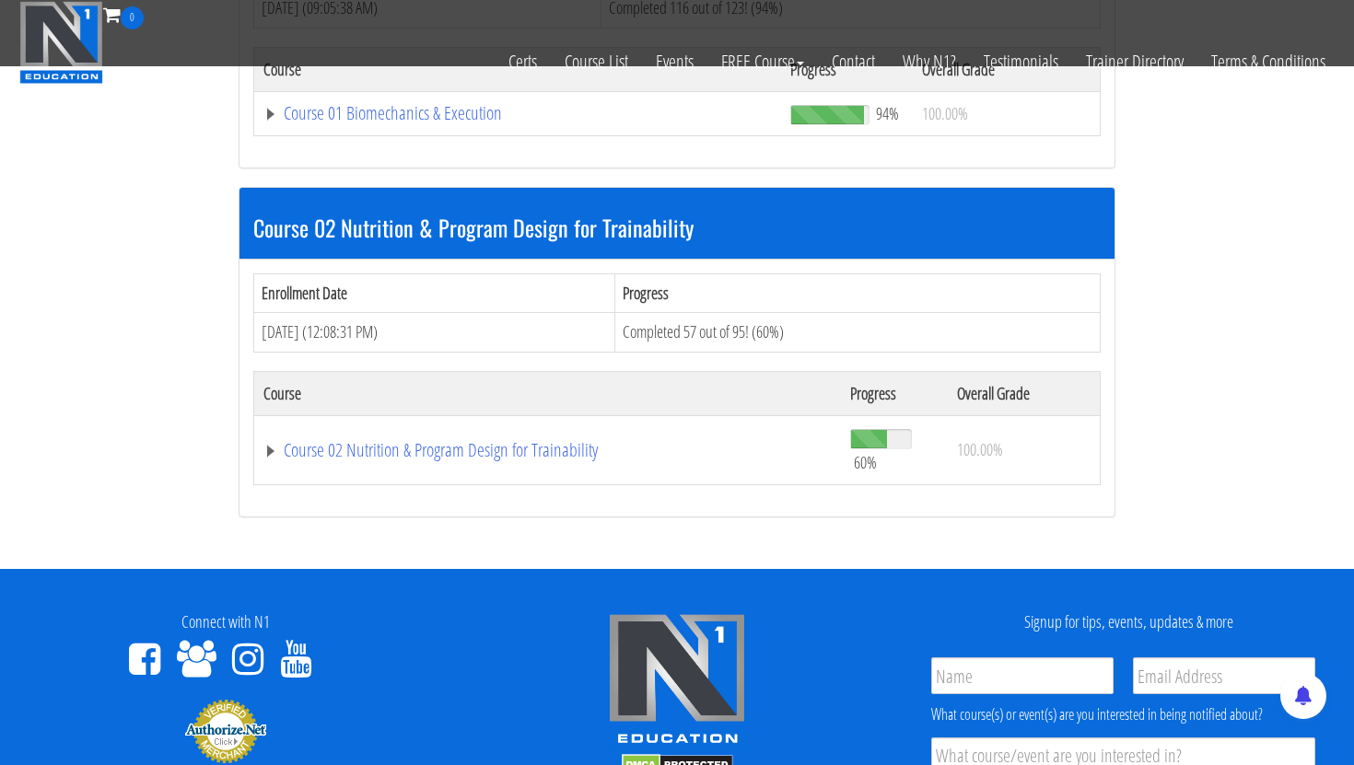
scroll to position [806, 0]
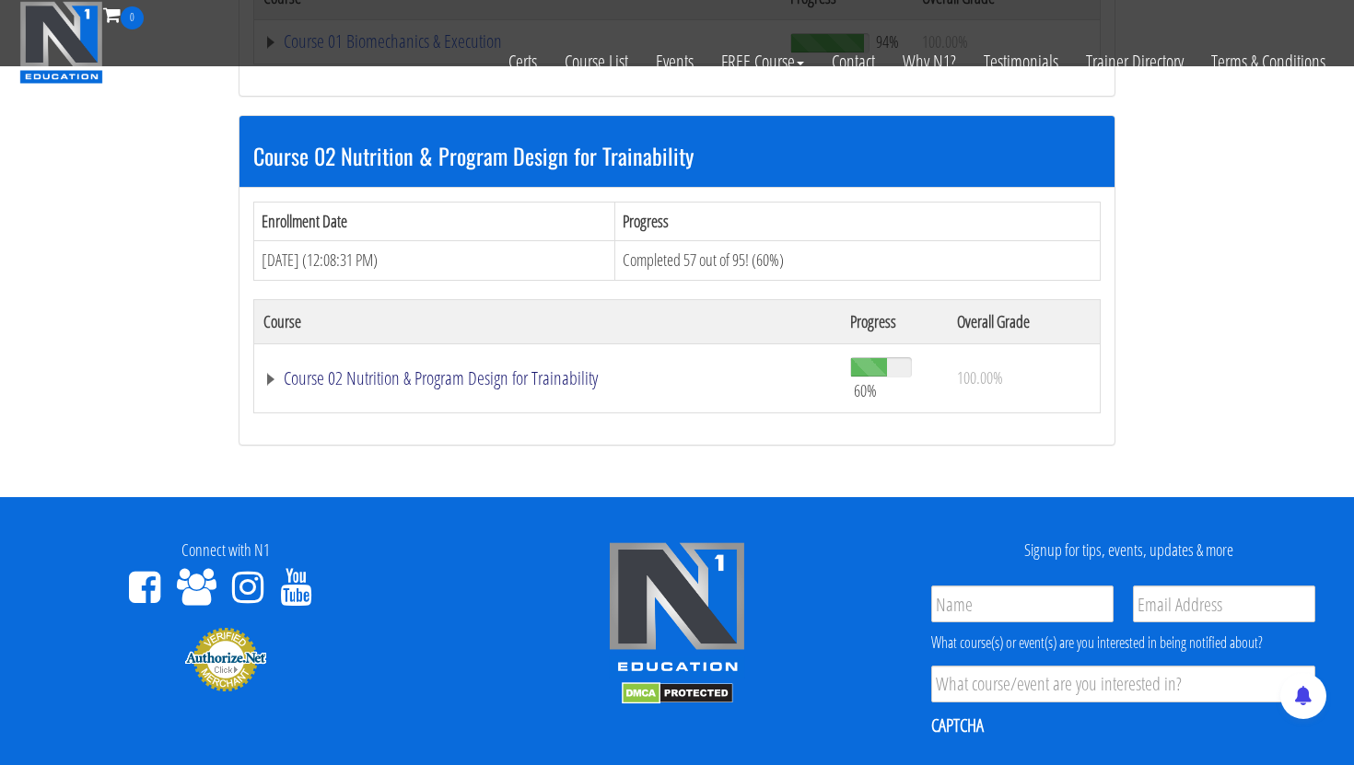
click at [419, 376] on link "Course 02 Nutrition & Program Design for Trainability" at bounding box center [547, 378] width 568 height 18
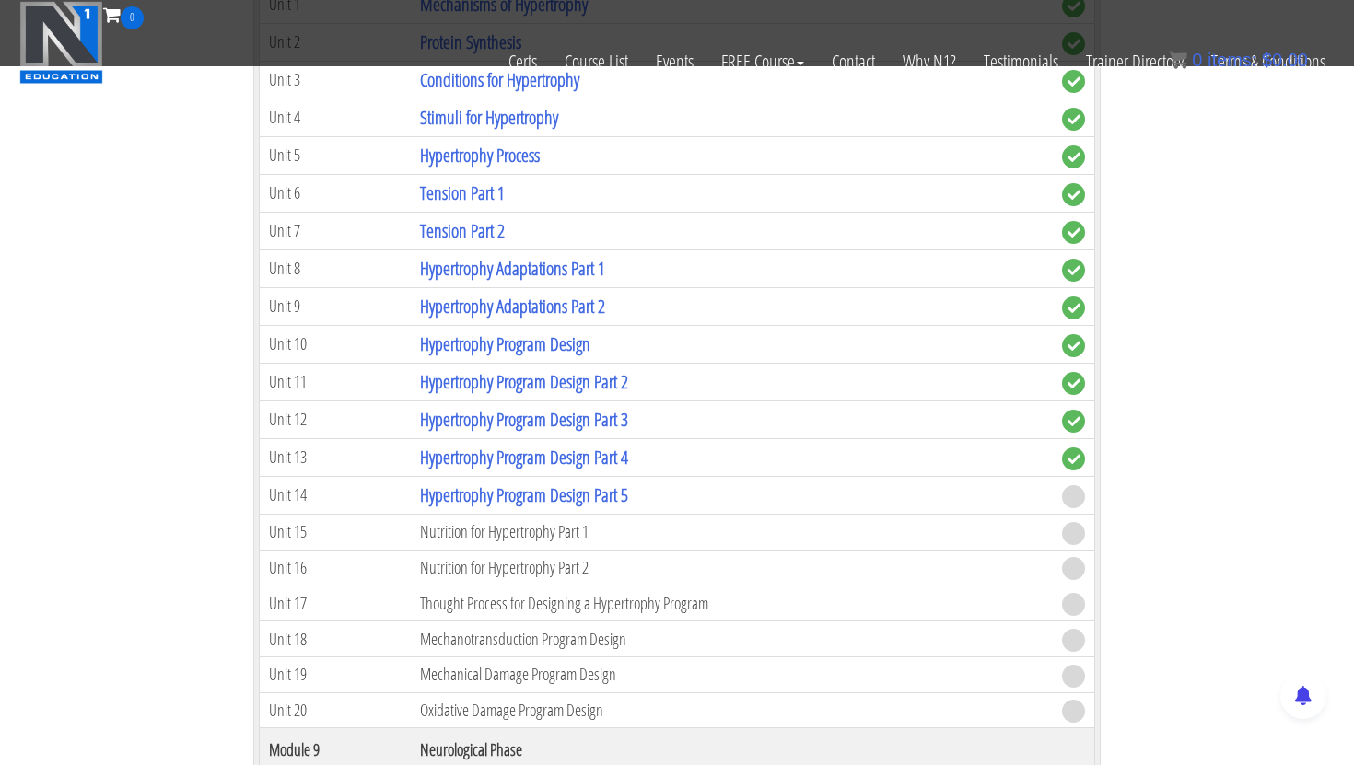
scroll to position [3316, 0]
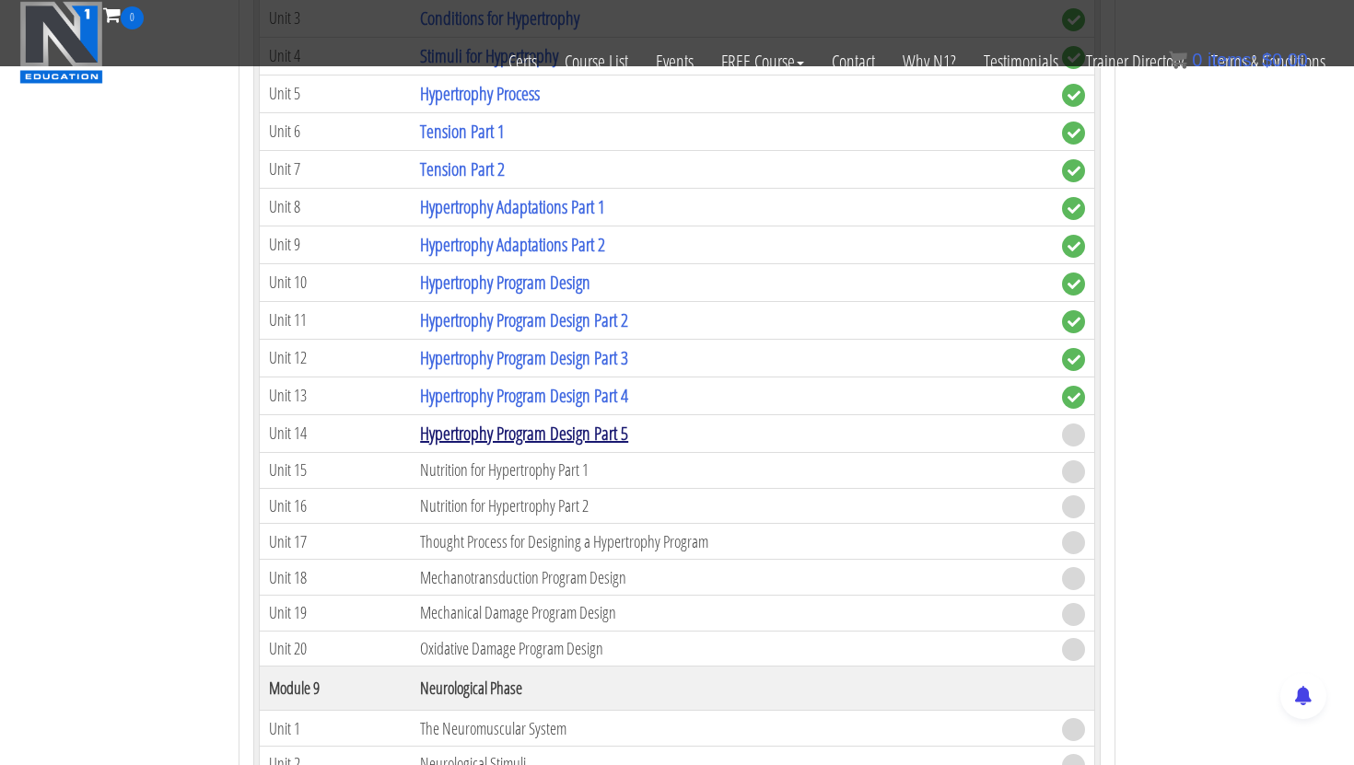
click at [519, 436] on link "Hypertrophy Program Design Part 5" at bounding box center [524, 433] width 208 height 25
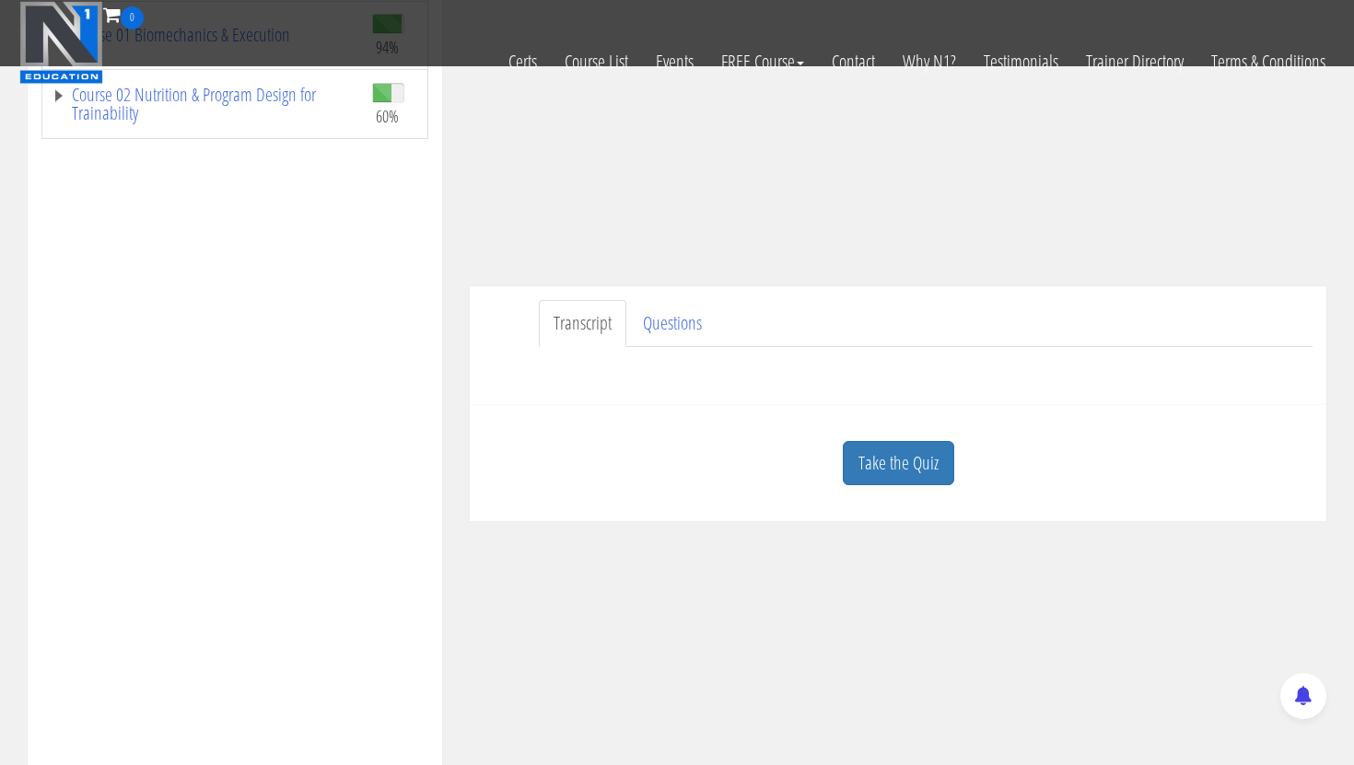
scroll to position [322, 0]
click at [903, 470] on link "Take the Quiz" at bounding box center [898, 461] width 111 height 45
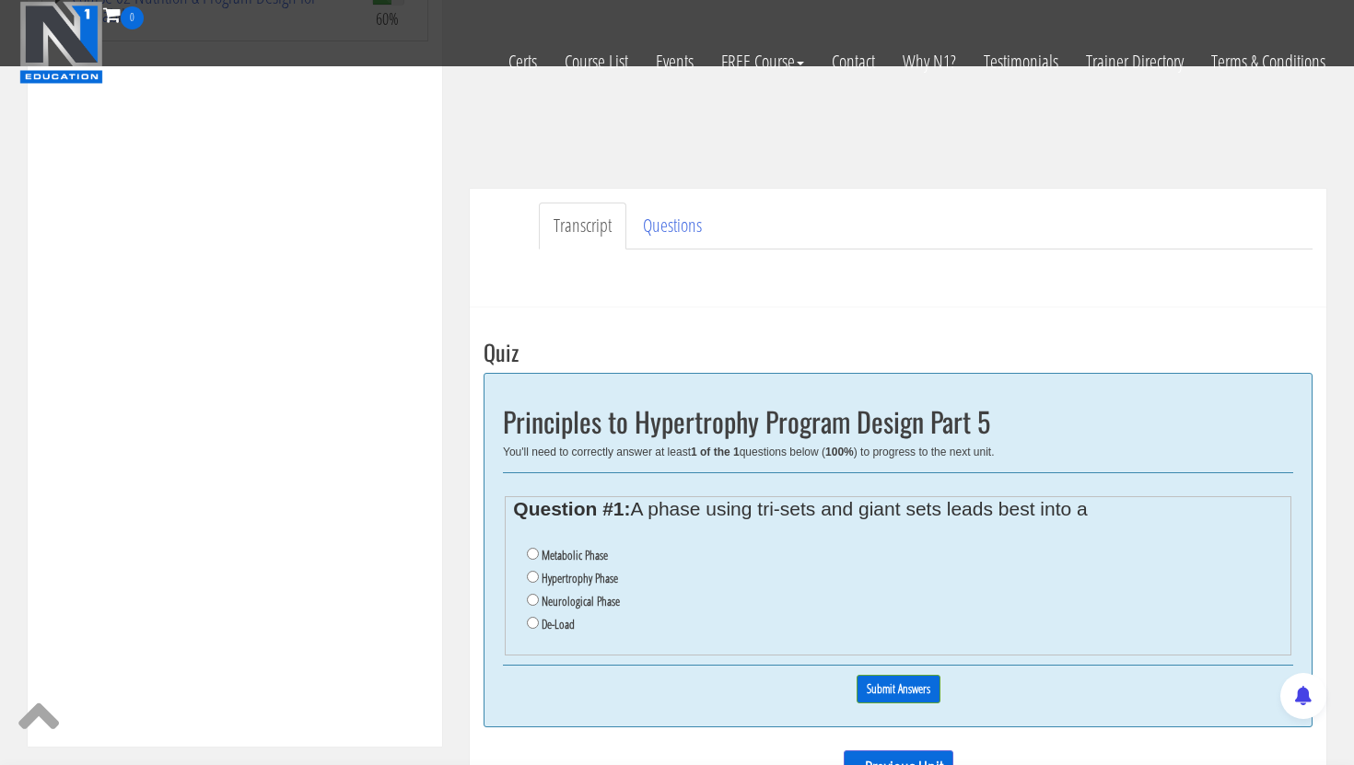
scroll to position [447, 0]
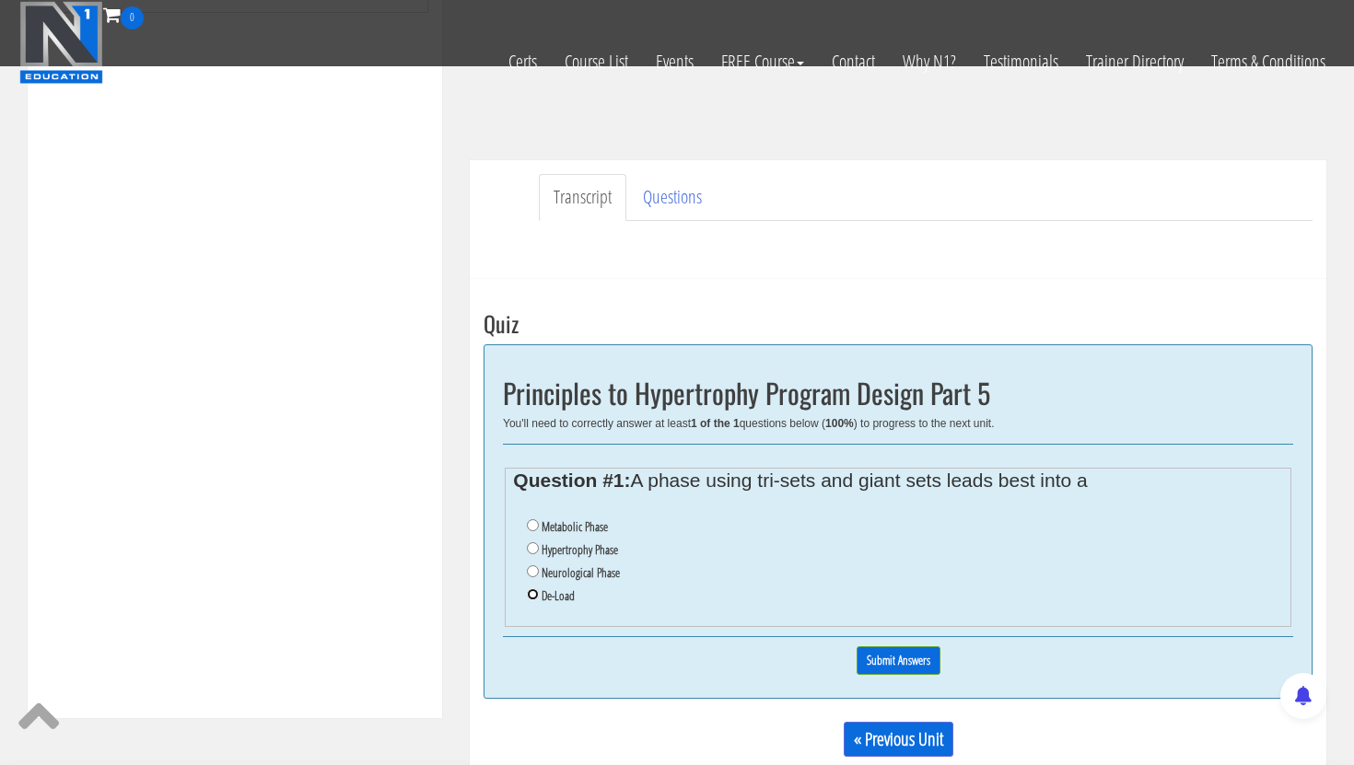
click at [534, 592] on input "De-Load" at bounding box center [533, 595] width 12 height 12
radio input "true"
click at [915, 657] on input "Submit Answers" at bounding box center [899, 661] width 84 height 29
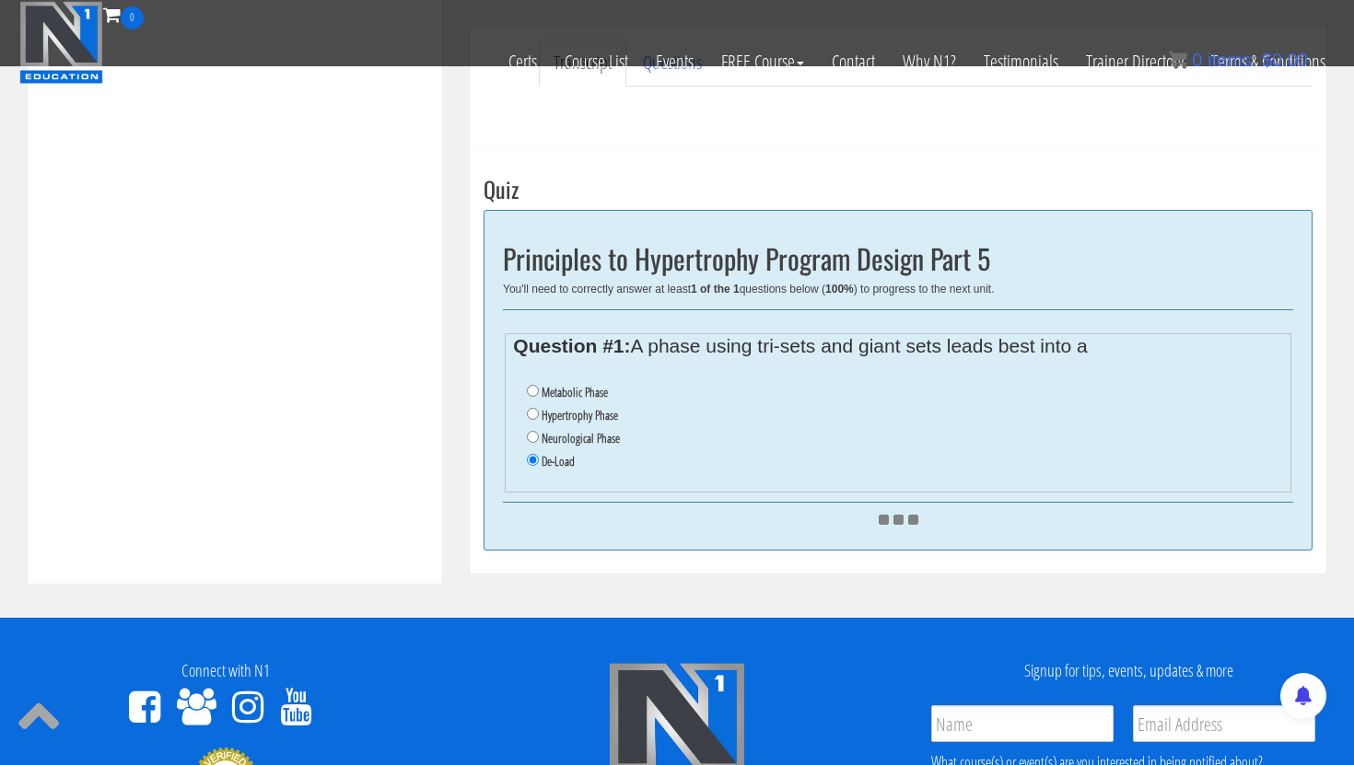
scroll to position [699, 0]
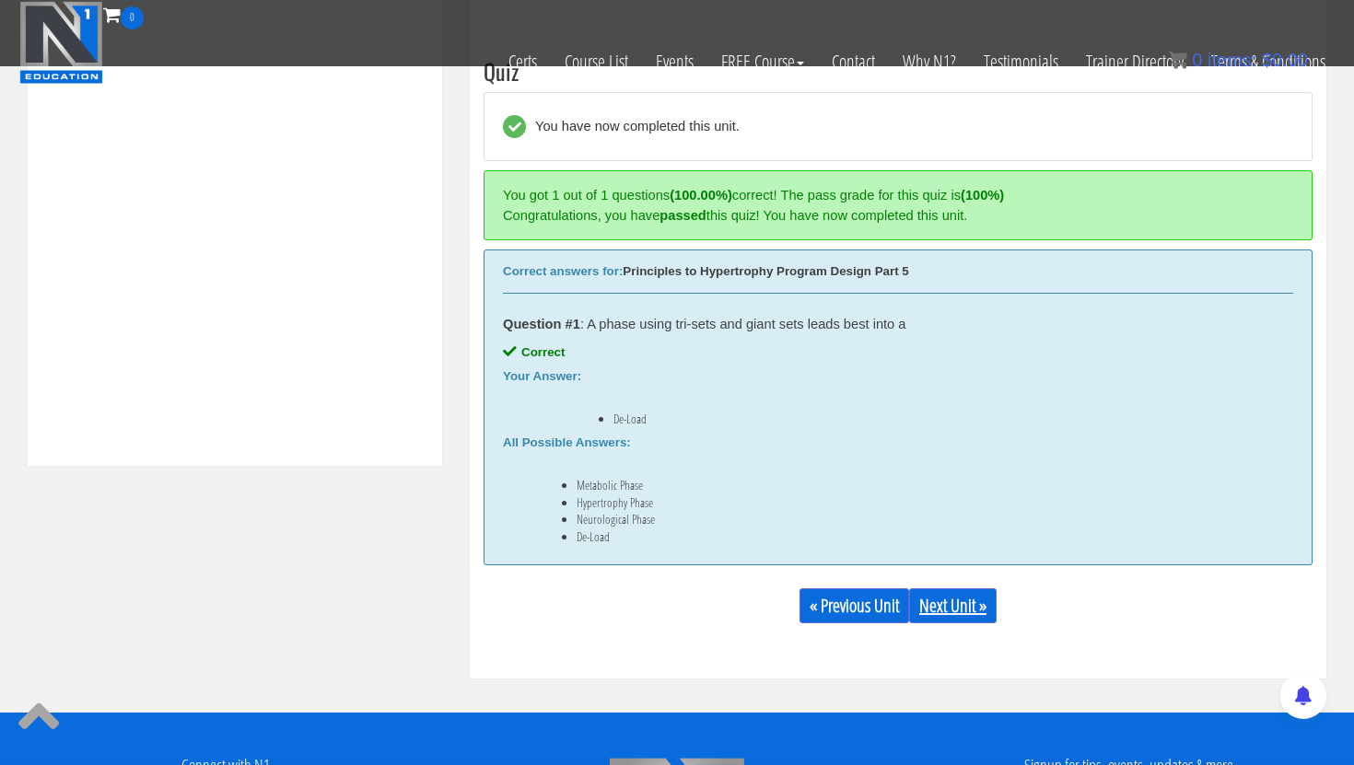
click at [963, 601] on link "Next Unit »" at bounding box center [952, 606] width 87 height 35
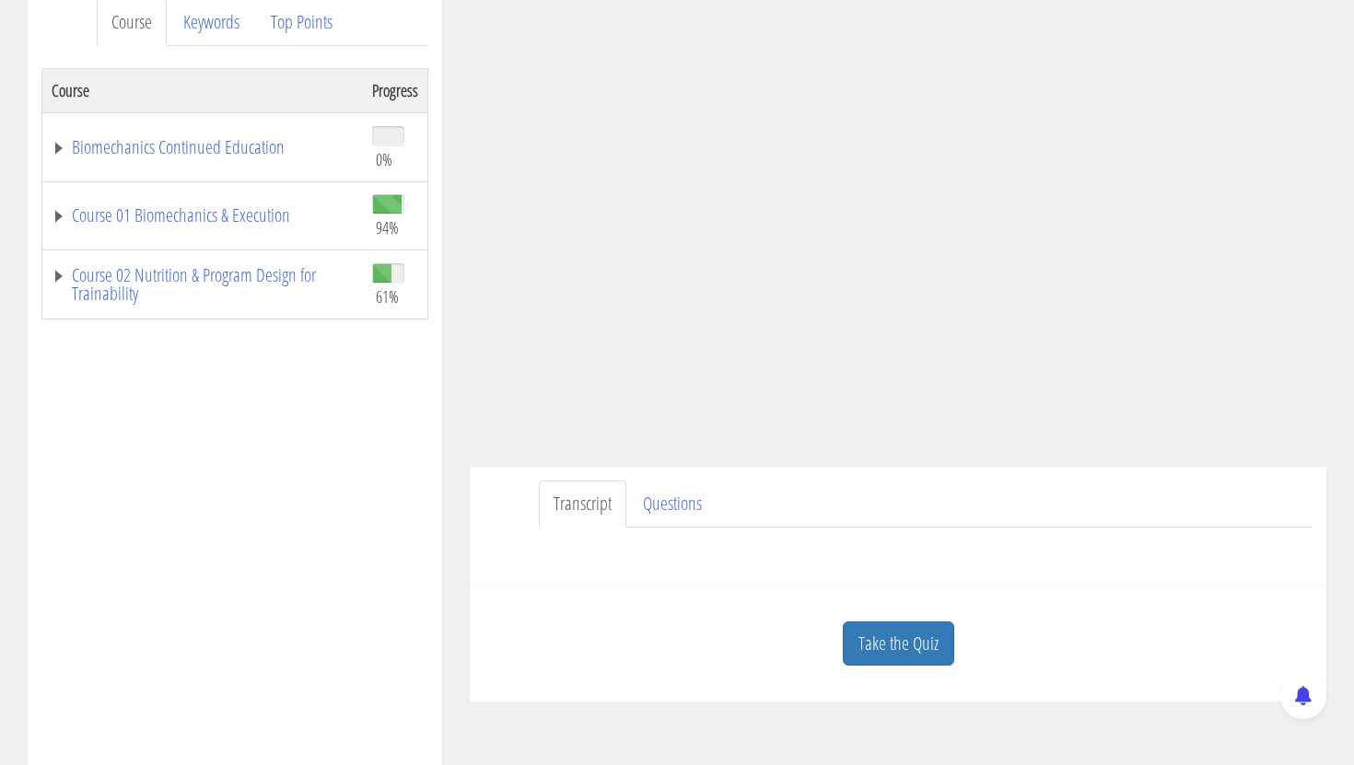
scroll to position [261, 0]
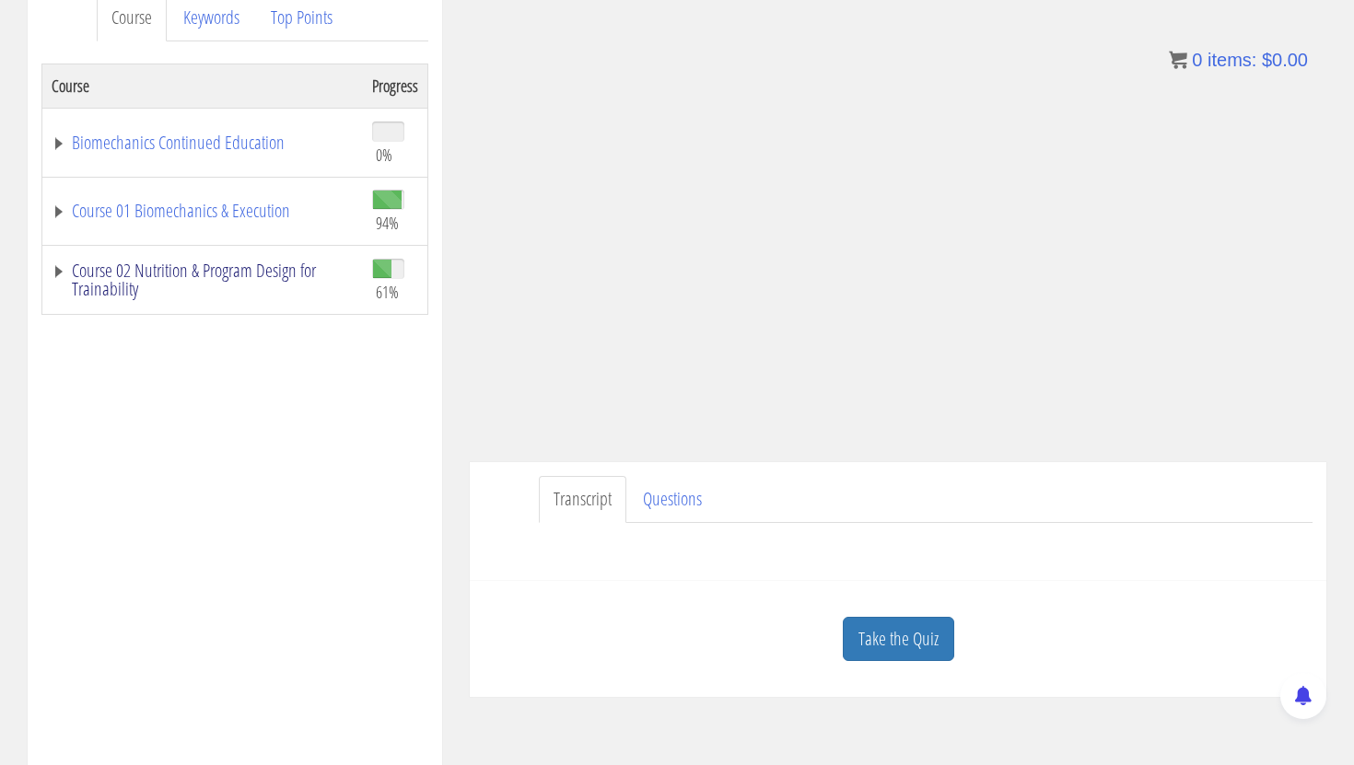
click at [197, 262] on link "Course 02 Nutrition & Program Design for Trainability" at bounding box center [203, 280] width 302 height 37
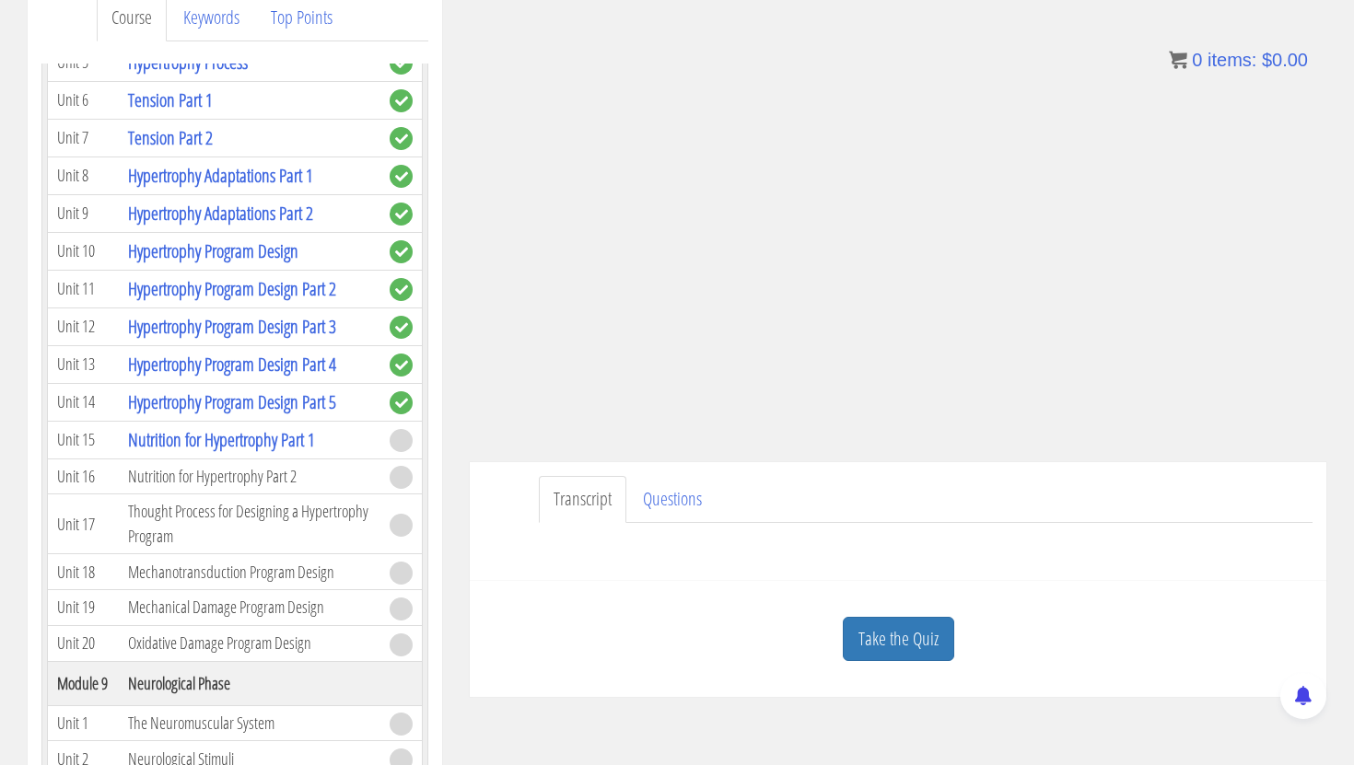
scroll to position [2867, 0]
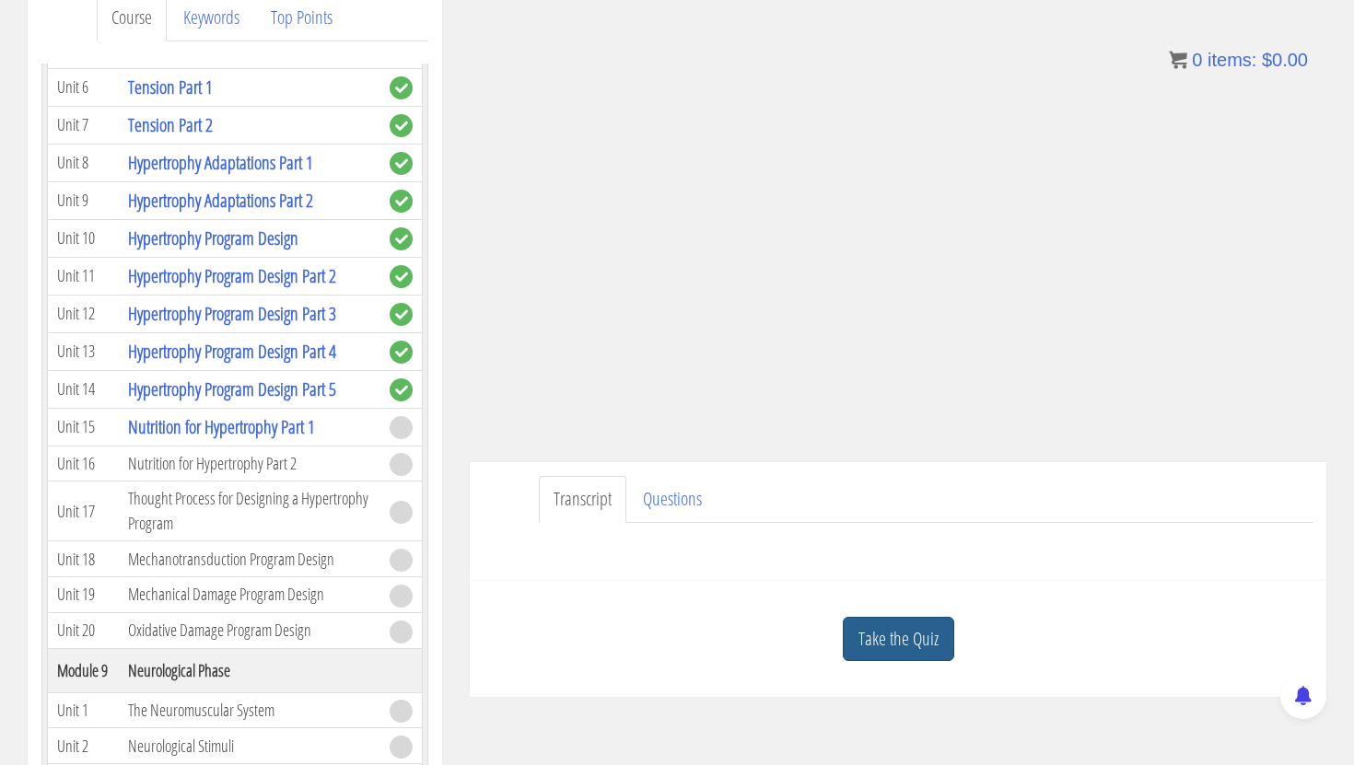
click at [898, 633] on link "Take the Quiz" at bounding box center [898, 639] width 111 height 45
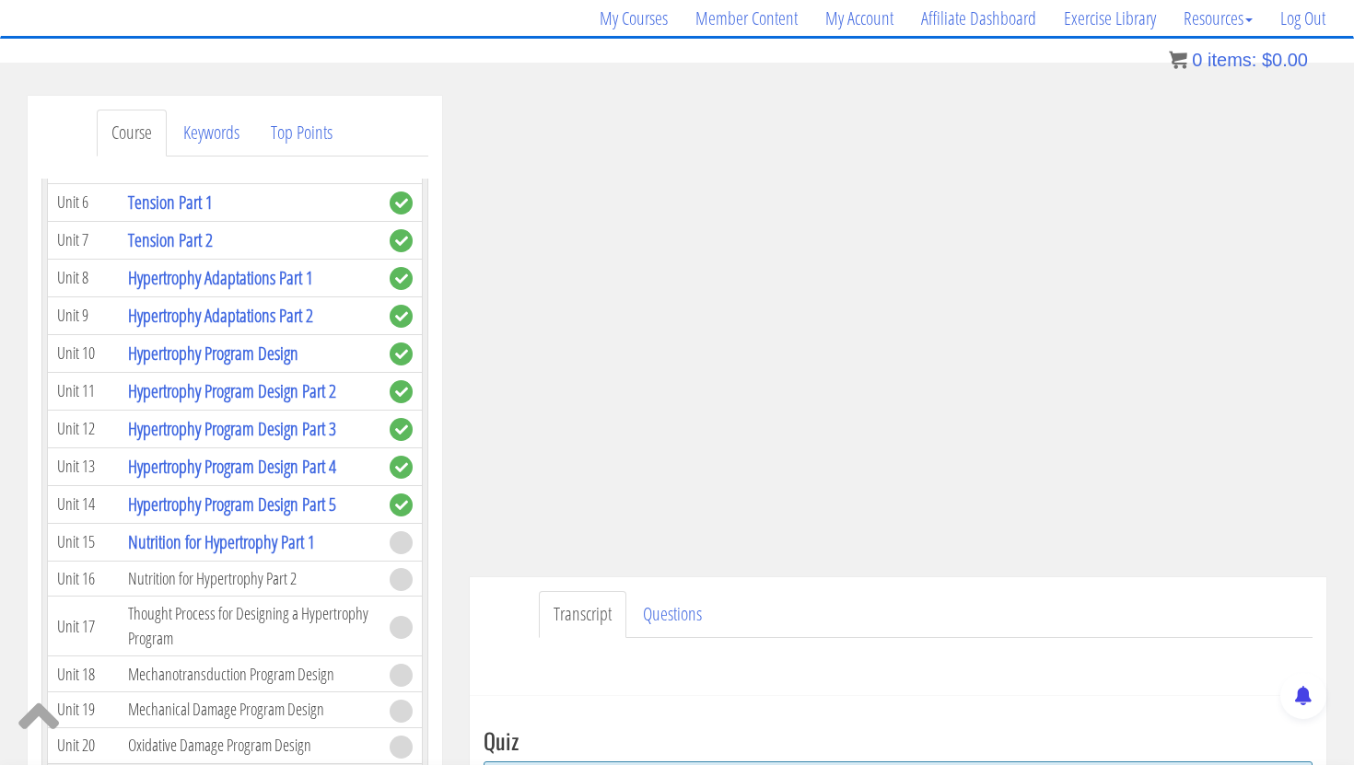
scroll to position [152, 0]
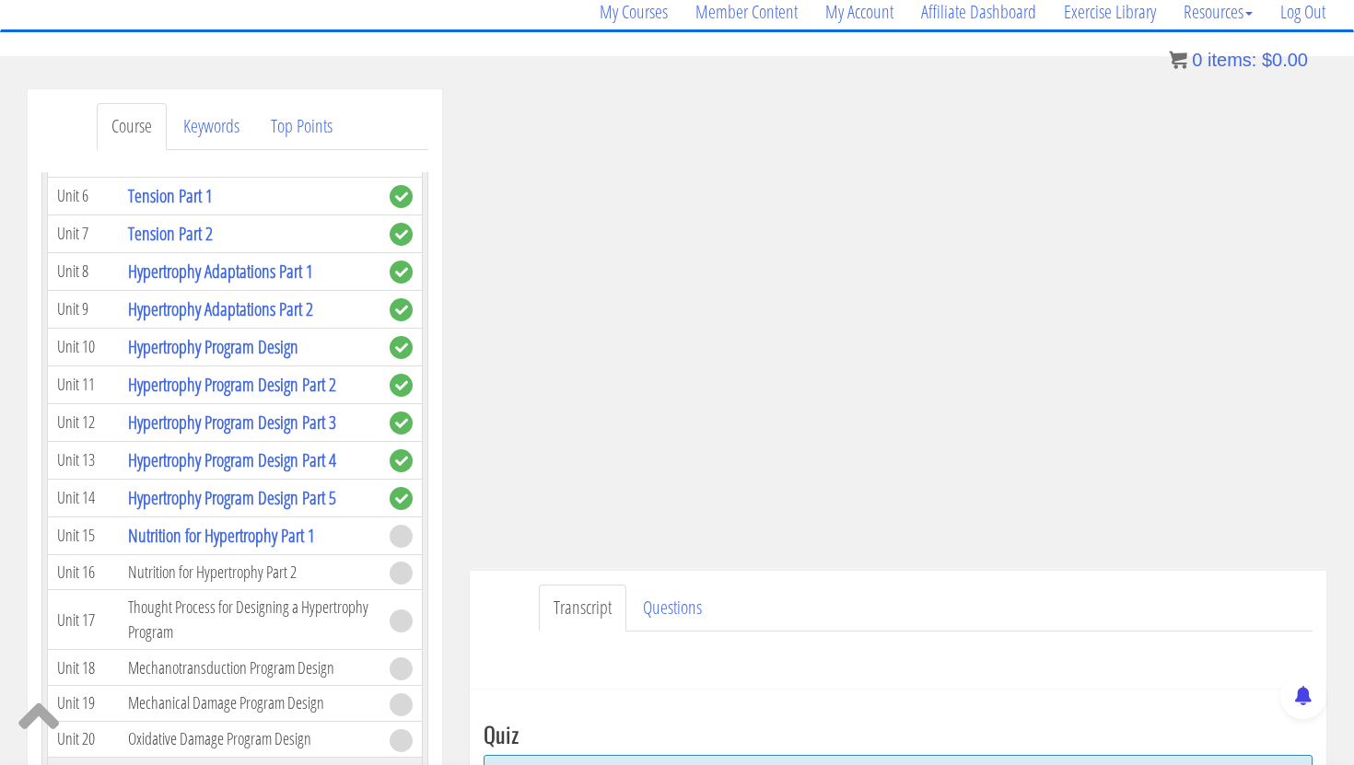
click at [504, 625] on div "Transcript Questions Have a question on this unit? Please submit it here: Name …" at bounding box center [898, 630] width 857 height 119
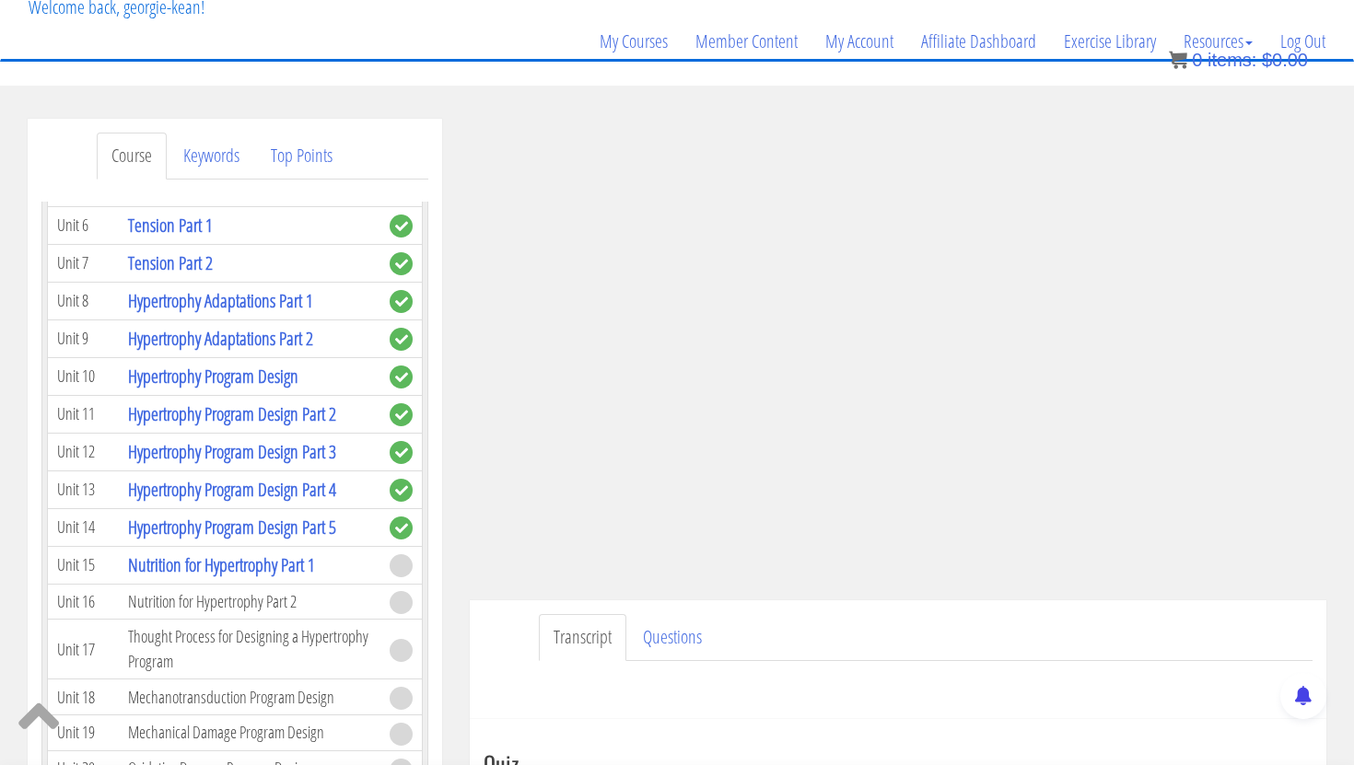
scroll to position [123, 0]
click at [451, 46] on div "My Courses Member Content My Account Affiliate Dashboard Exercise Library Resou…" at bounding box center [677, 14] width 1324 height 88
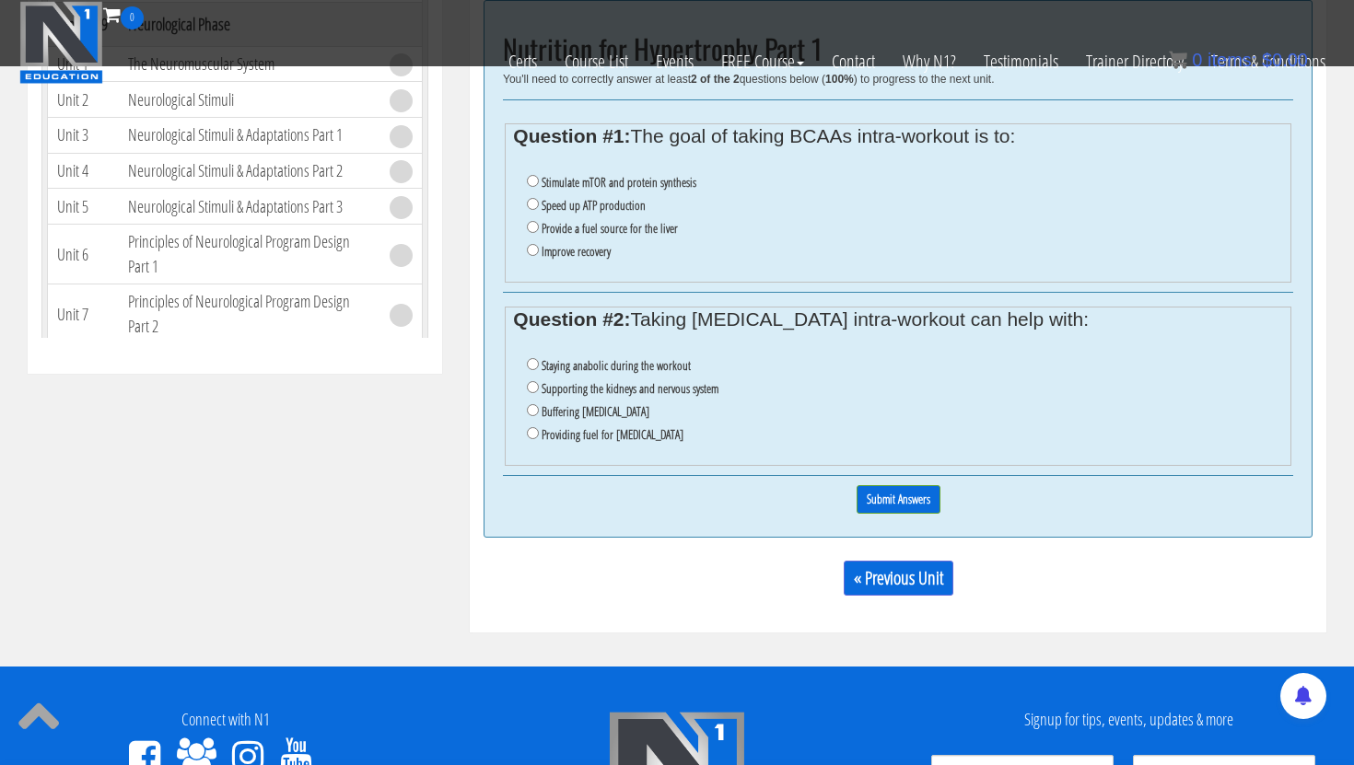
scroll to position [773, 0]
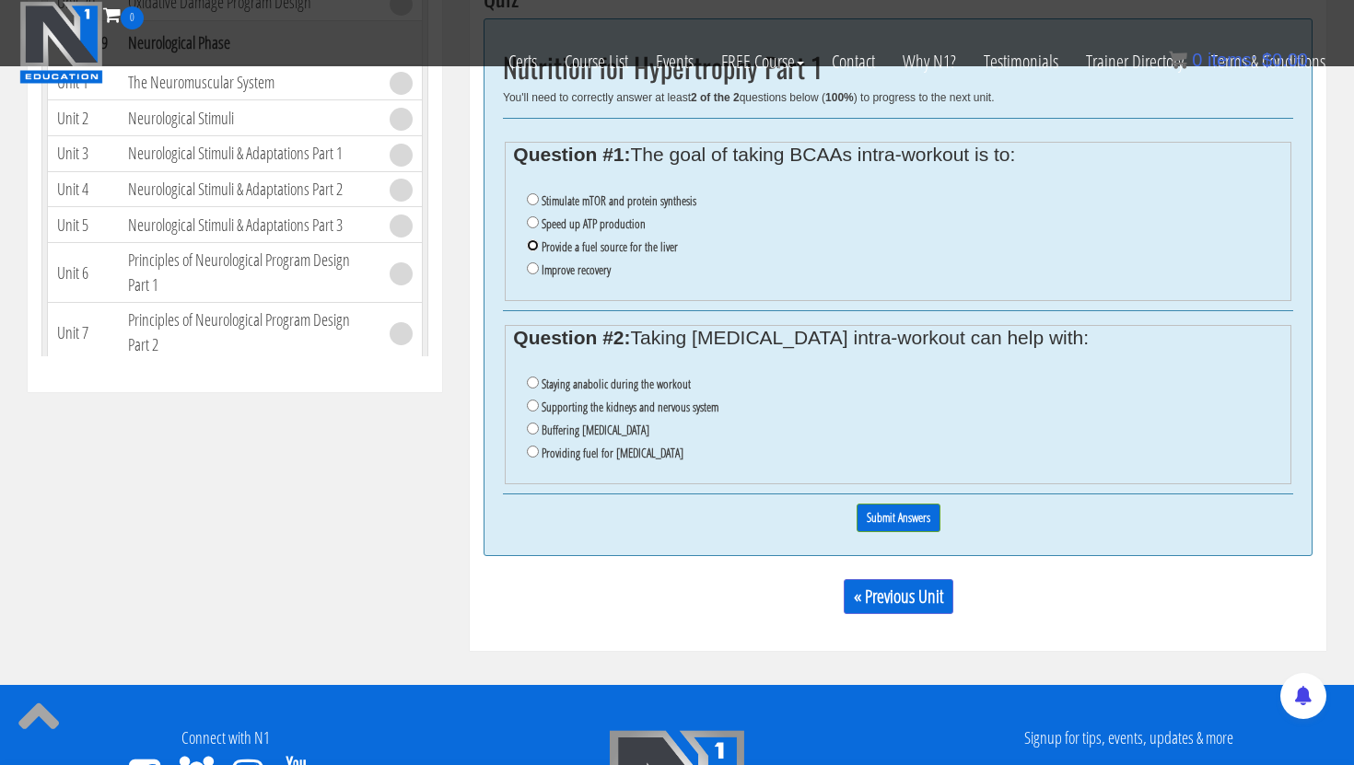
click at [535, 243] on input "Provide a fuel source for the liver" at bounding box center [533, 245] width 12 height 12
radio input "true"
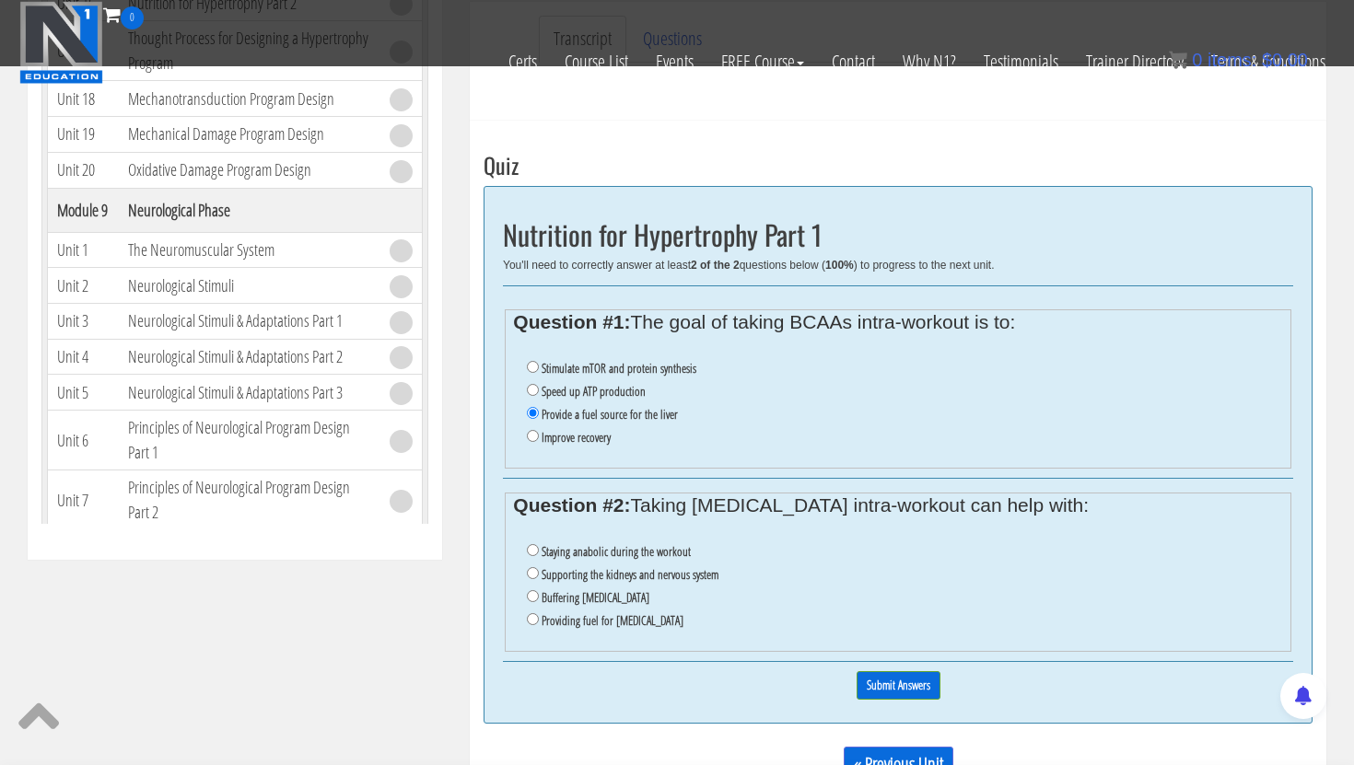
scroll to position [606, 0]
click at [536, 598] on input "Buffering lactic acid" at bounding box center [533, 595] width 12 height 12
radio input "true"
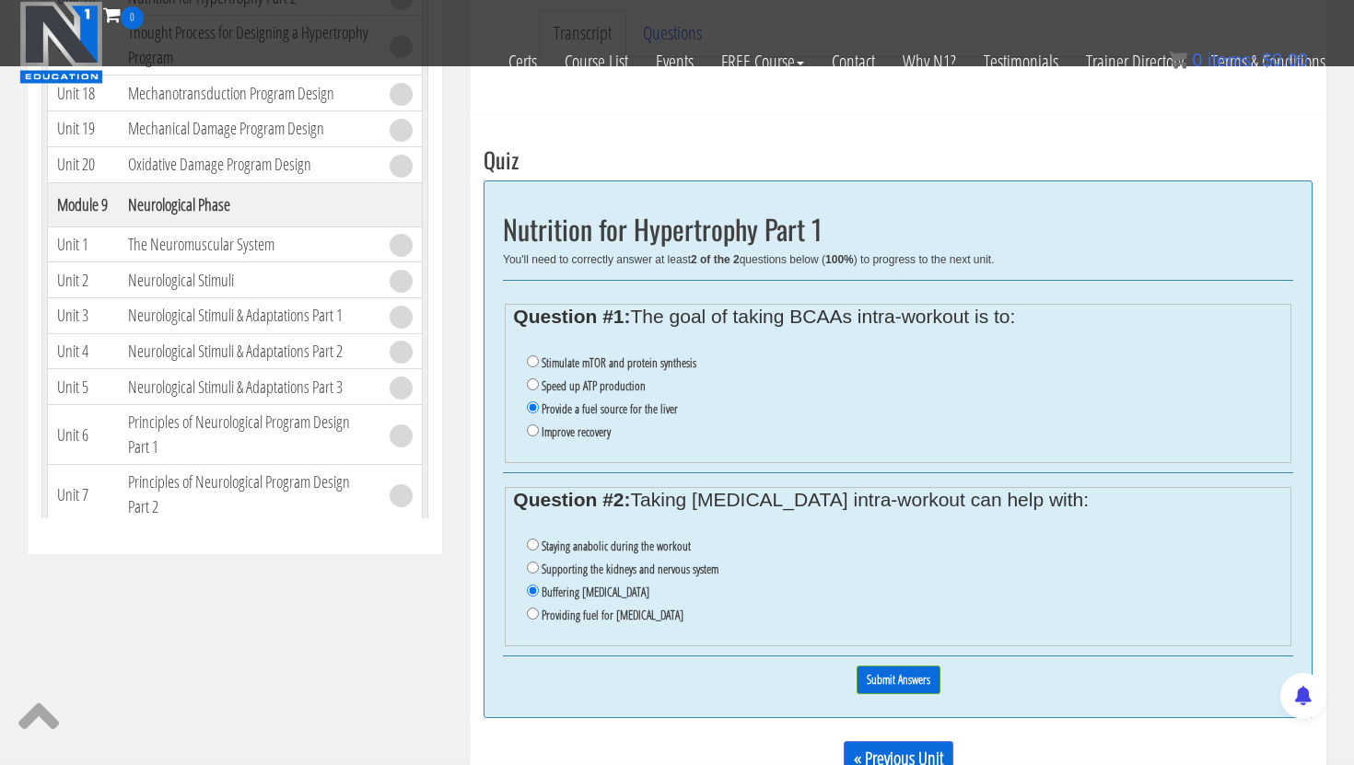
scroll to position [628, 0]
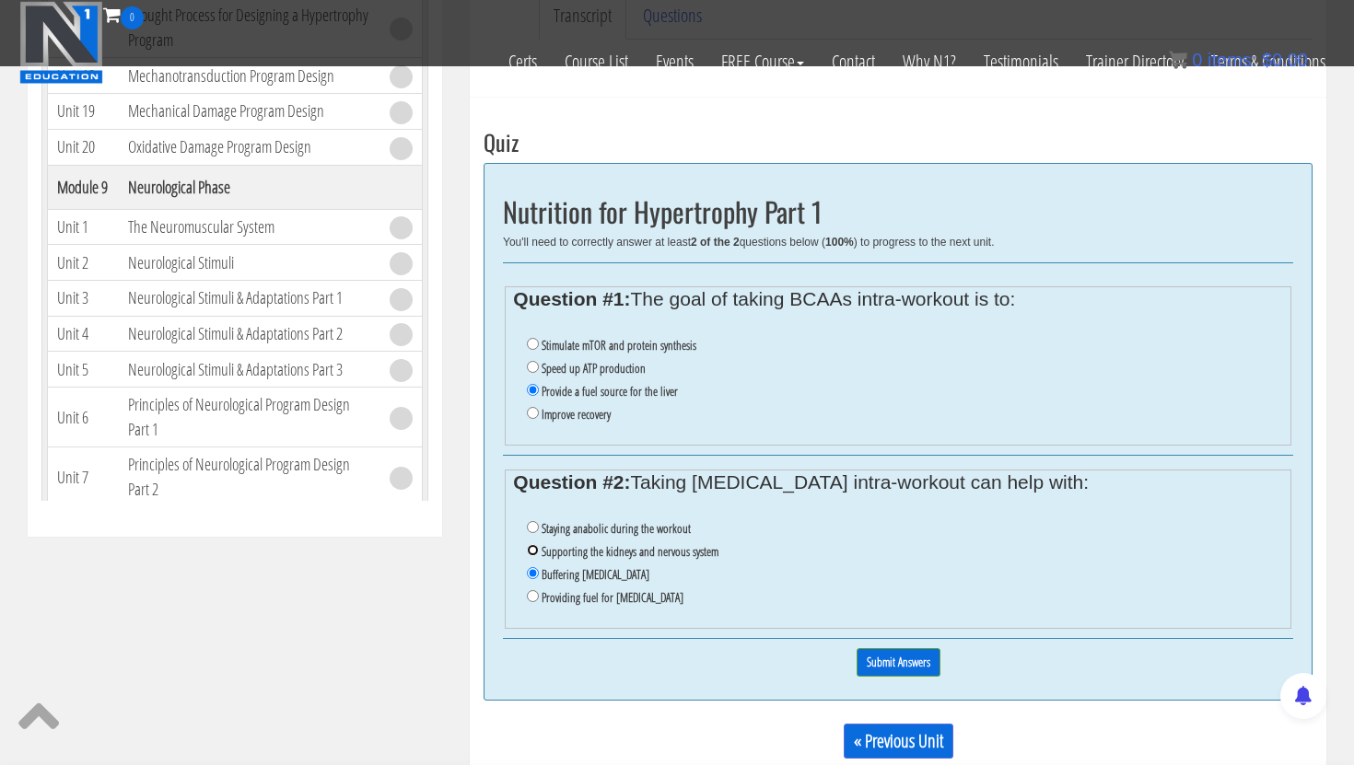
click at [534, 552] on input "Supporting the kidneys and nervous system" at bounding box center [533, 550] width 12 height 12
radio input "true"
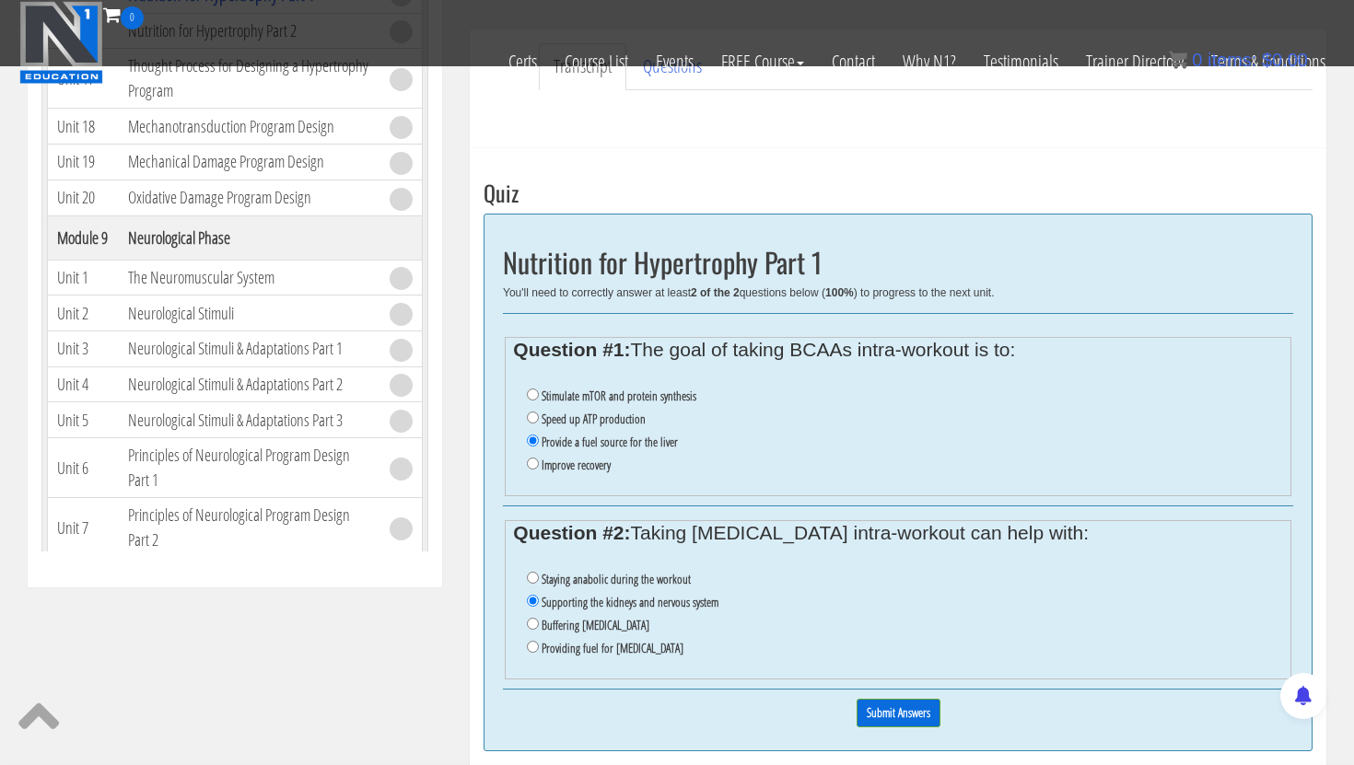
scroll to position [589, 0]
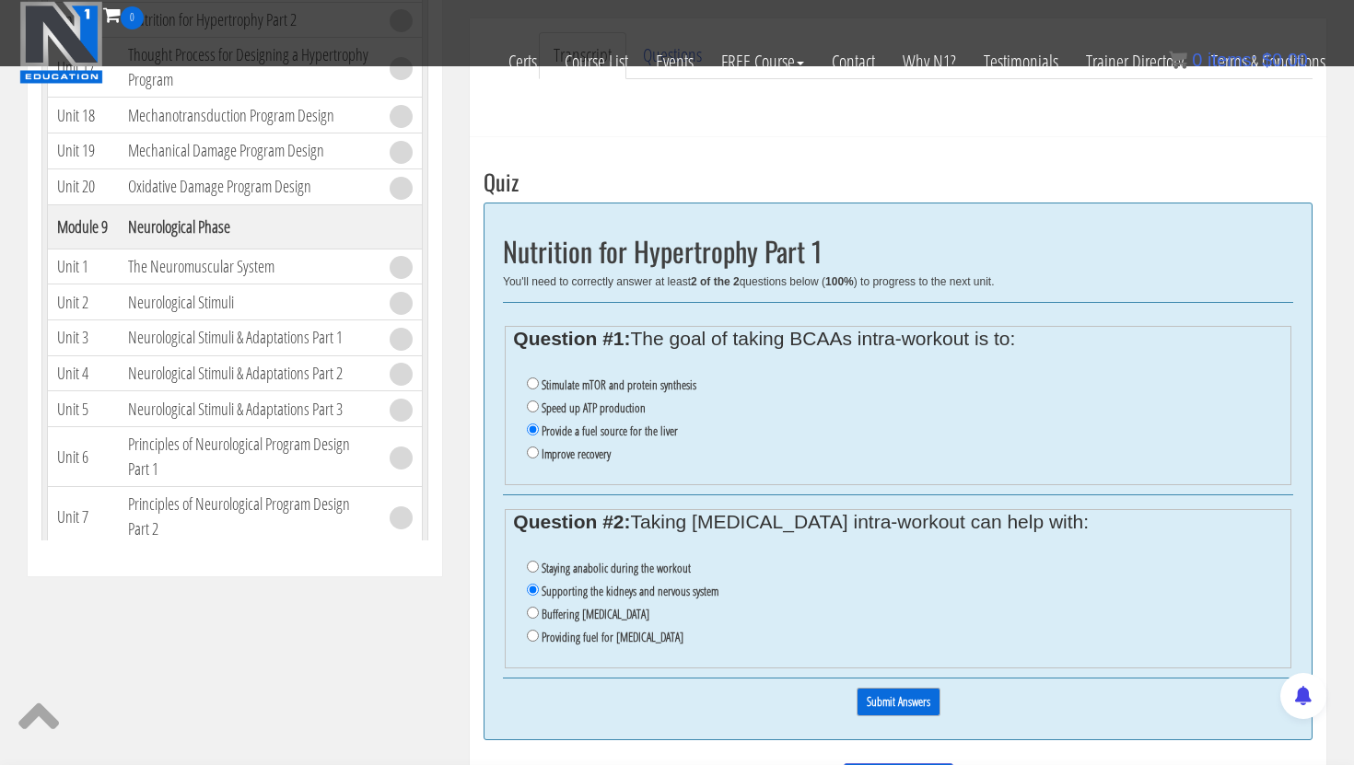
click at [907, 692] on input "Submit Answers" at bounding box center [899, 702] width 84 height 29
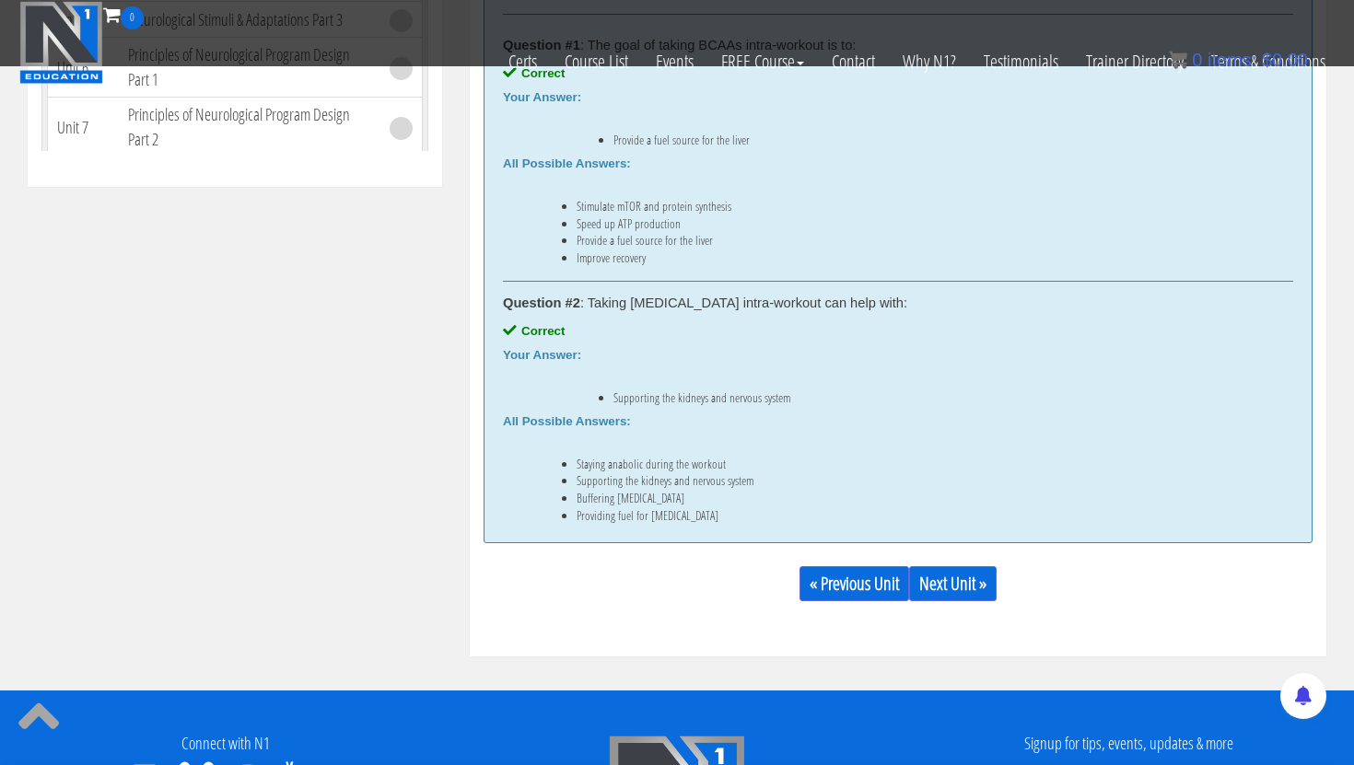
scroll to position [977, 0]
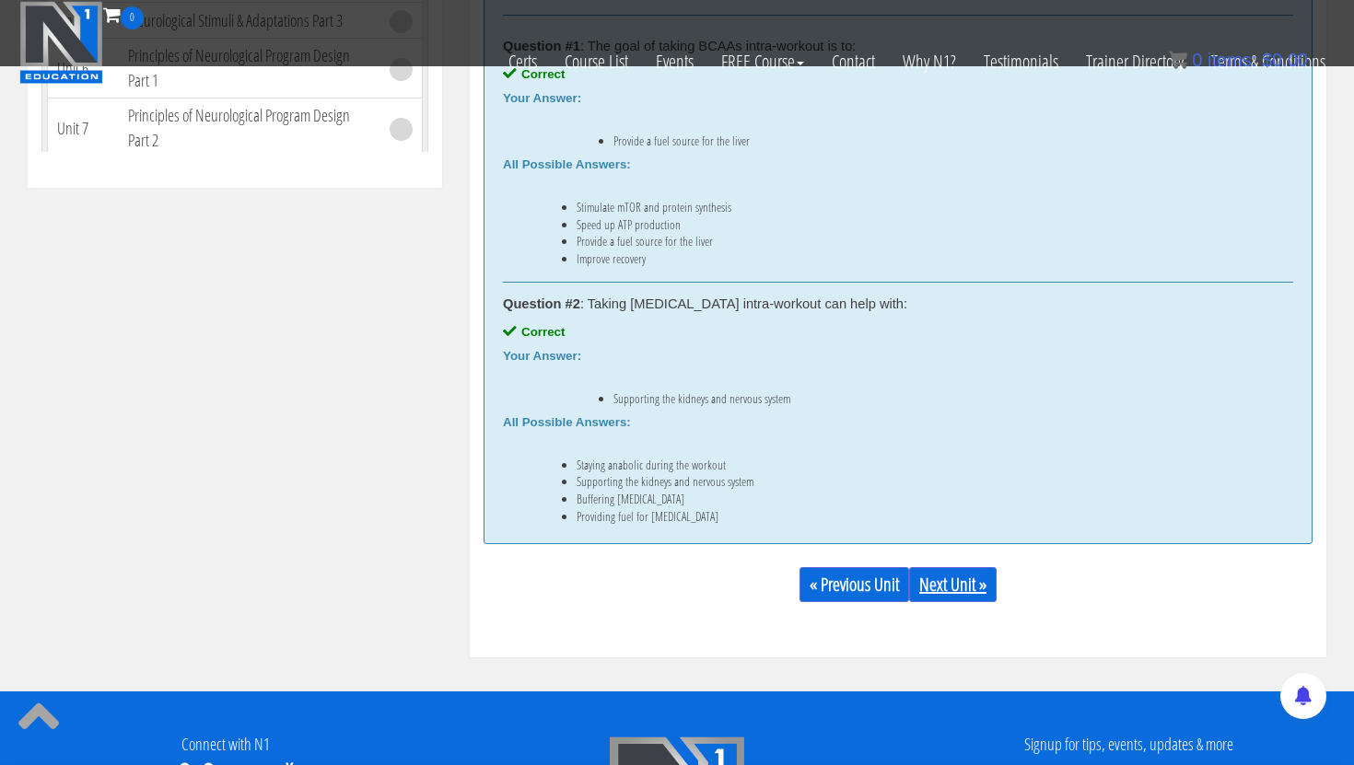
click at [938, 585] on link "Next Unit »" at bounding box center [952, 584] width 87 height 35
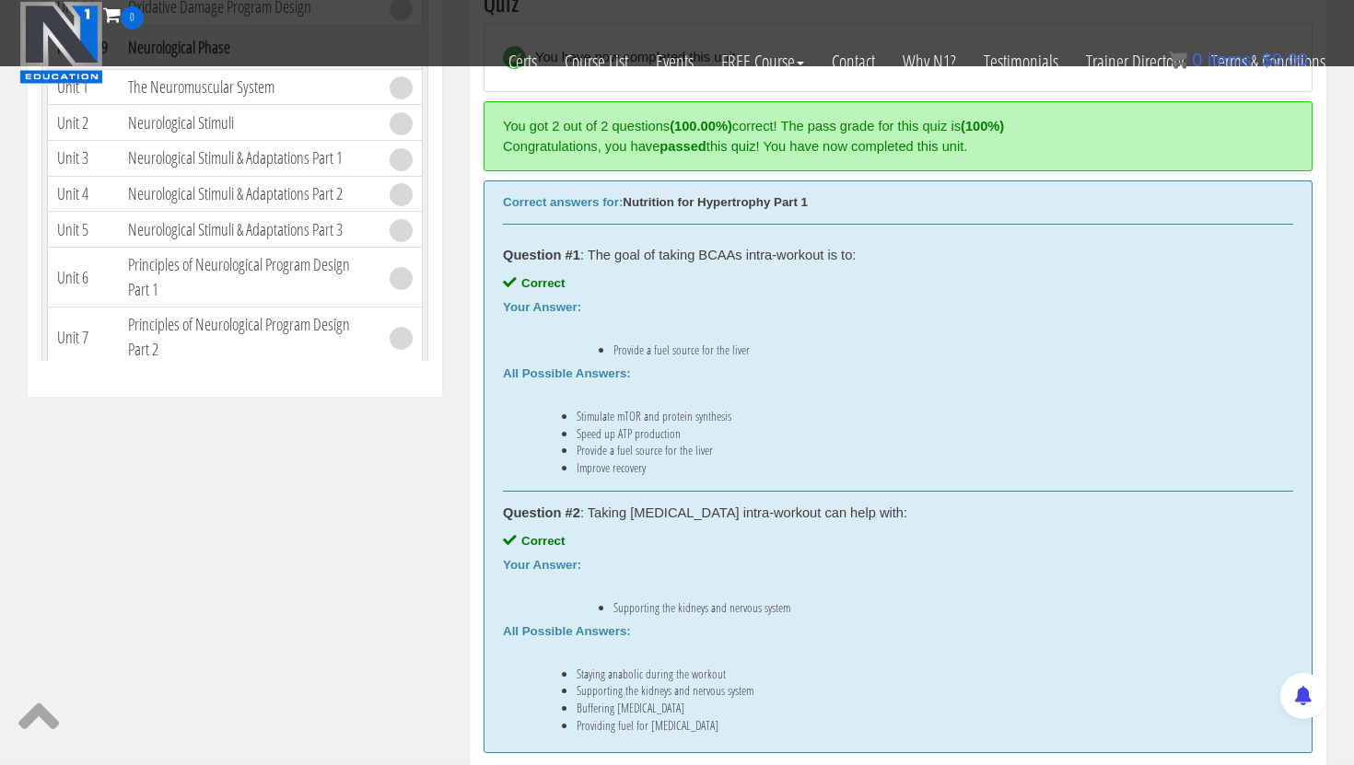
scroll to position [735, 0]
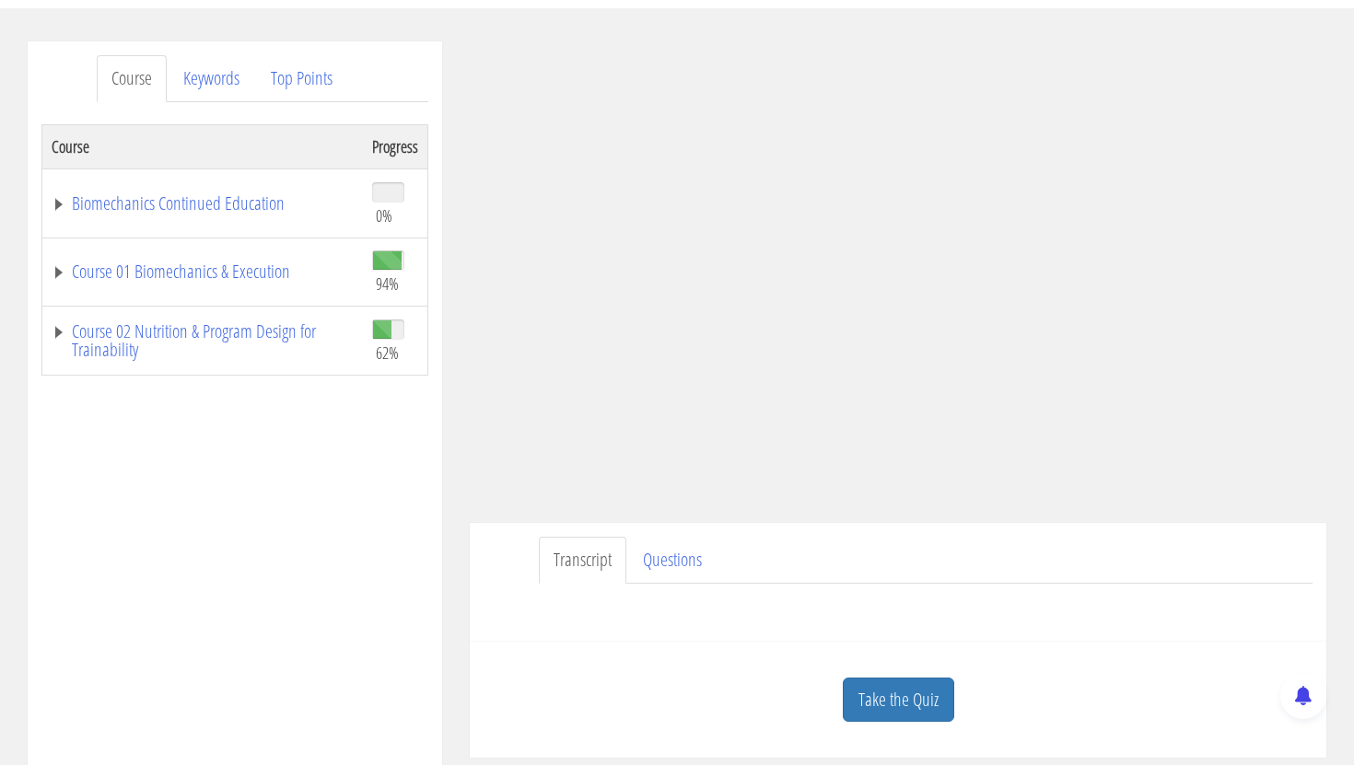
scroll to position [293, 0]
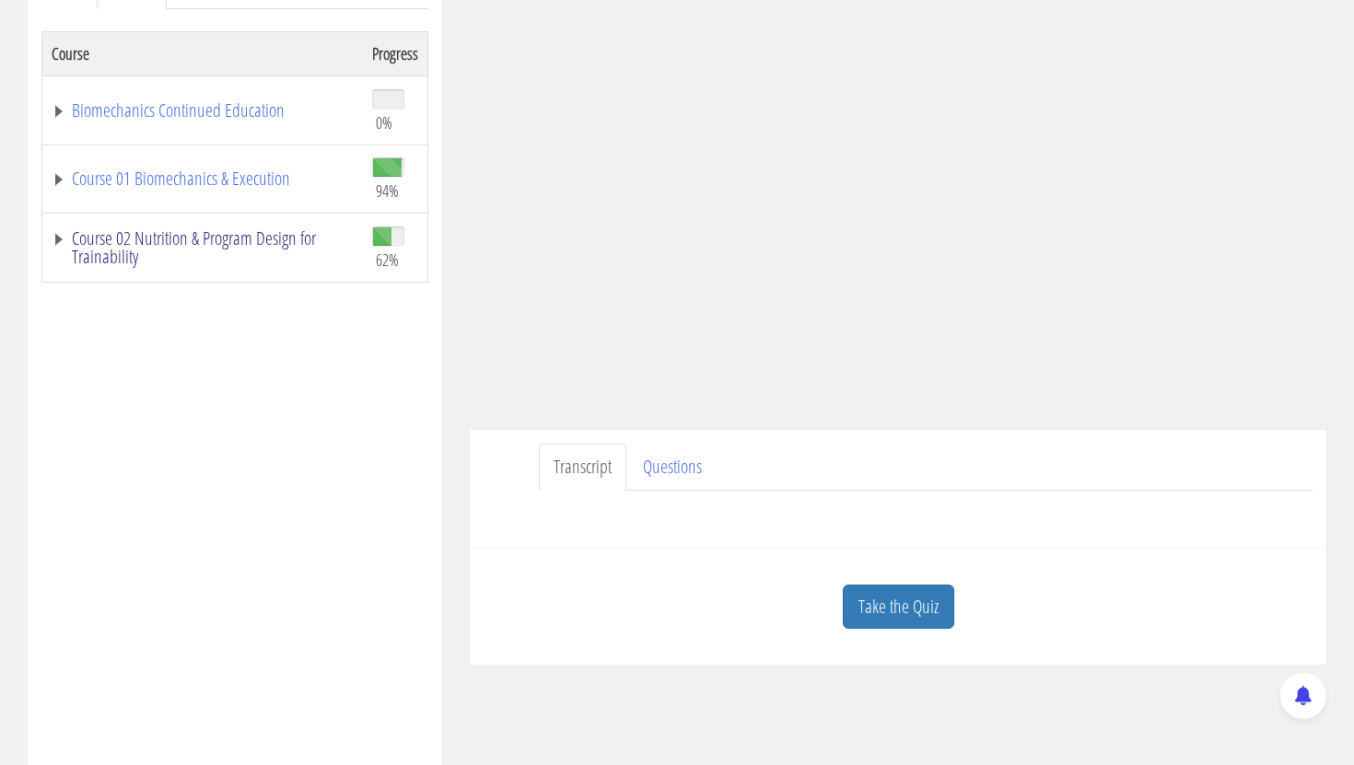
click at [253, 247] on link "Course 02 Nutrition & Program Design for Trainability" at bounding box center [203, 247] width 302 height 37
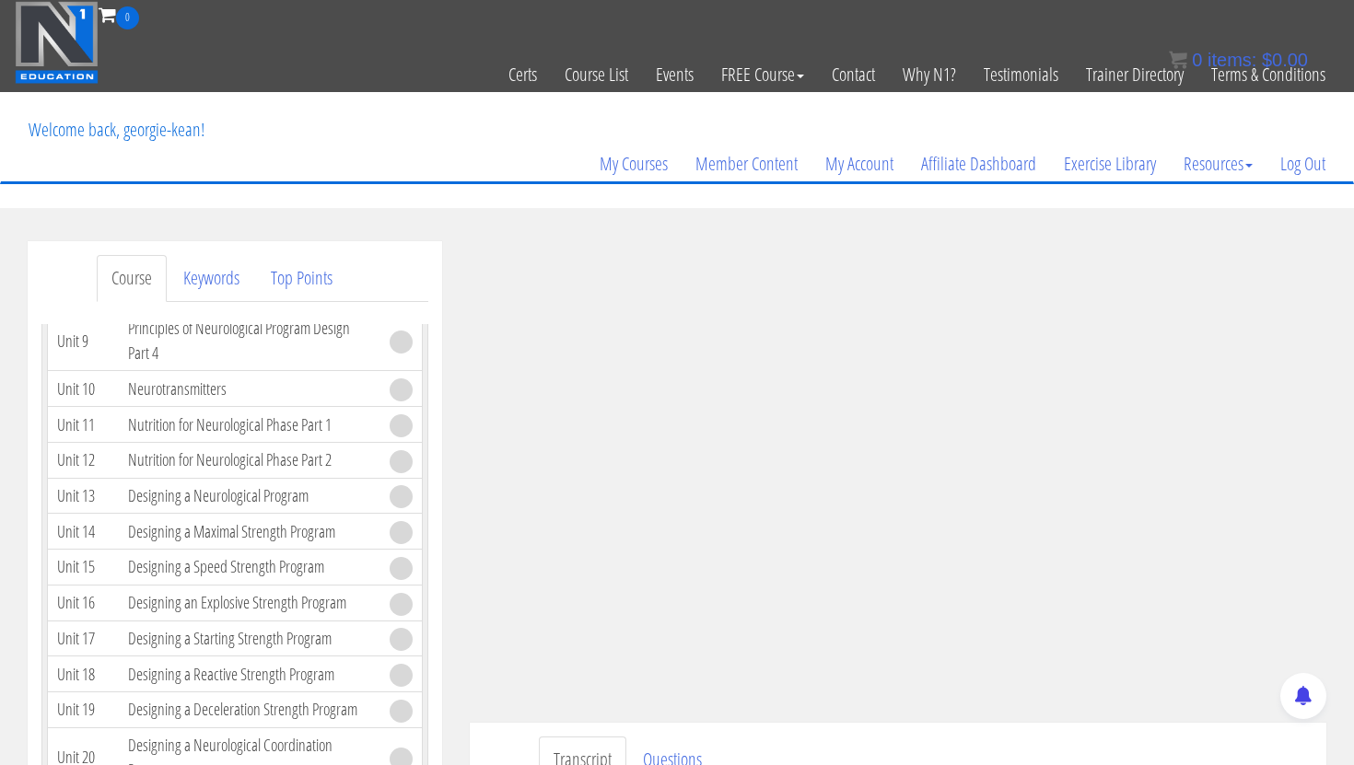
scroll to position [3865, 0]
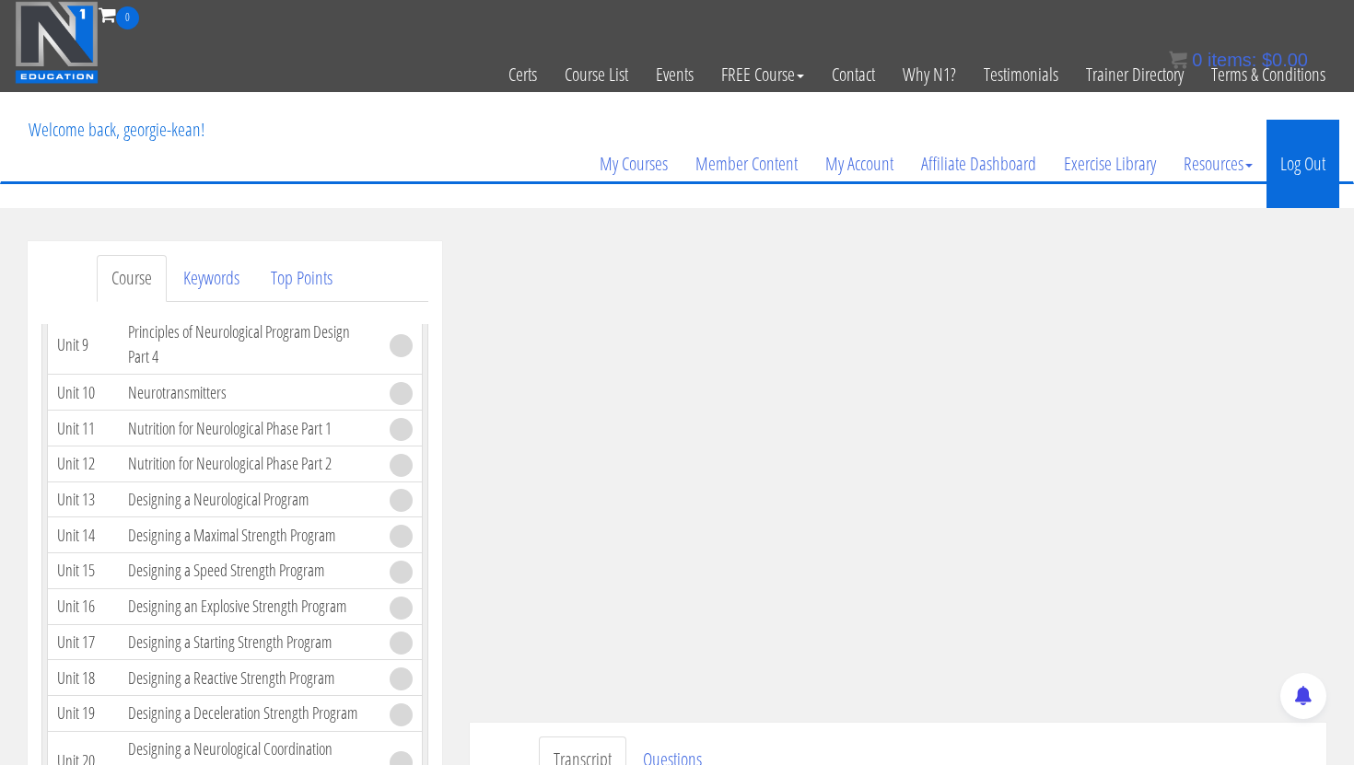
click at [1310, 153] on link "Log Out" at bounding box center [1302, 164] width 73 height 88
